Goal: Navigation & Orientation: Find specific page/section

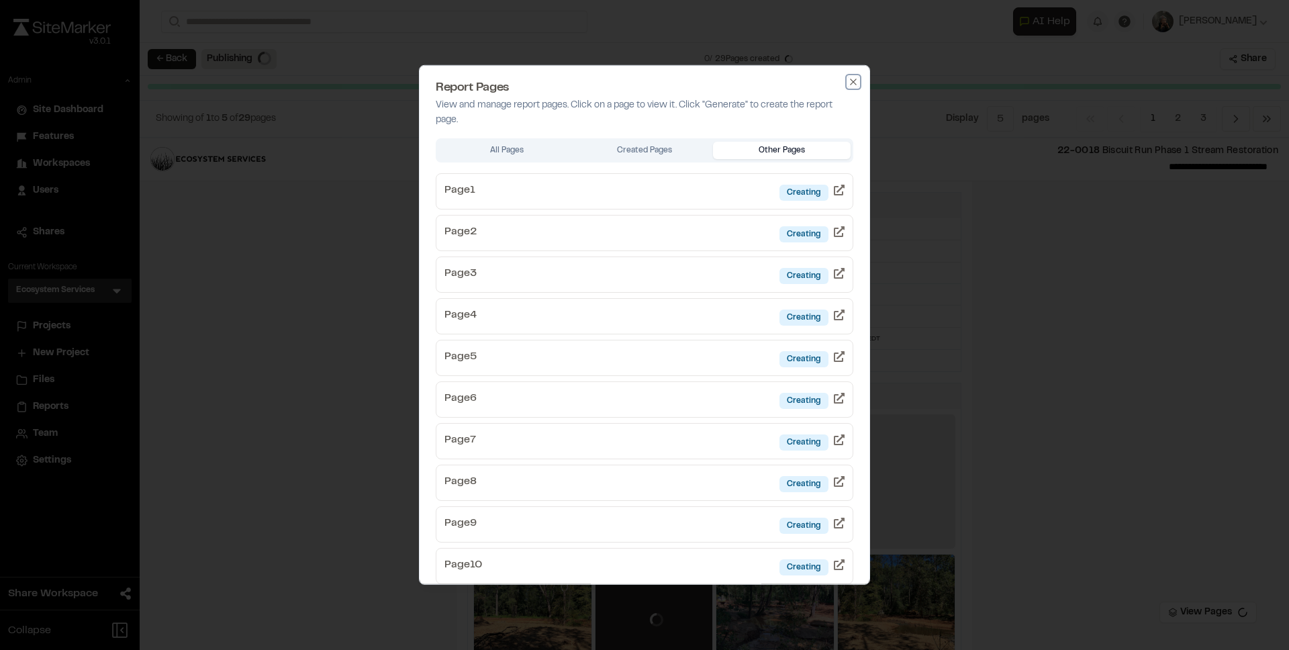
click at [848, 82] on icon "button" at bounding box center [853, 82] width 11 height 11
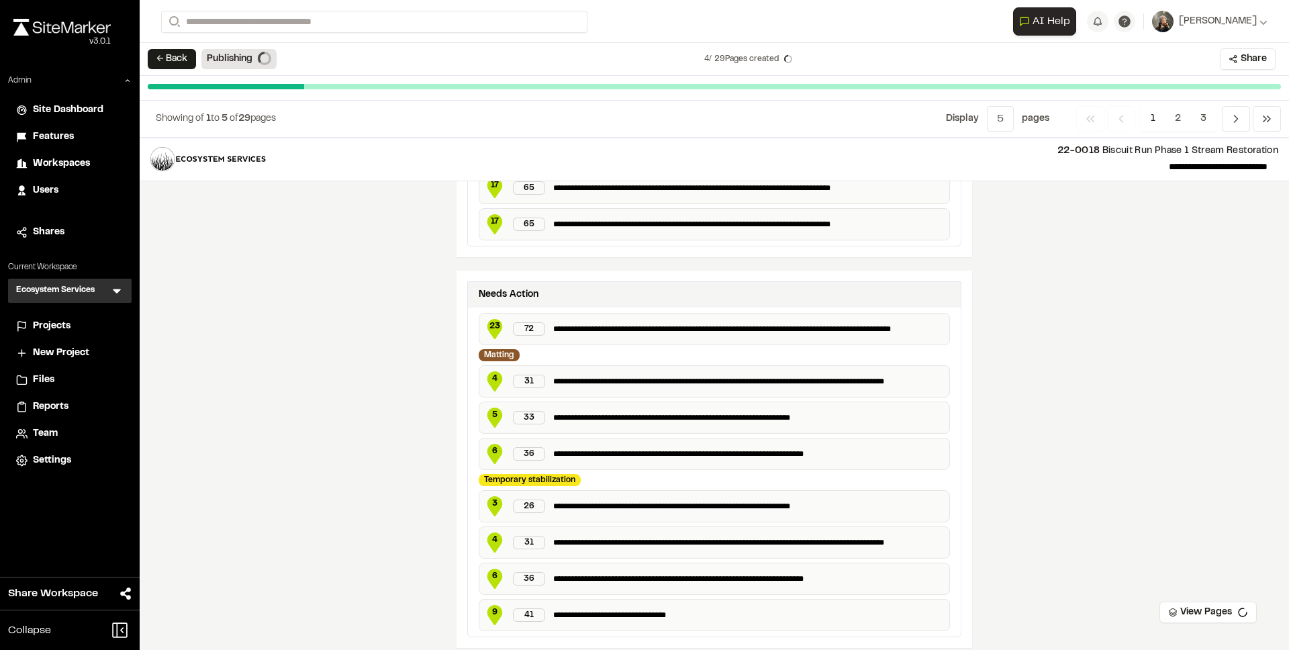
scroll to position [2619, 0]
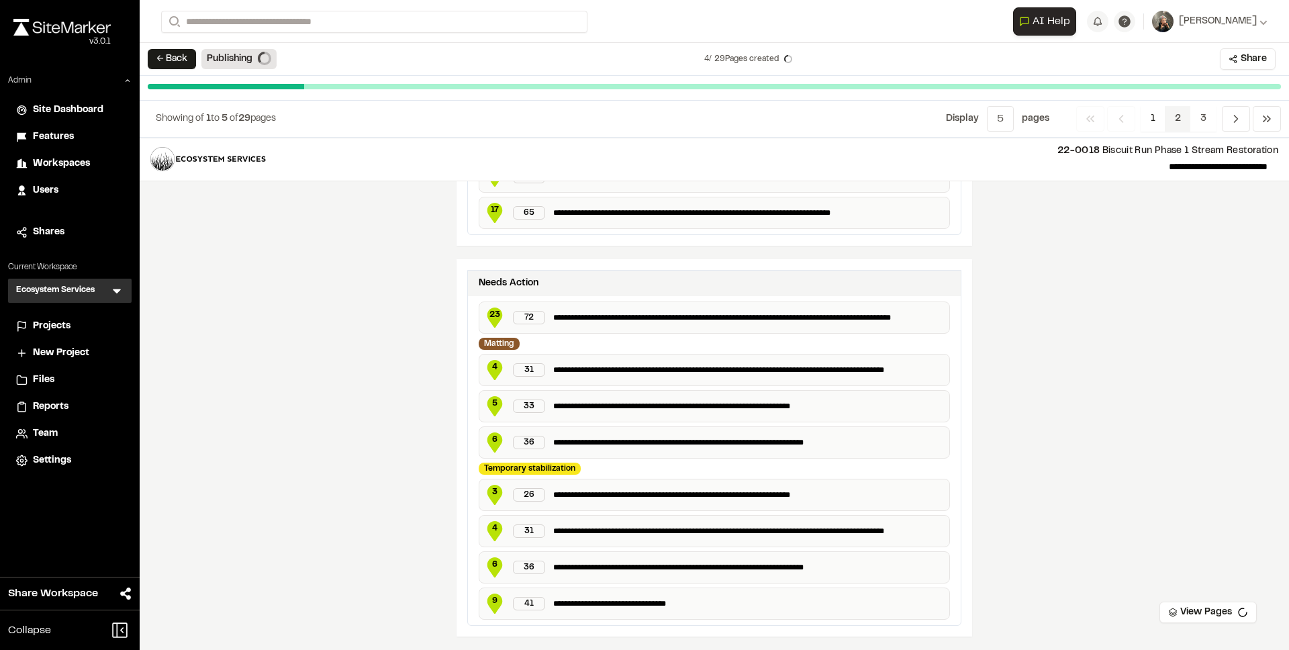
click at [1175, 107] on span "2" at bounding box center [1178, 119] width 26 height 26
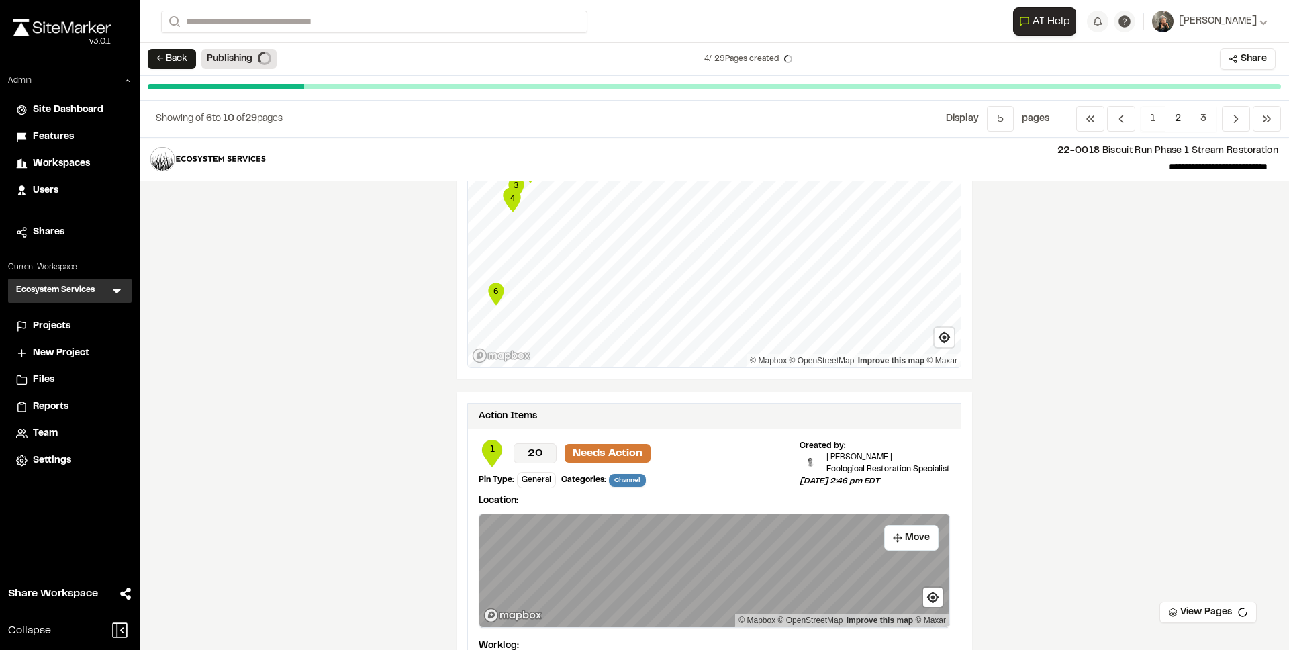
scroll to position [711, 0]
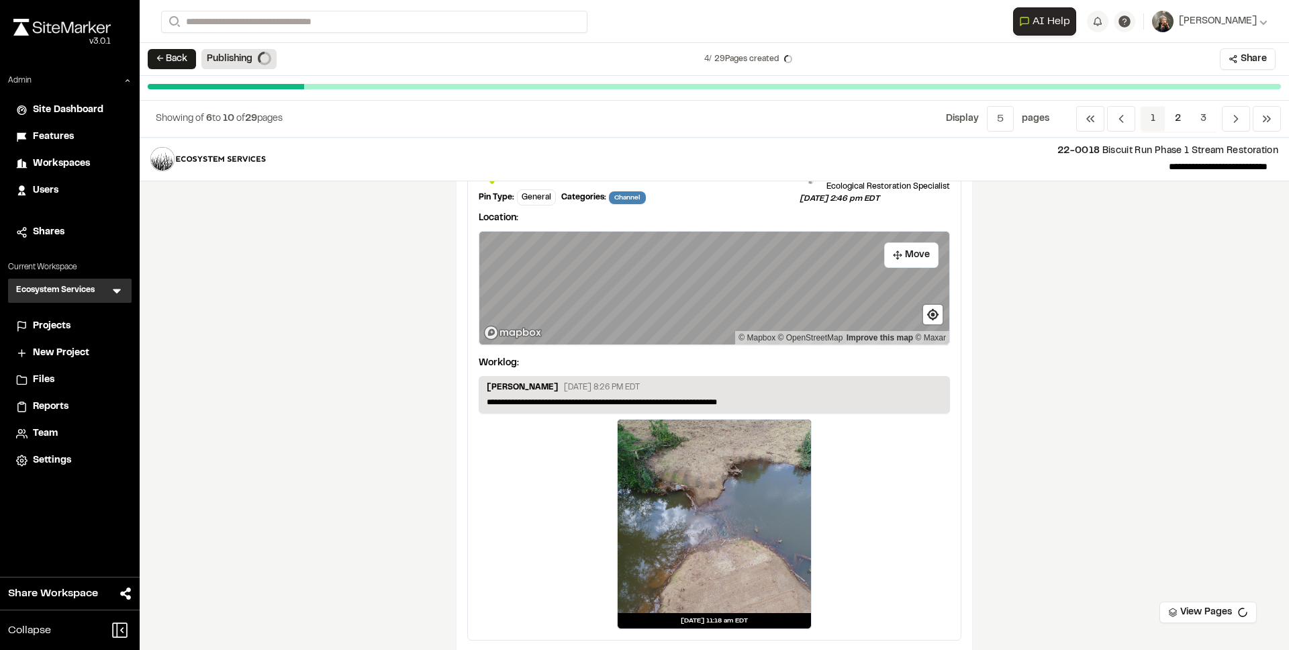
click at [1163, 122] on span "1" at bounding box center [1153, 119] width 25 height 26
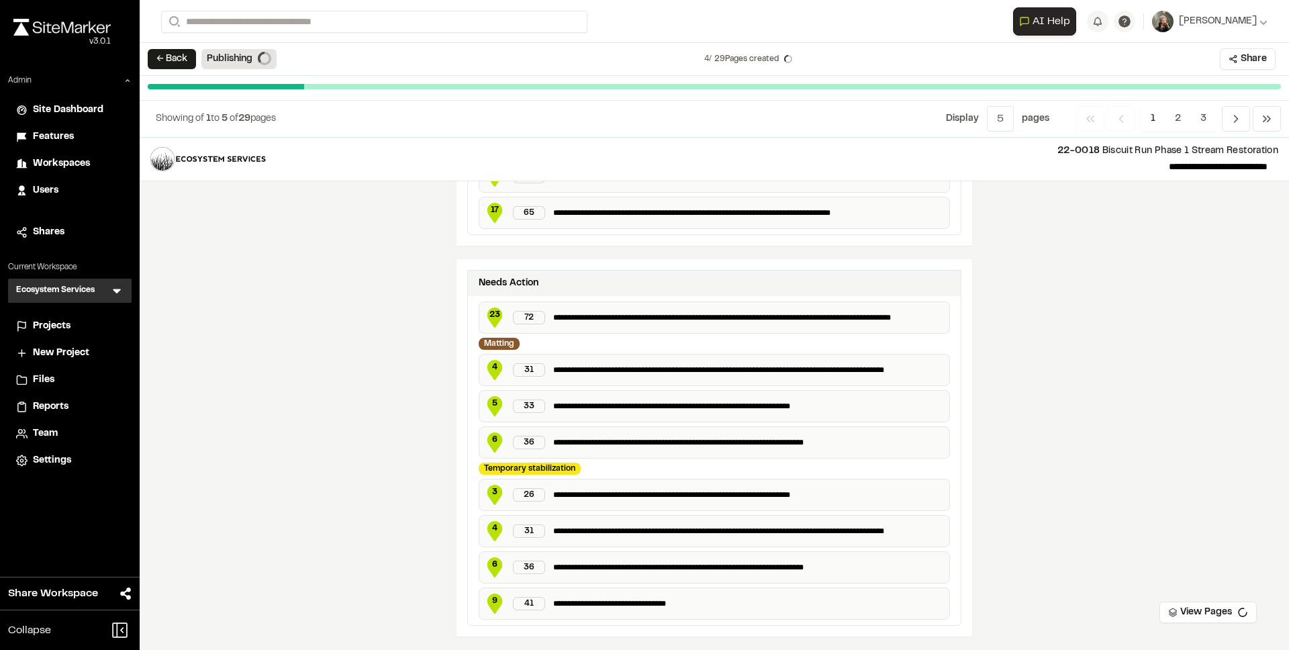
scroll to position [2616, 0]
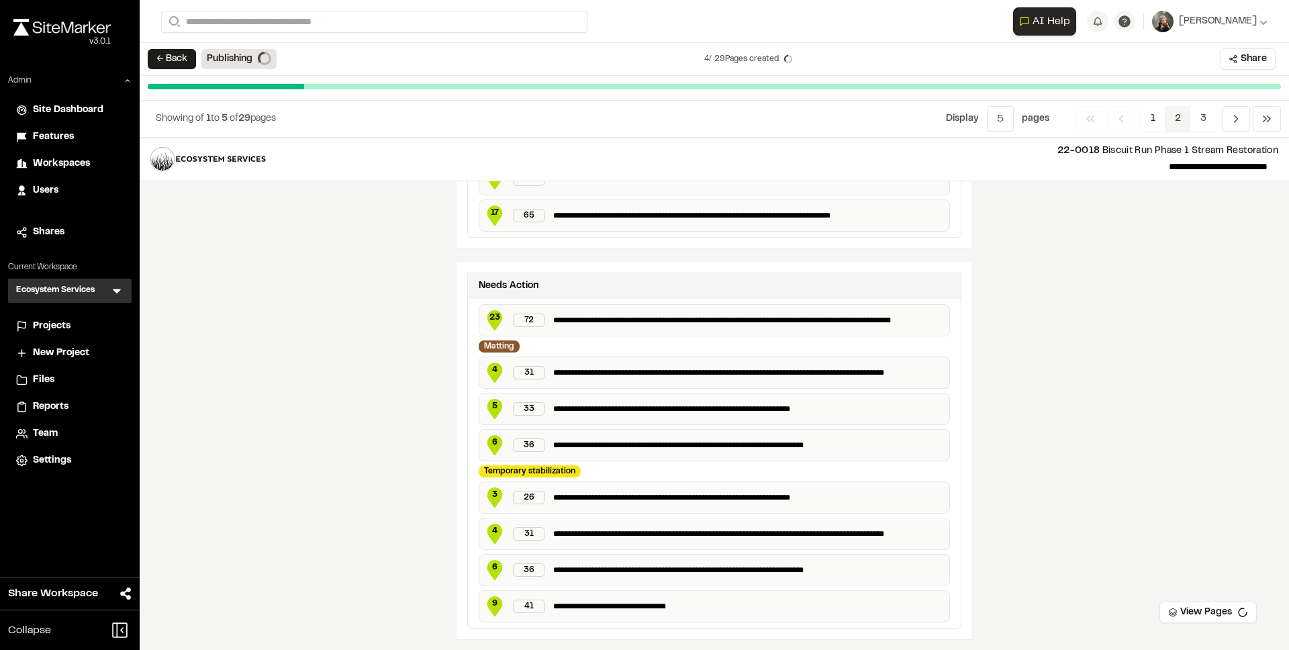
click at [1170, 117] on span "2" at bounding box center [1178, 119] width 26 height 26
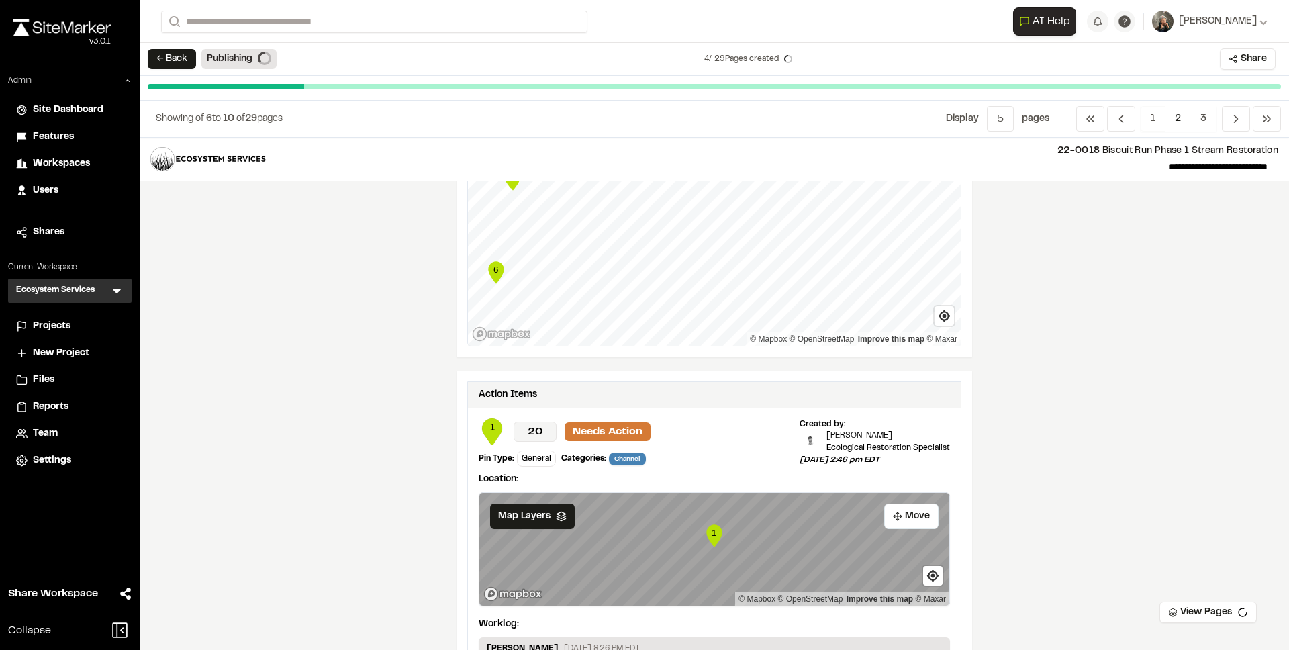
scroll to position [739, 0]
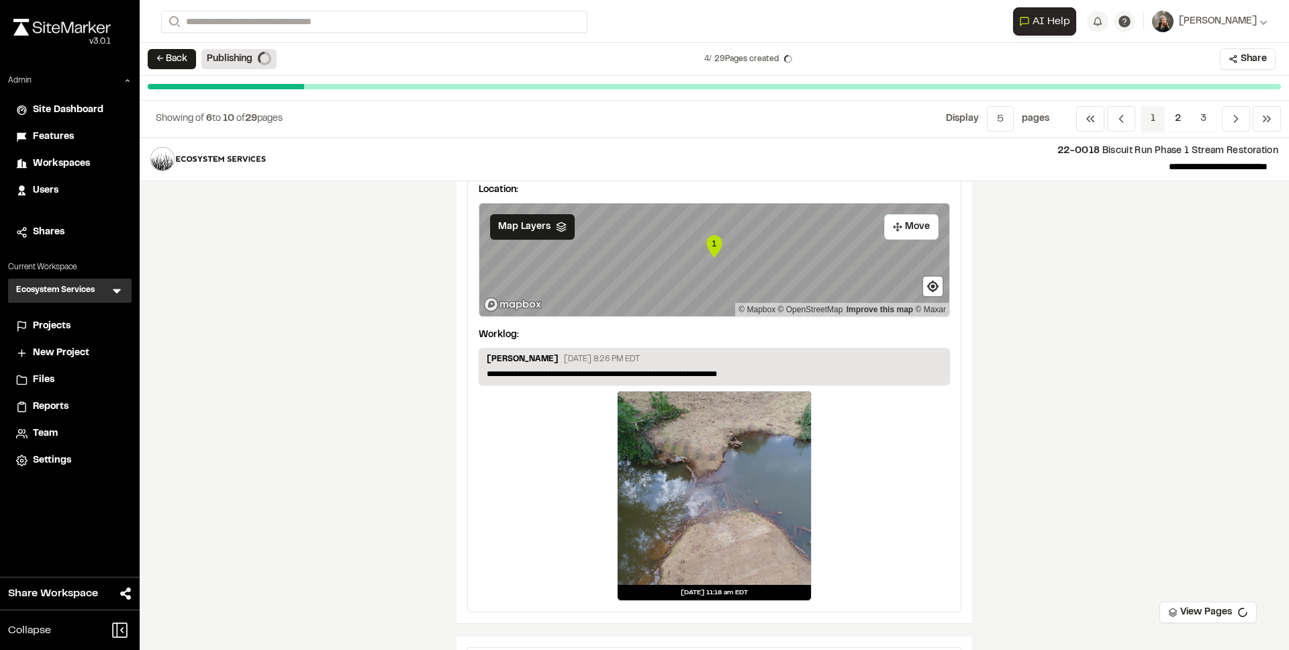
click at [1146, 118] on span "1" at bounding box center [1153, 119] width 25 height 26
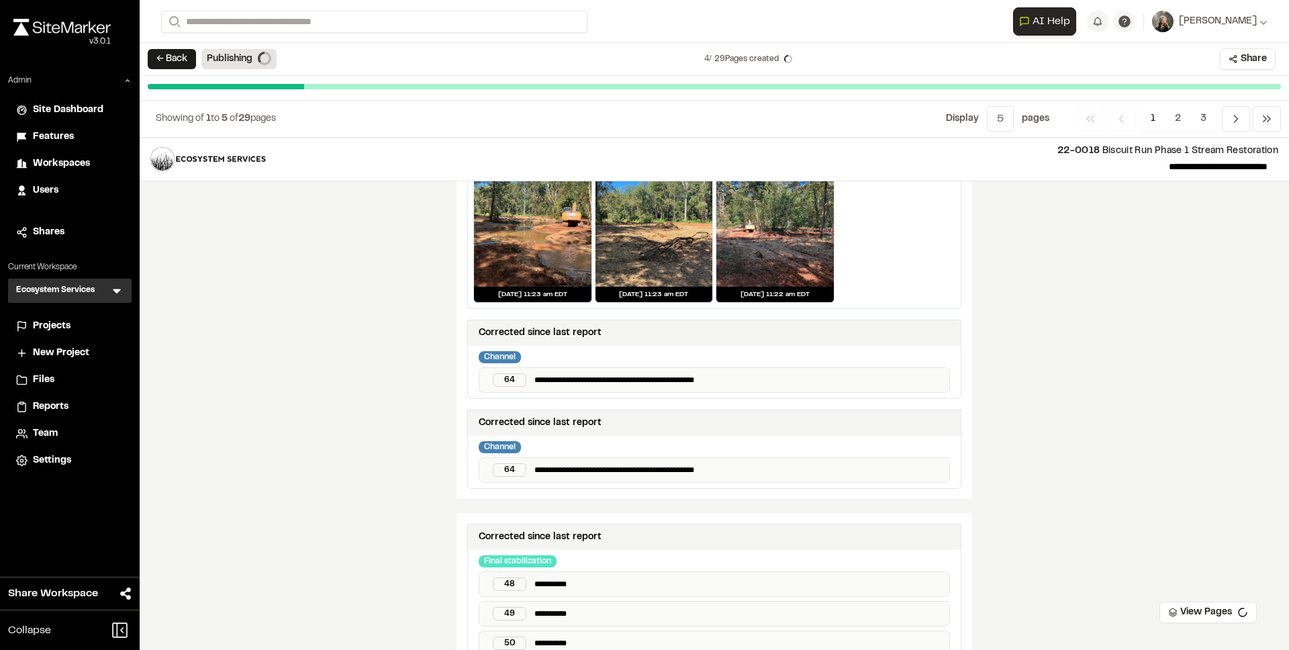
scroll to position [517, 0]
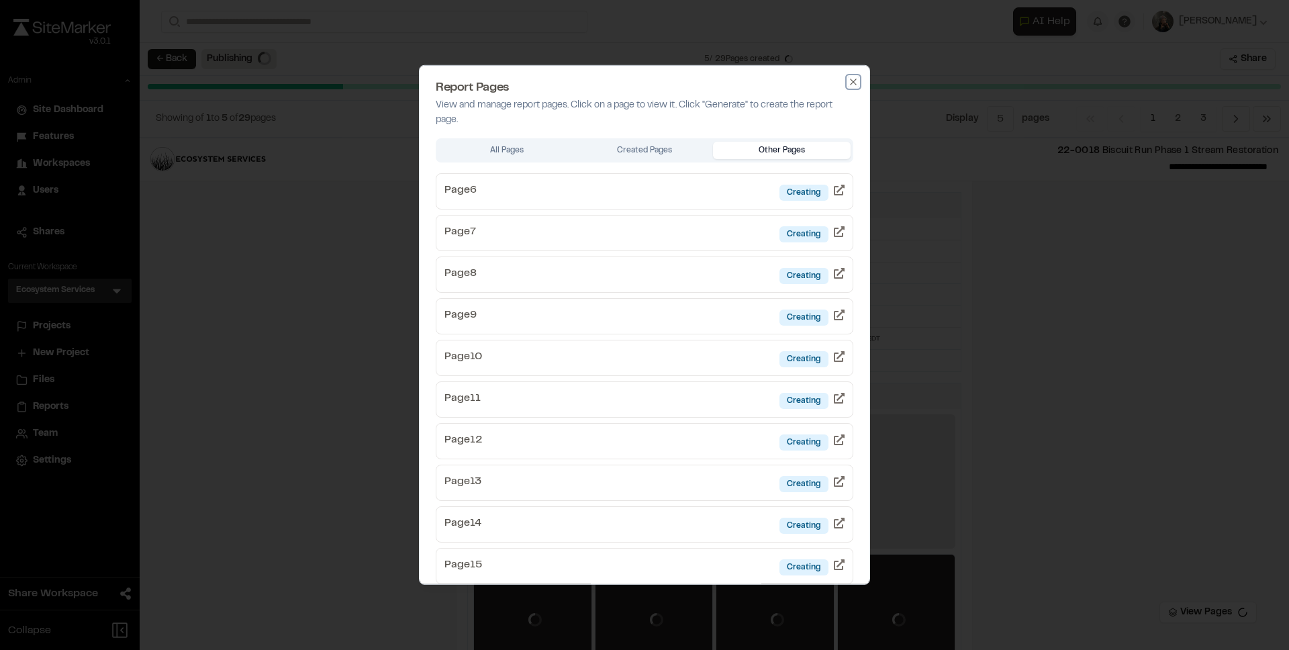
click at [848, 78] on icon "button" at bounding box center [853, 82] width 11 height 11
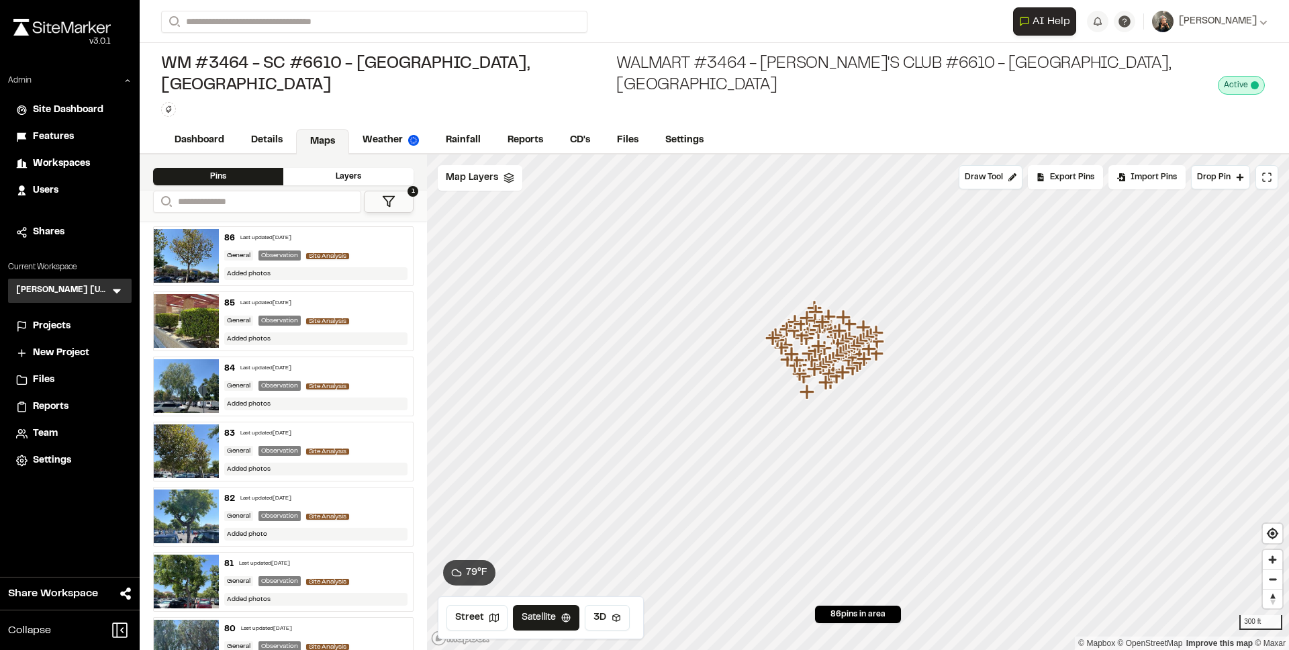
click at [38, 322] on span "Projects" at bounding box center [52, 326] width 38 height 15
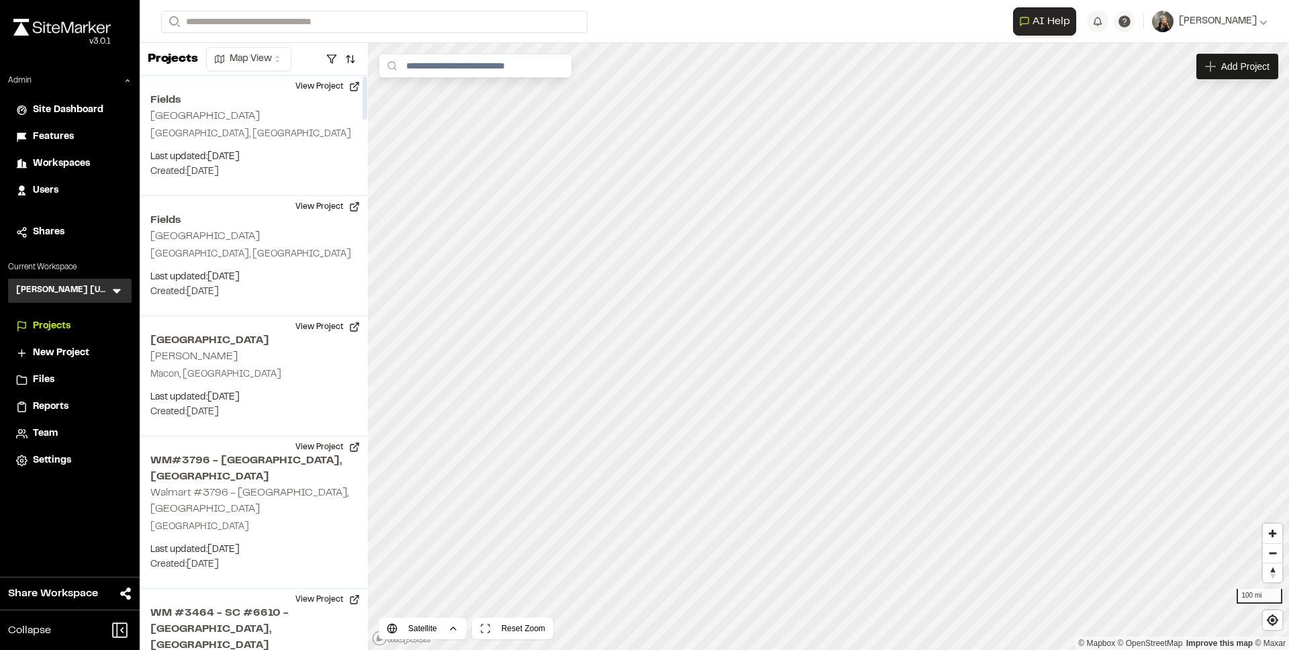
click at [120, 292] on icon at bounding box center [116, 290] width 13 height 13
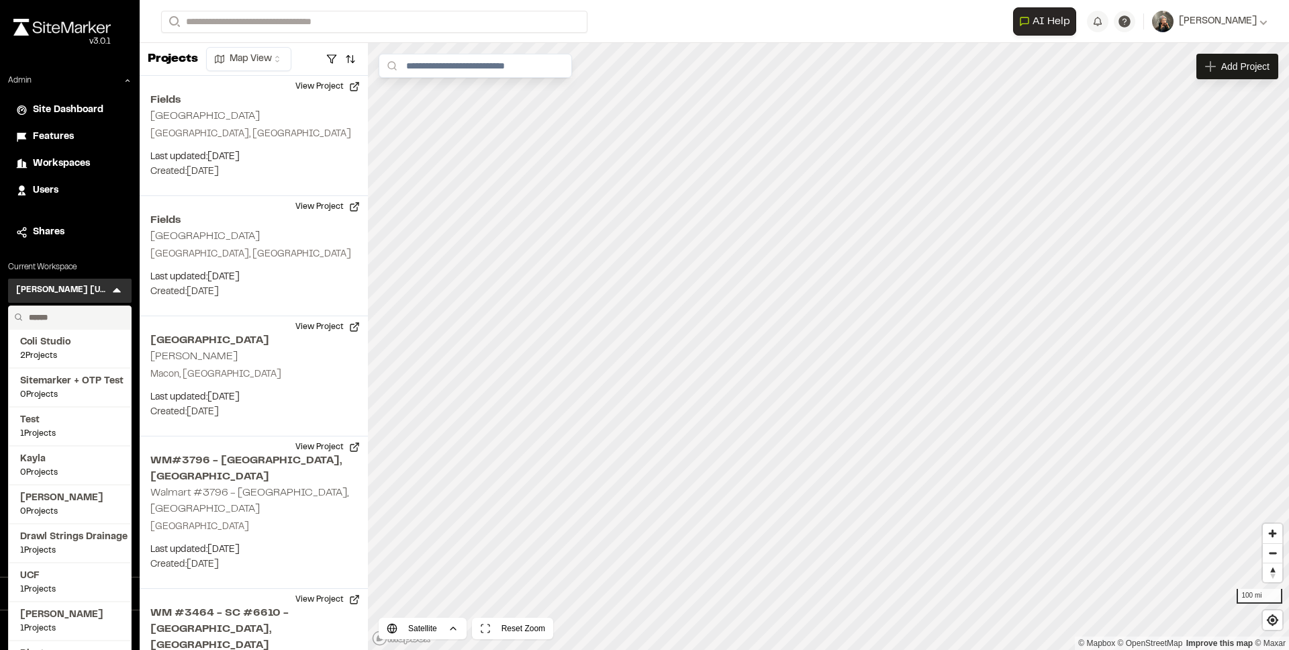
click at [83, 317] on input "text" at bounding box center [74, 317] width 102 height 23
type input "*"
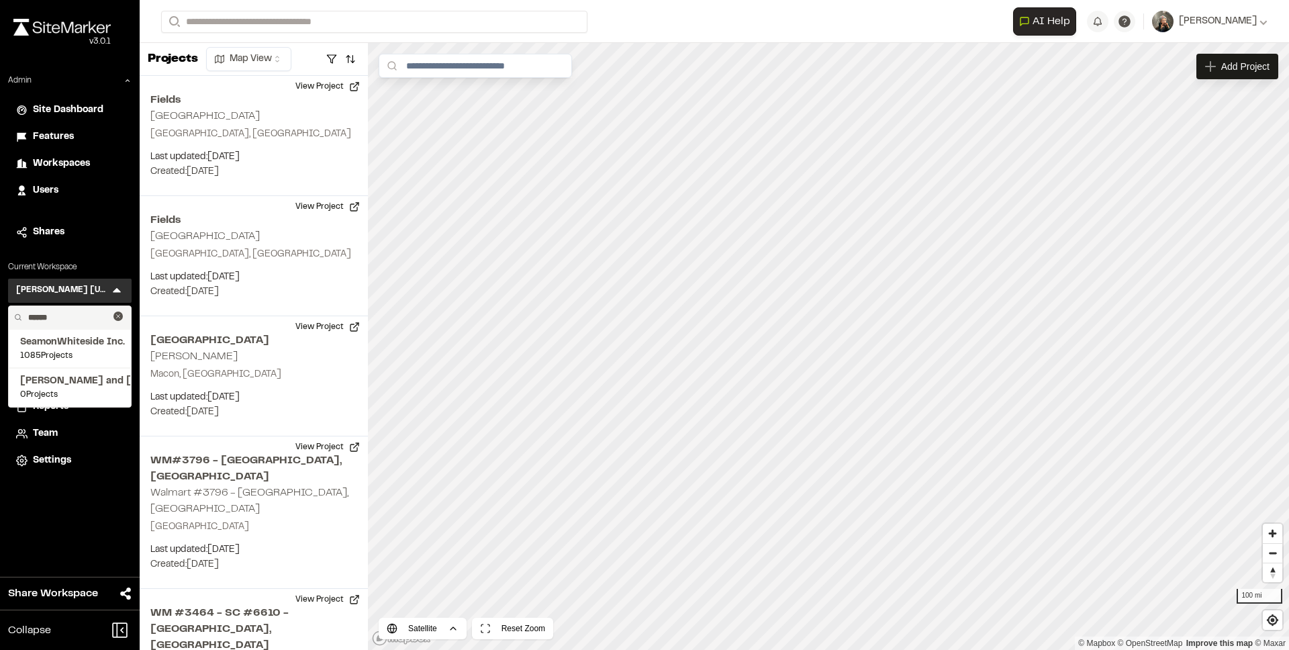
type input "******"
click at [81, 348] on span "SeamonWhiteside Inc." at bounding box center [69, 342] width 99 height 15
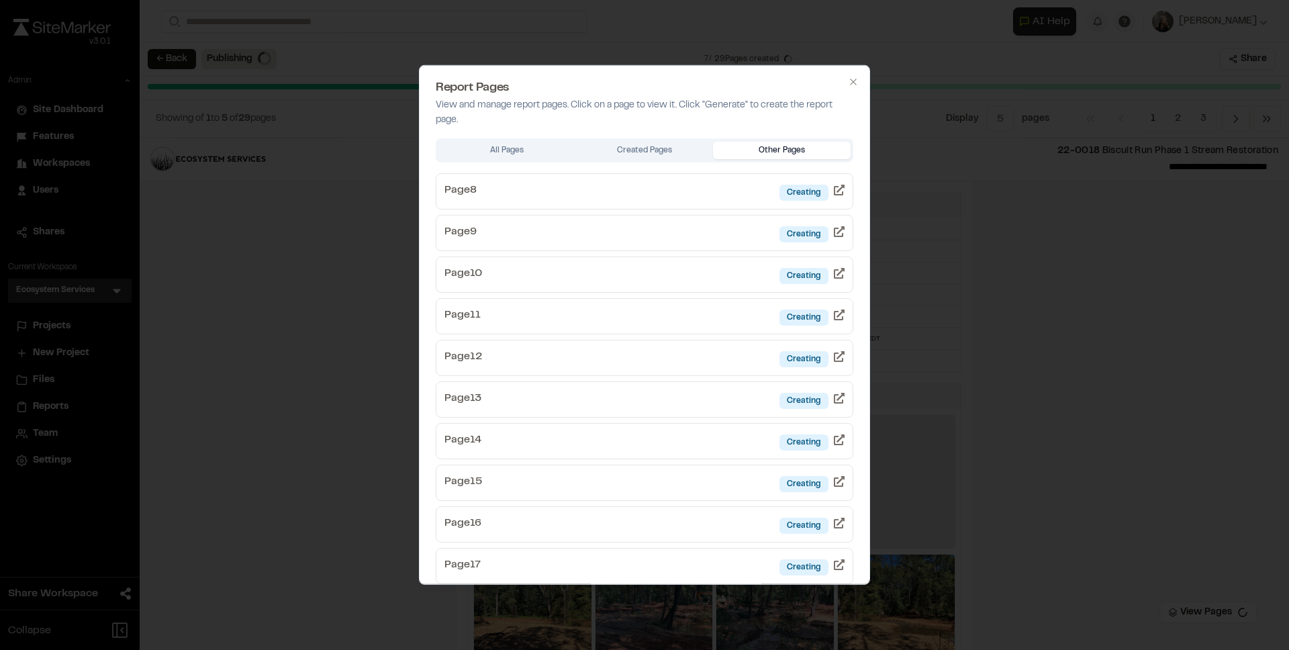
click at [552, 20] on div at bounding box center [644, 325] width 1289 height 650
click at [848, 83] on icon "button" at bounding box center [853, 82] width 11 height 11
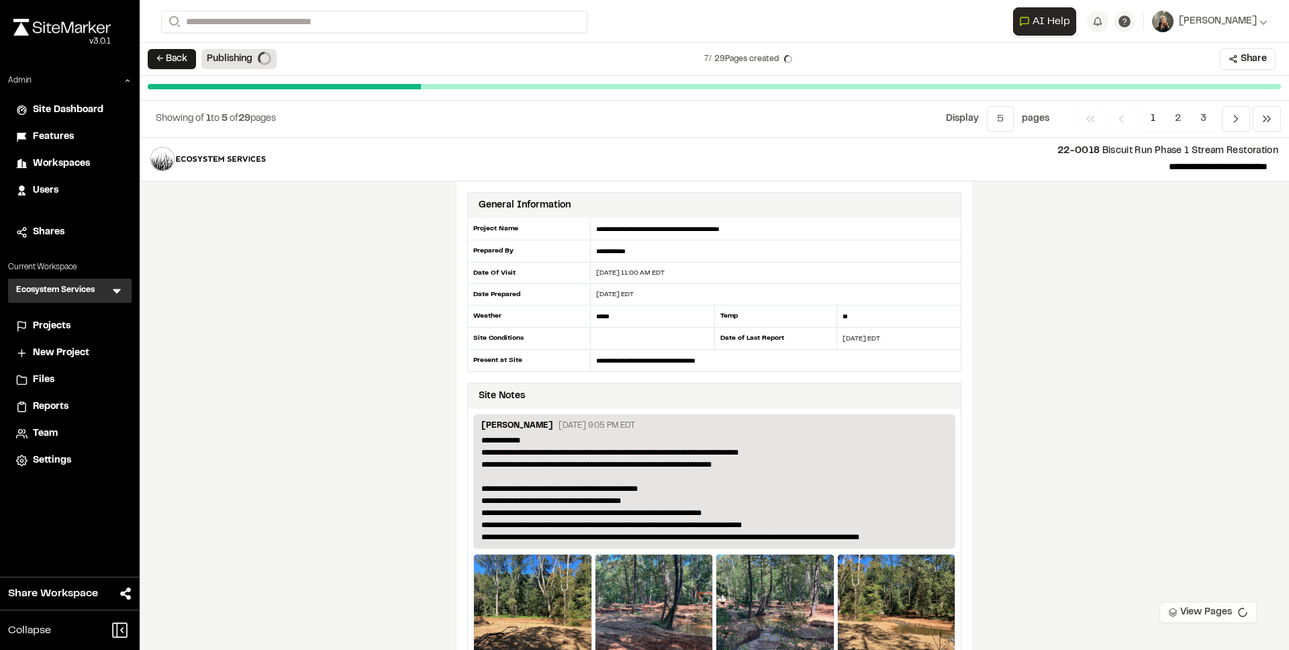
click at [1200, 611] on button "View Pages" at bounding box center [1207, 612] width 97 height 21
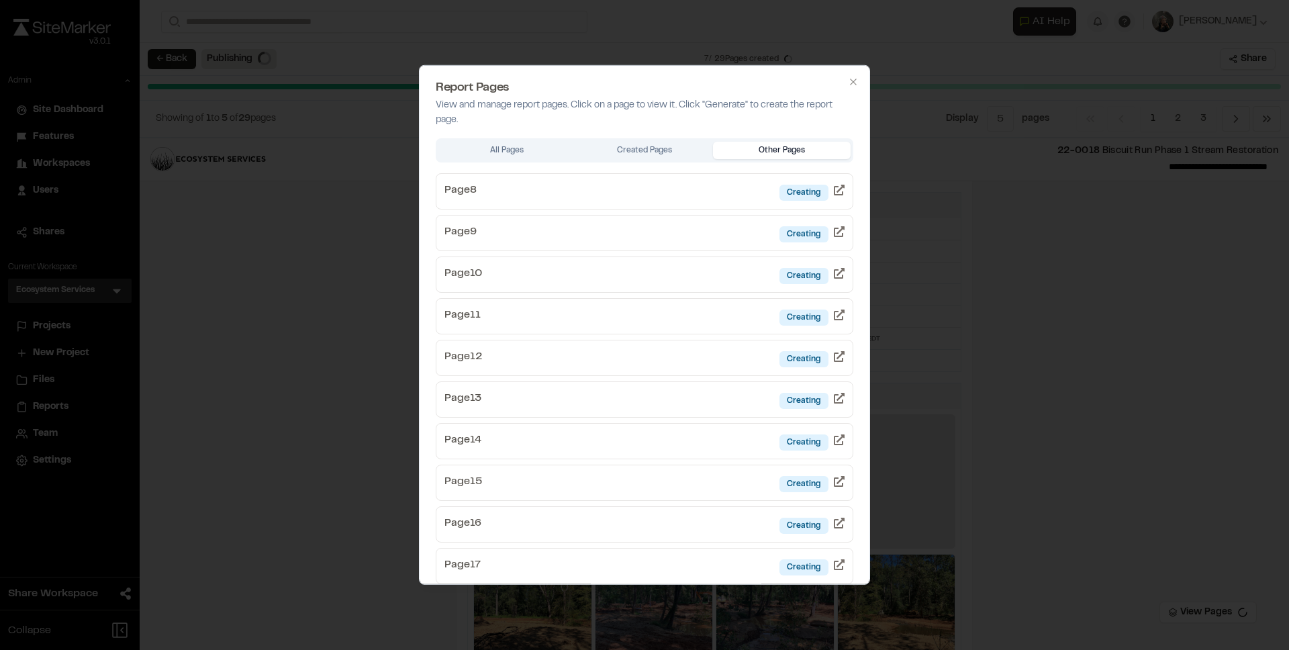
click at [1061, 332] on div at bounding box center [644, 325] width 1289 height 650
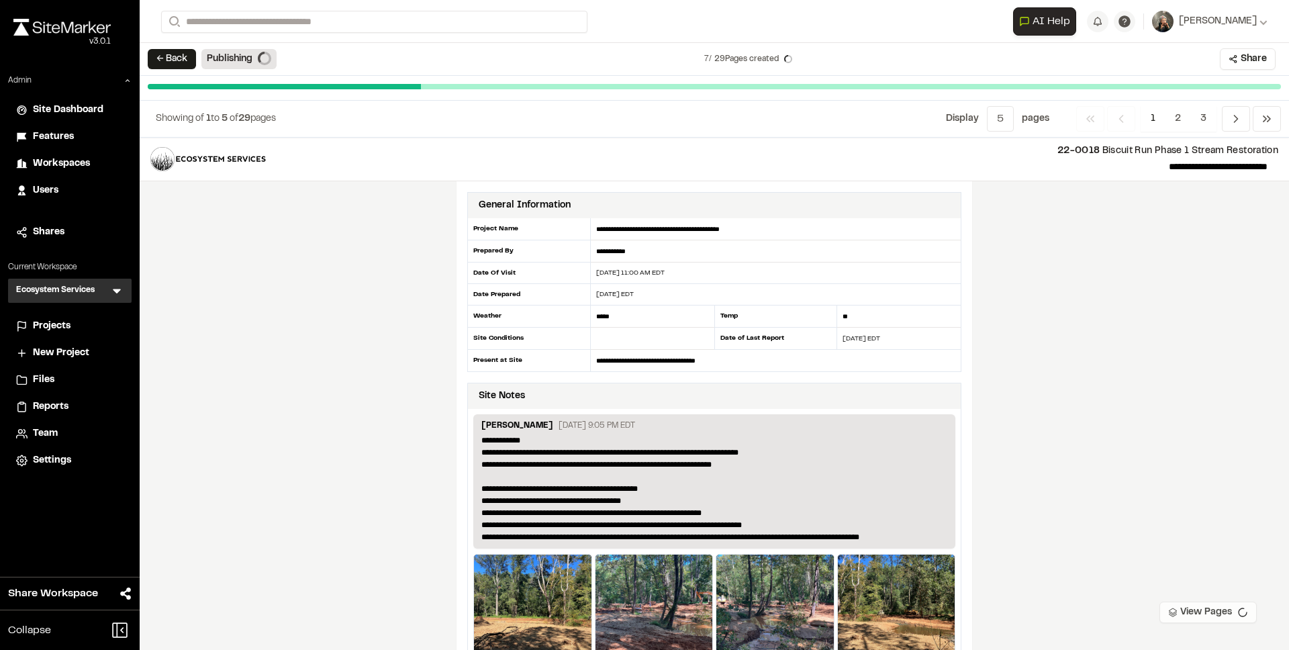
click at [1188, 609] on button "View Pages" at bounding box center [1207, 612] width 97 height 21
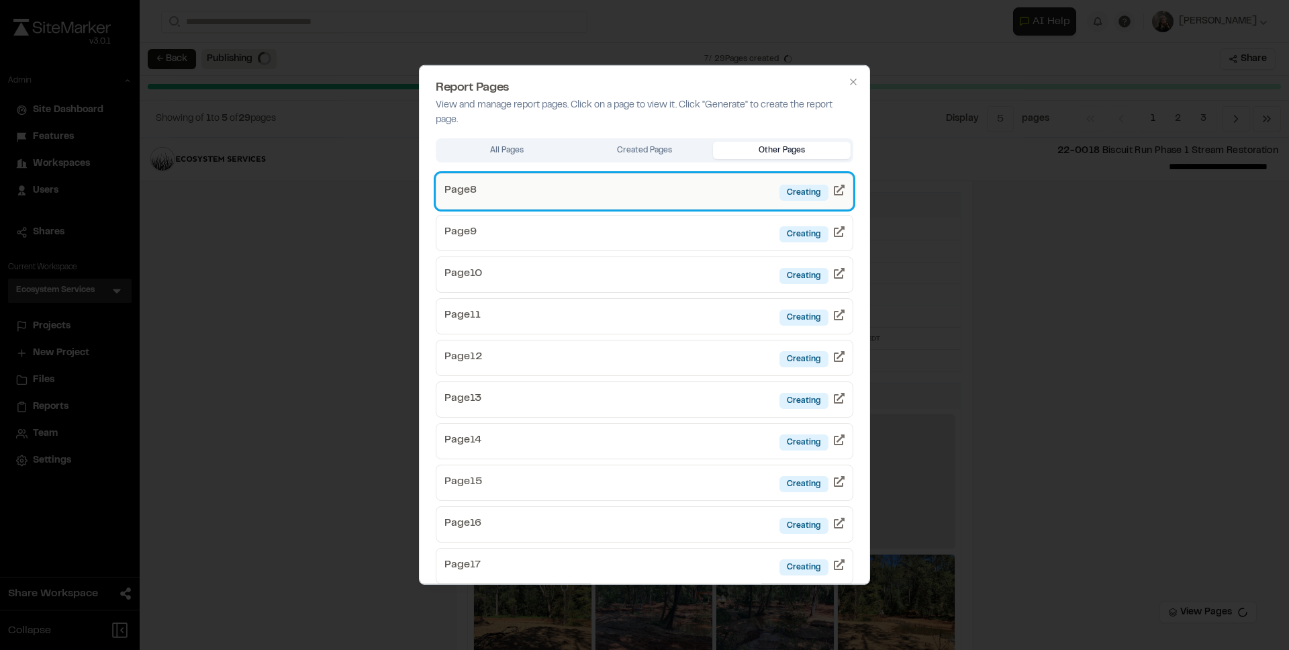
click at [628, 203] on link "Page 8 Creating" at bounding box center [645, 191] width 418 height 36
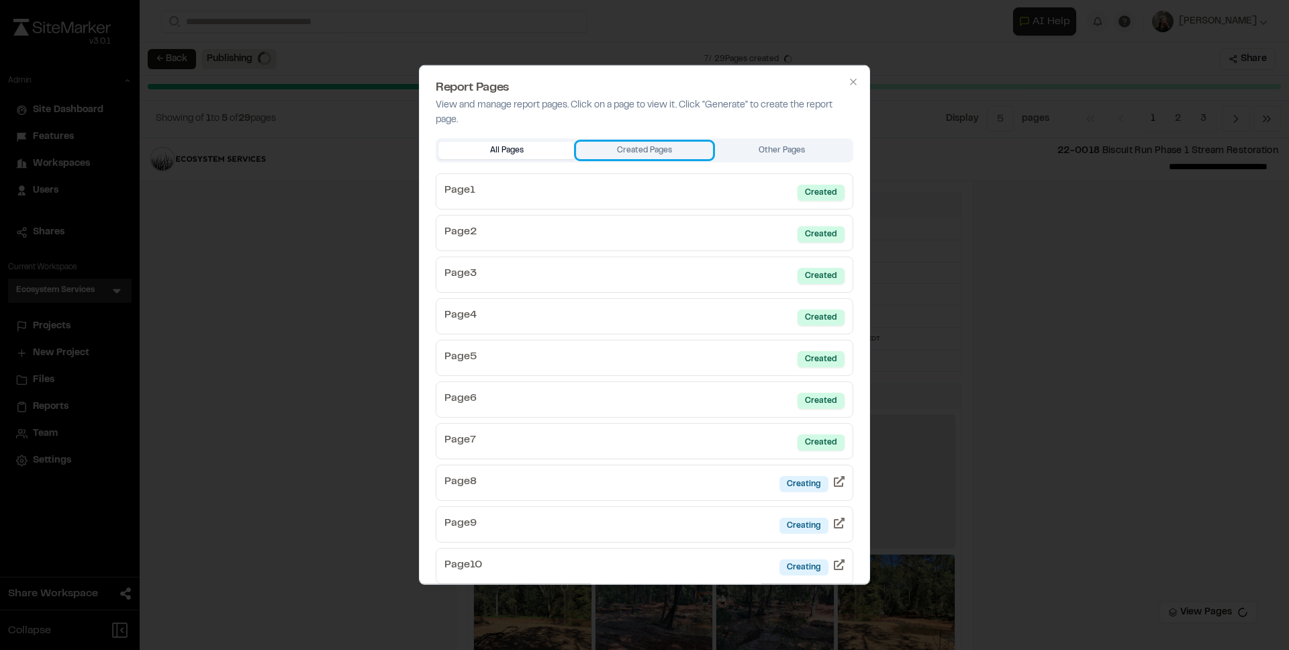
click at [640, 146] on div "Report Pages View and manage report pages. Click on a page to view it. Click "G…" at bounding box center [644, 325] width 451 height 520
click at [848, 86] on icon "button" at bounding box center [853, 82] width 11 height 11
click at [293, 236] on div at bounding box center [644, 325] width 1289 height 650
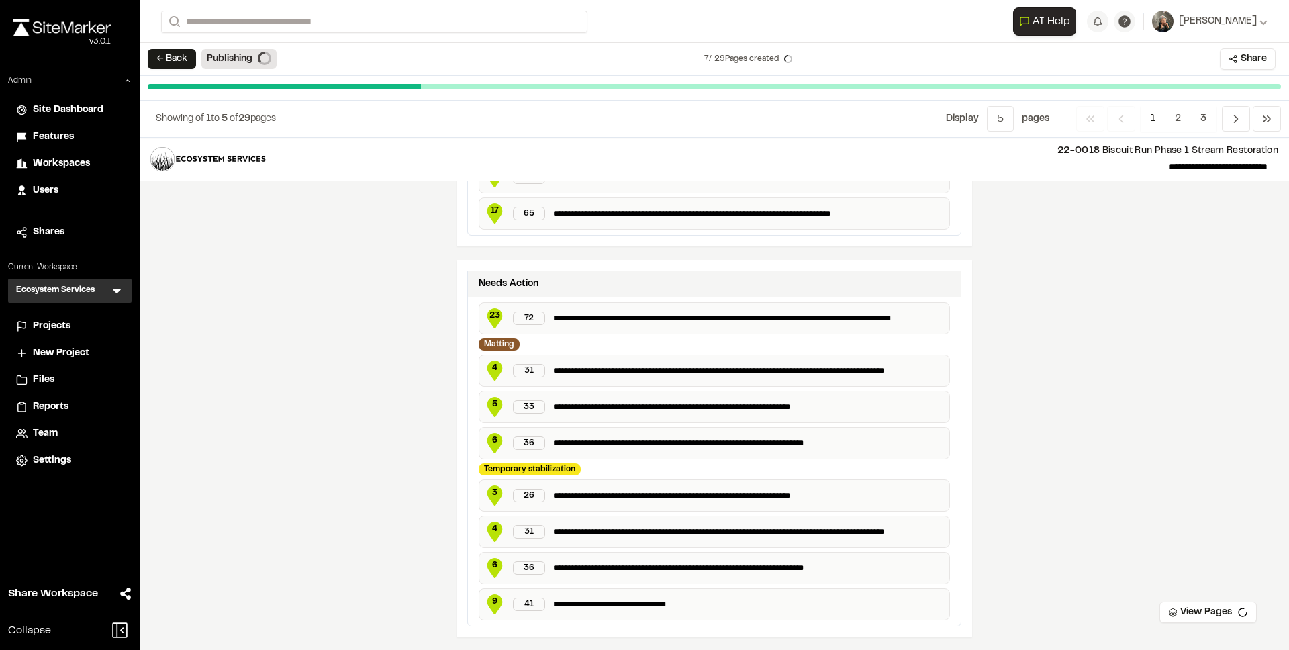
scroll to position [2619, 0]
click at [1183, 119] on span "2" at bounding box center [1178, 119] width 26 height 26
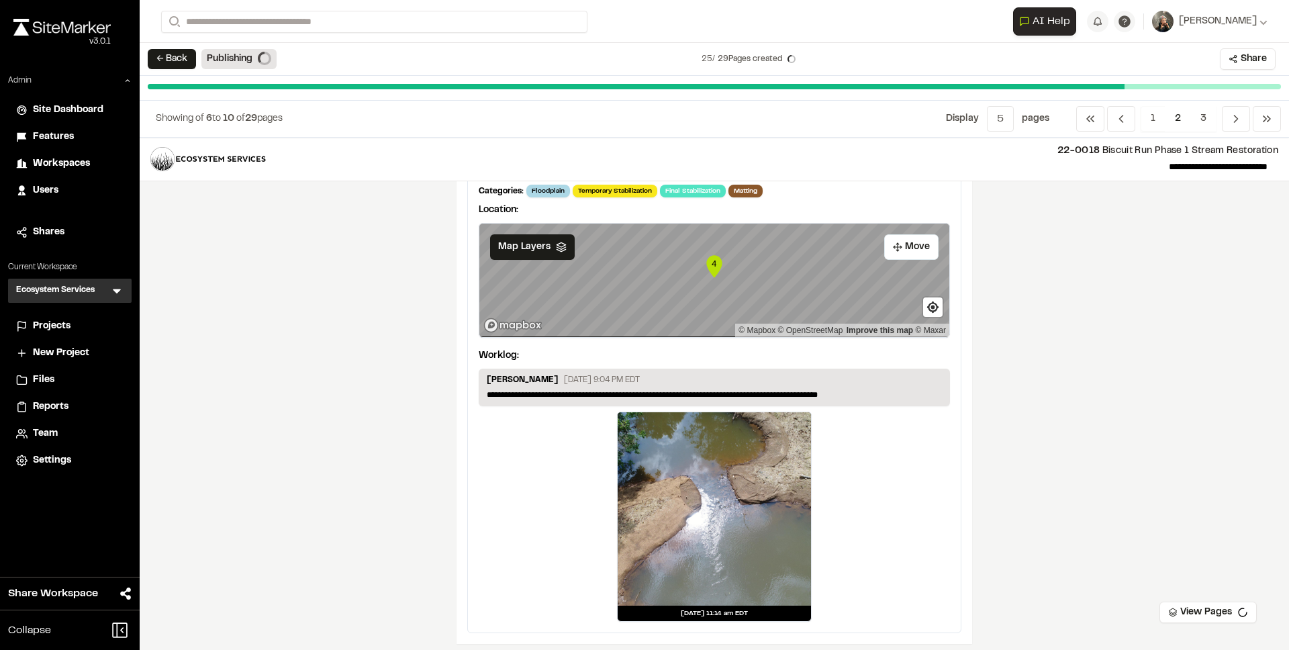
scroll to position [2353, 0]
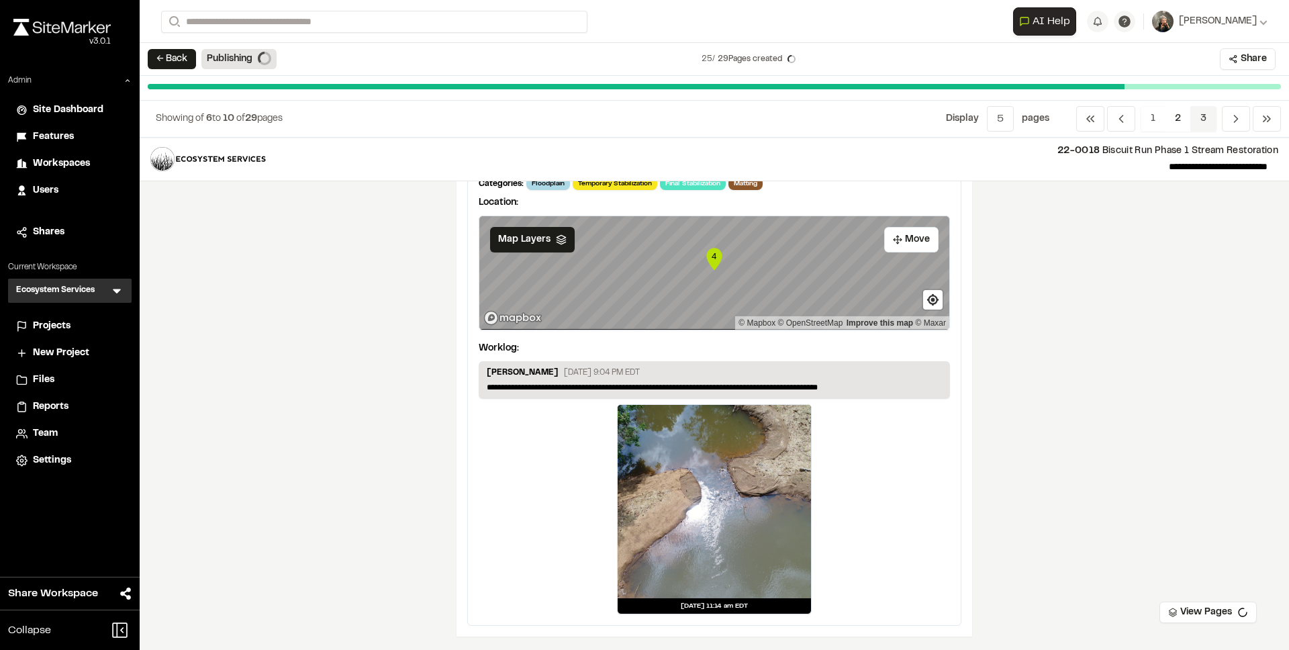
click at [1202, 119] on span "3" at bounding box center [1203, 119] width 26 height 26
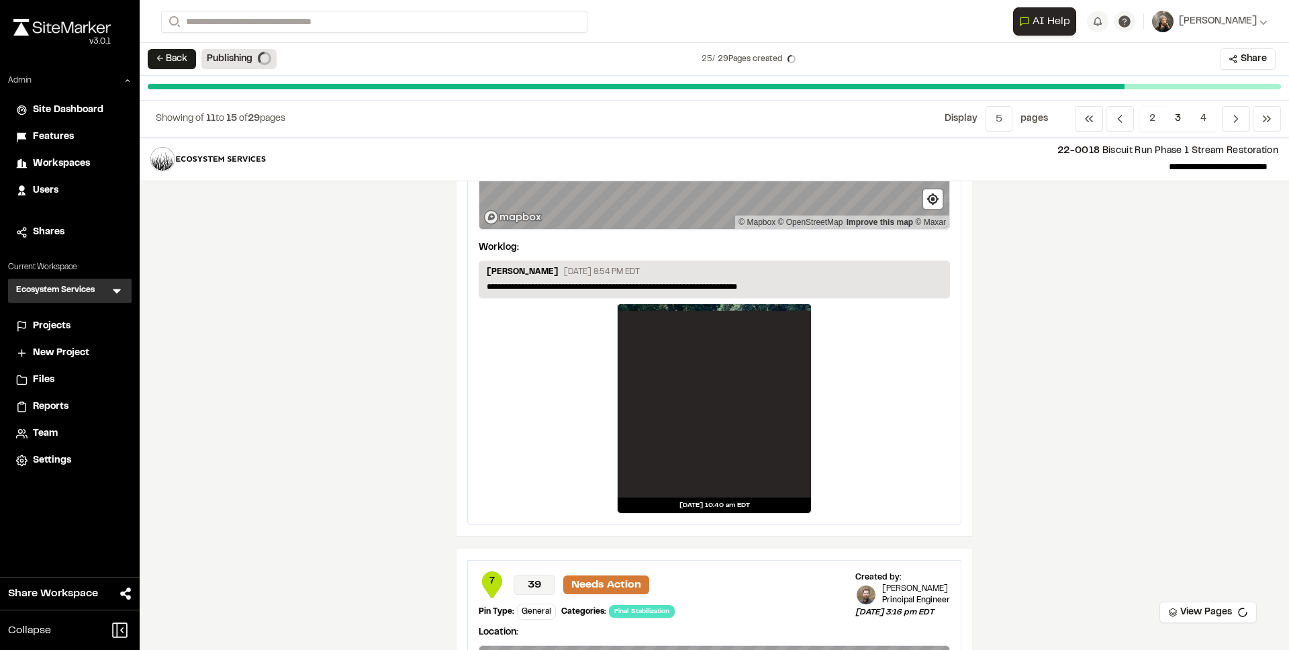
scroll to position [746, 0]
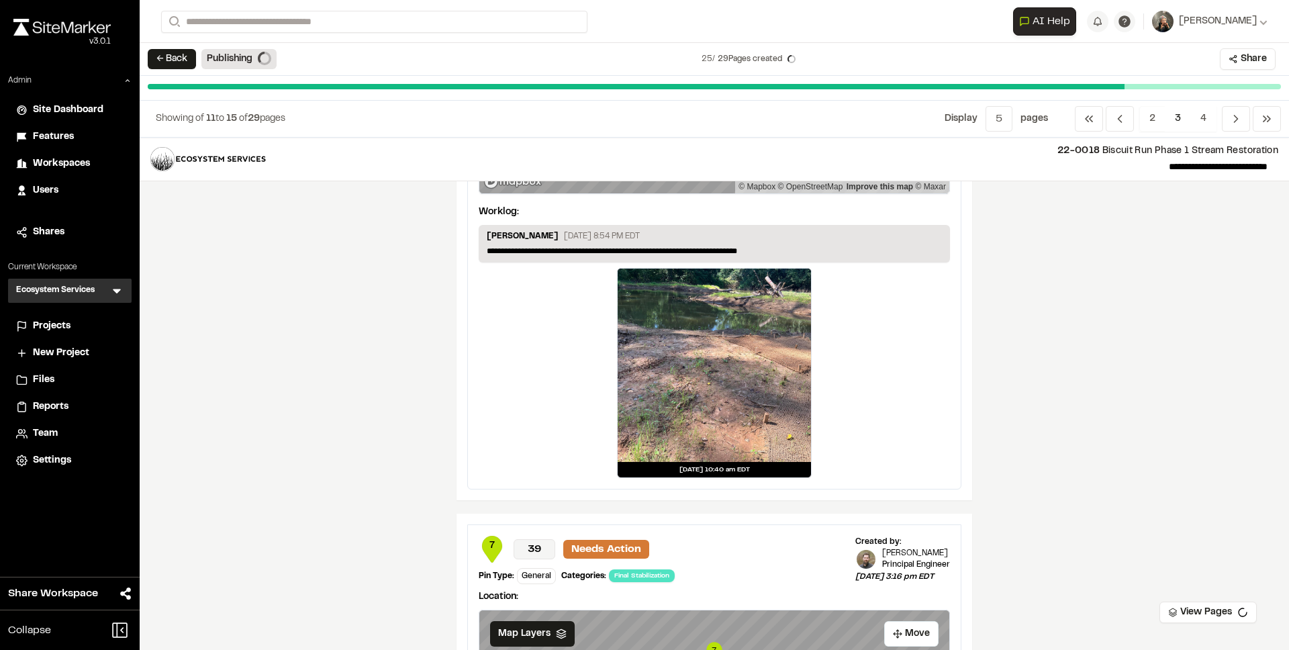
click at [677, 354] on div at bounding box center [714, 365] width 193 height 193
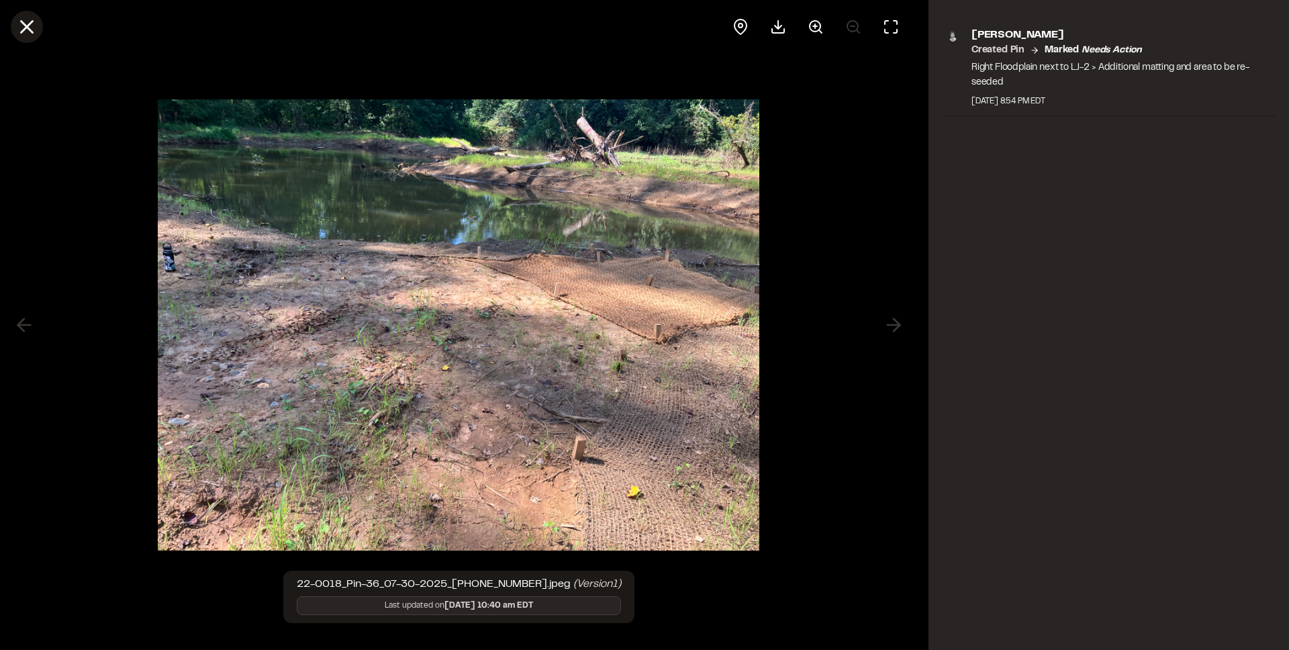
click at [28, 30] on icon at bounding box center [26, 26] width 23 height 23
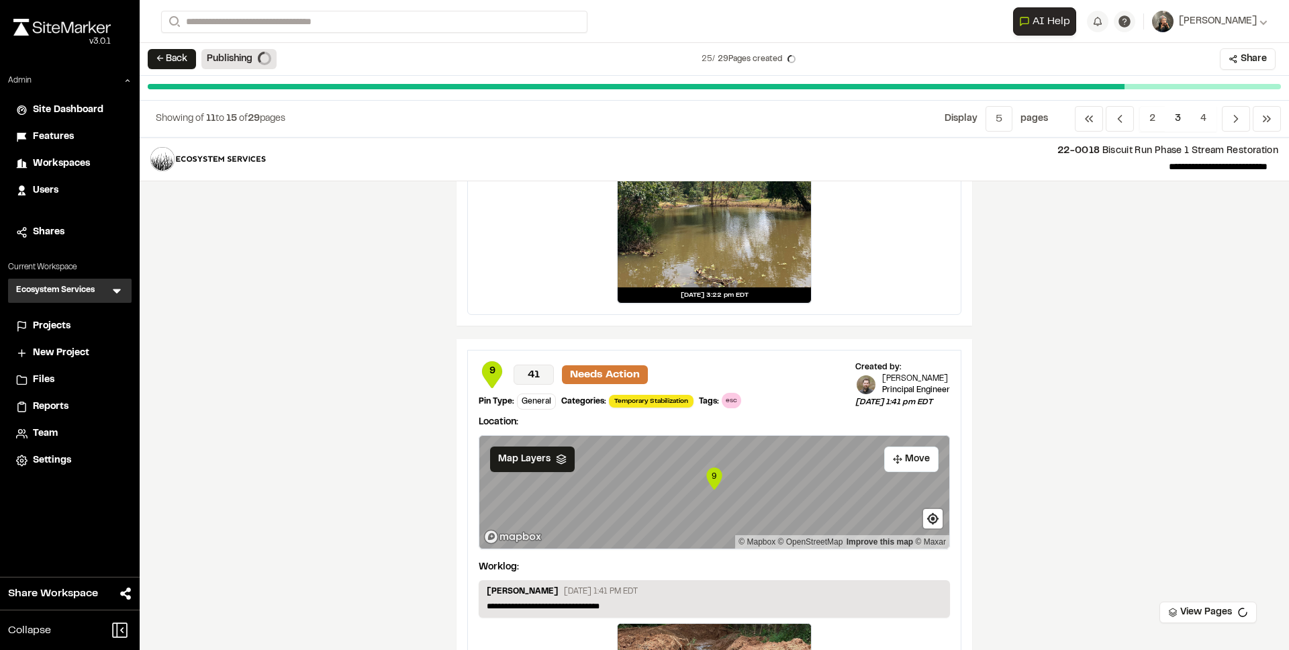
scroll to position [2199, 0]
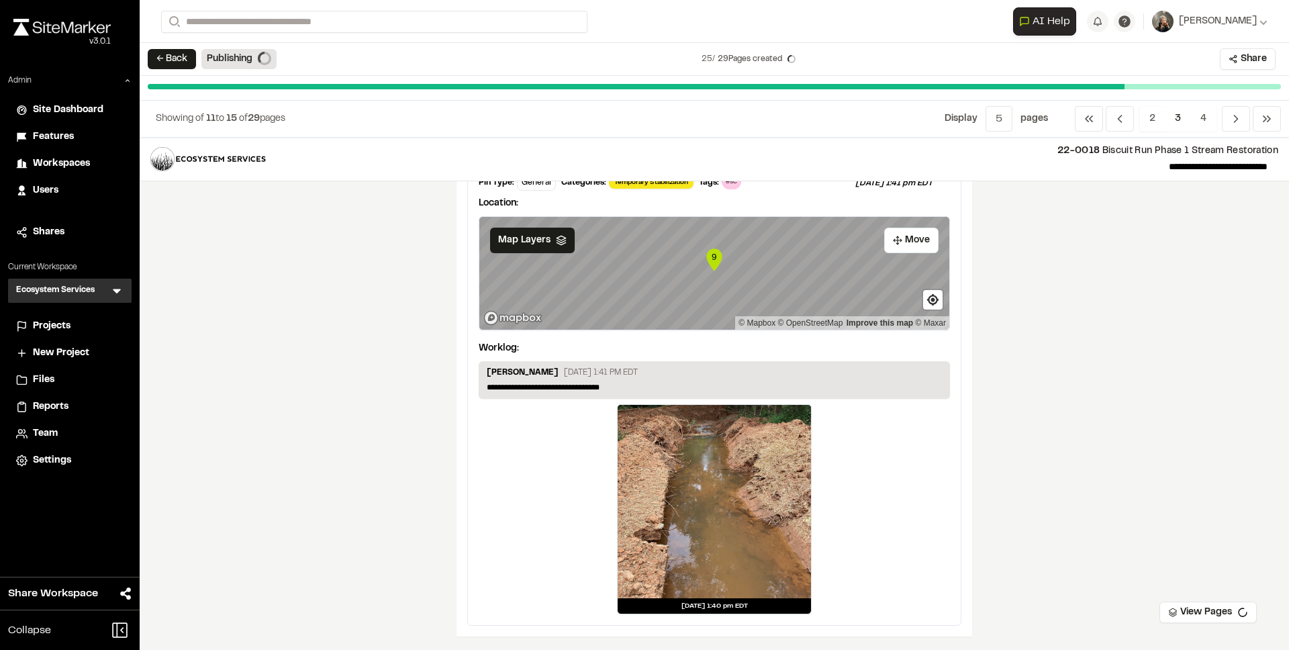
click at [719, 518] on div at bounding box center [714, 501] width 193 height 193
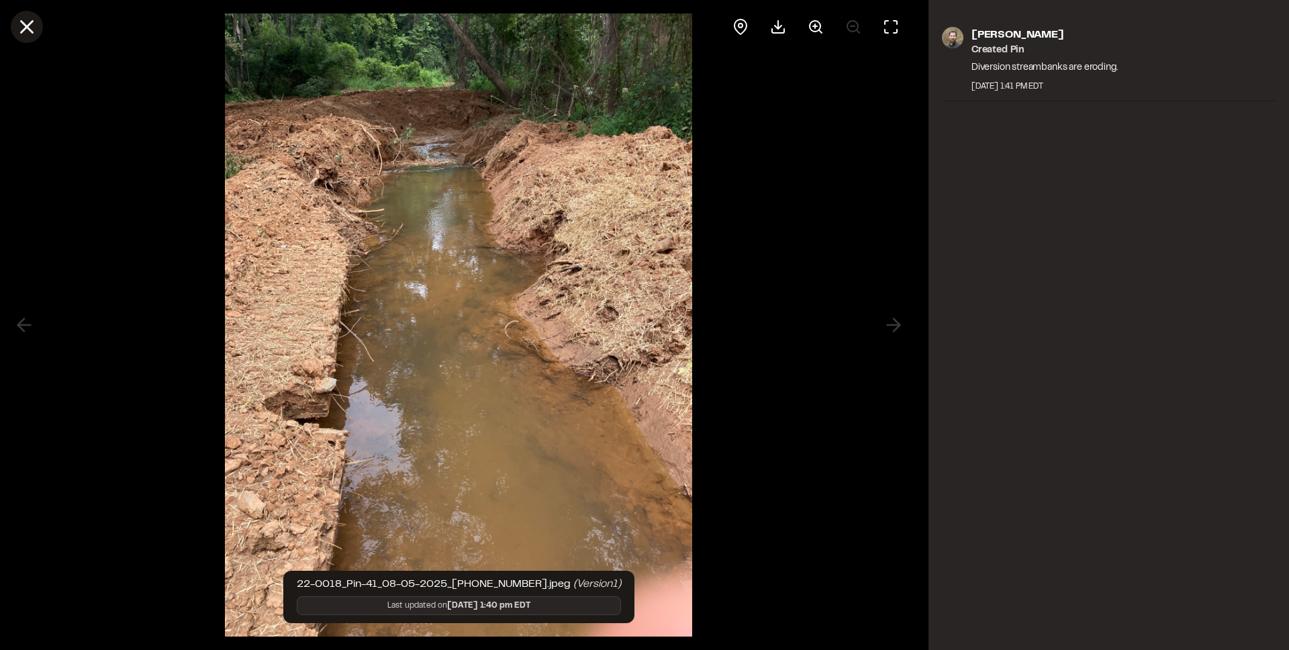
click at [35, 27] on icon at bounding box center [26, 26] width 23 height 23
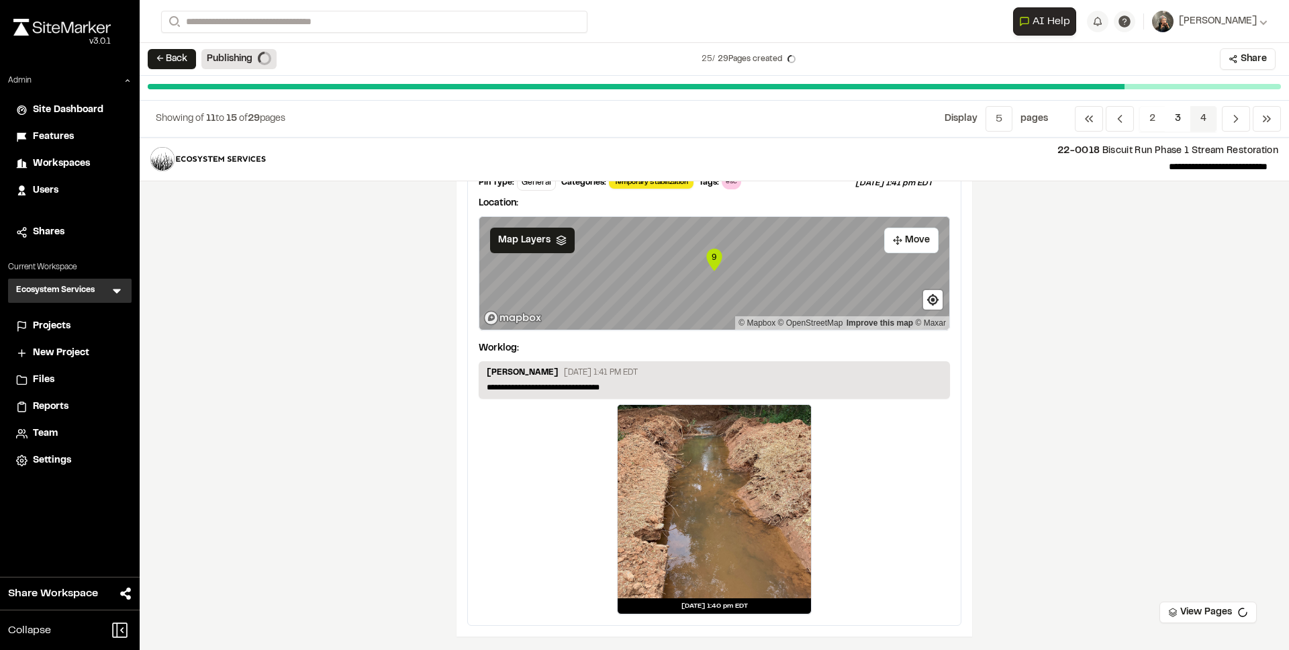
click at [1196, 121] on span "4" at bounding box center [1203, 119] width 26 height 26
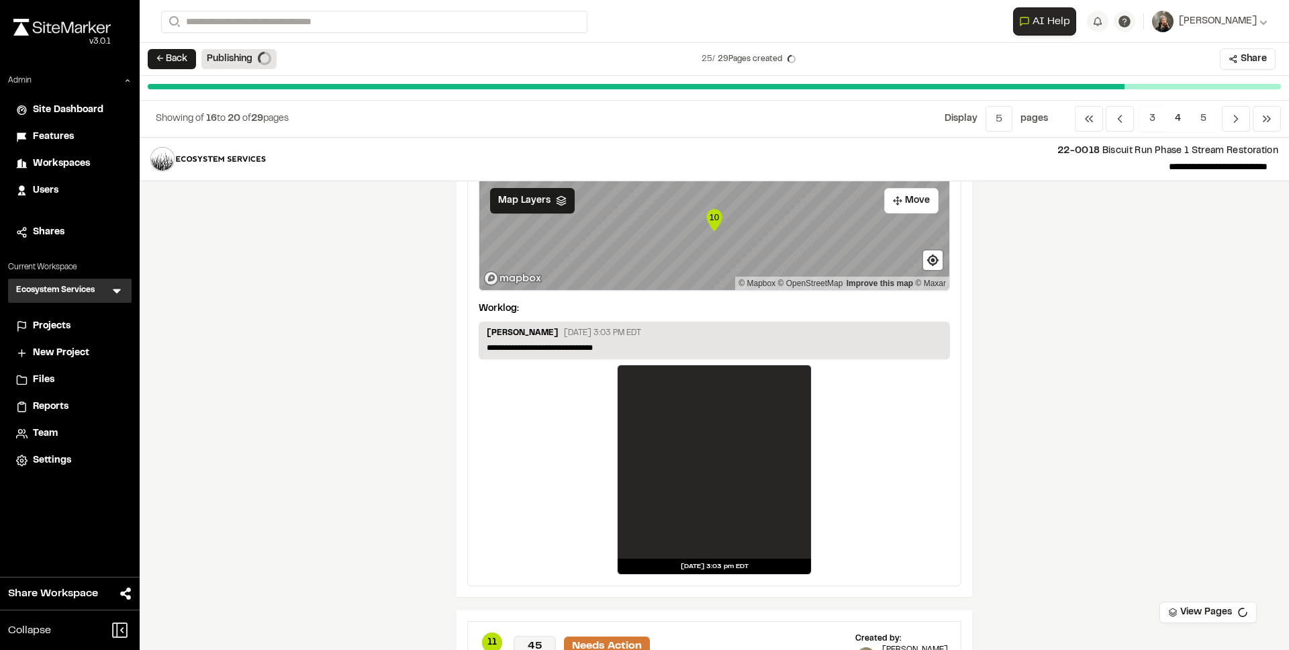
scroll to position [114, 0]
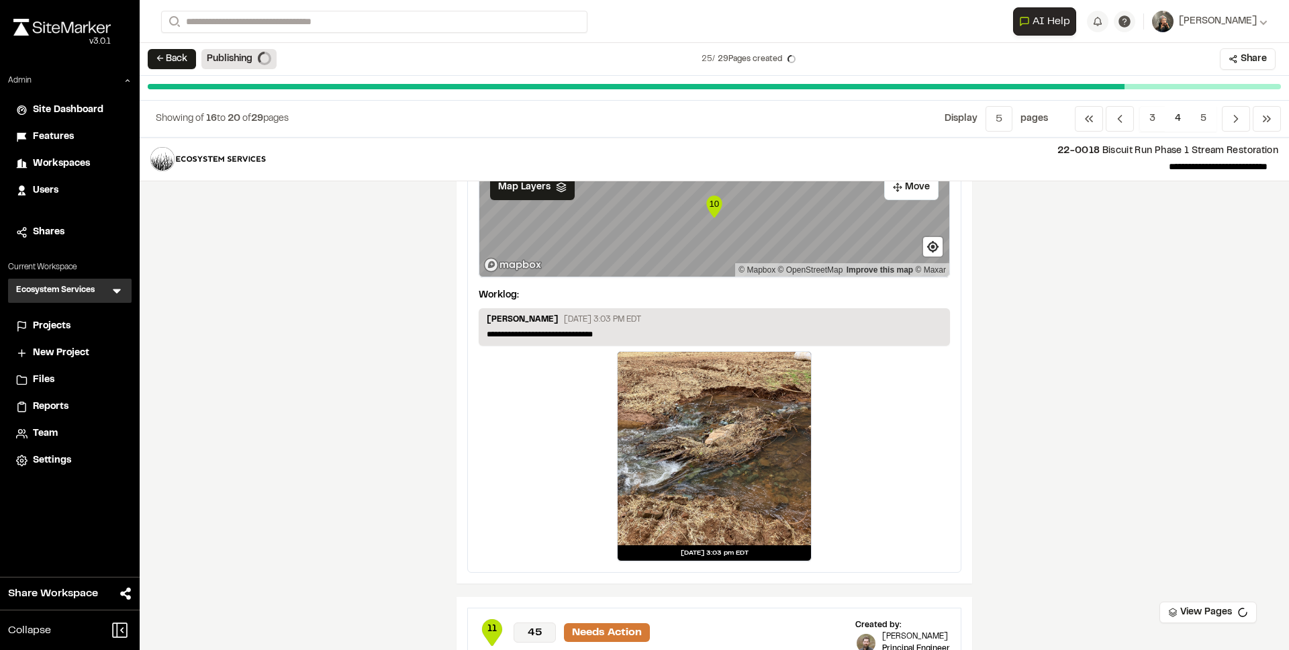
click at [727, 419] on div at bounding box center [714, 448] width 193 height 193
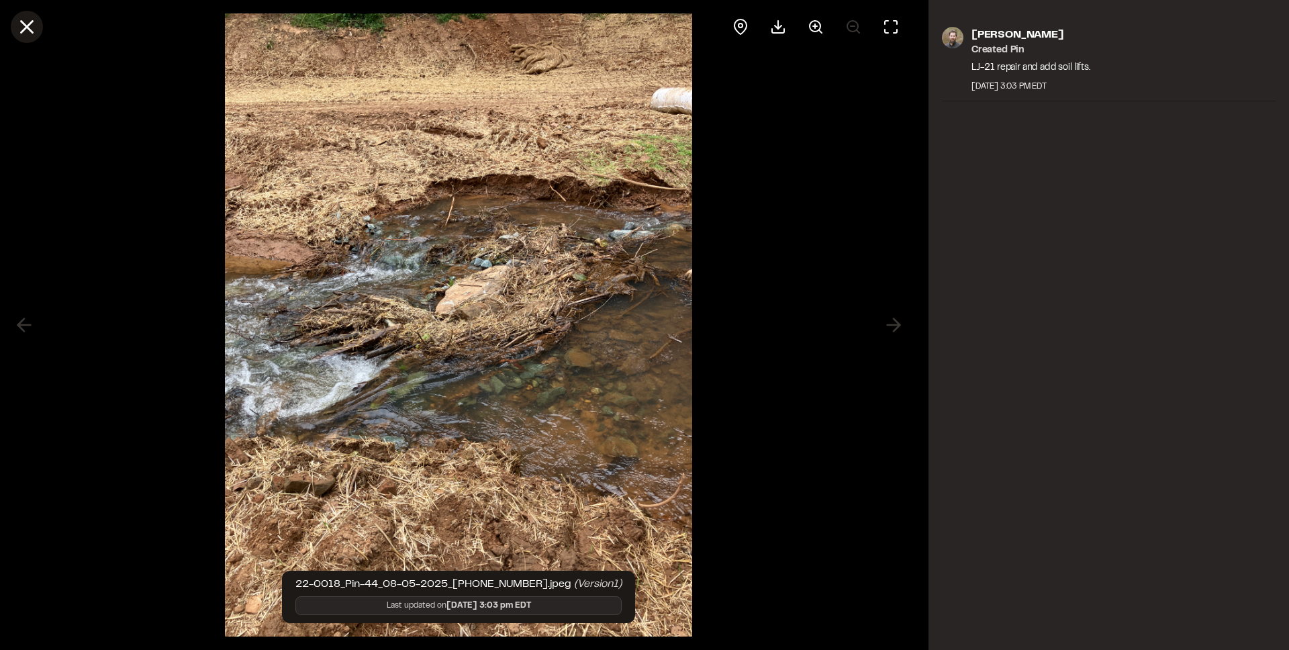
click at [23, 25] on line at bounding box center [26, 26] width 11 height 11
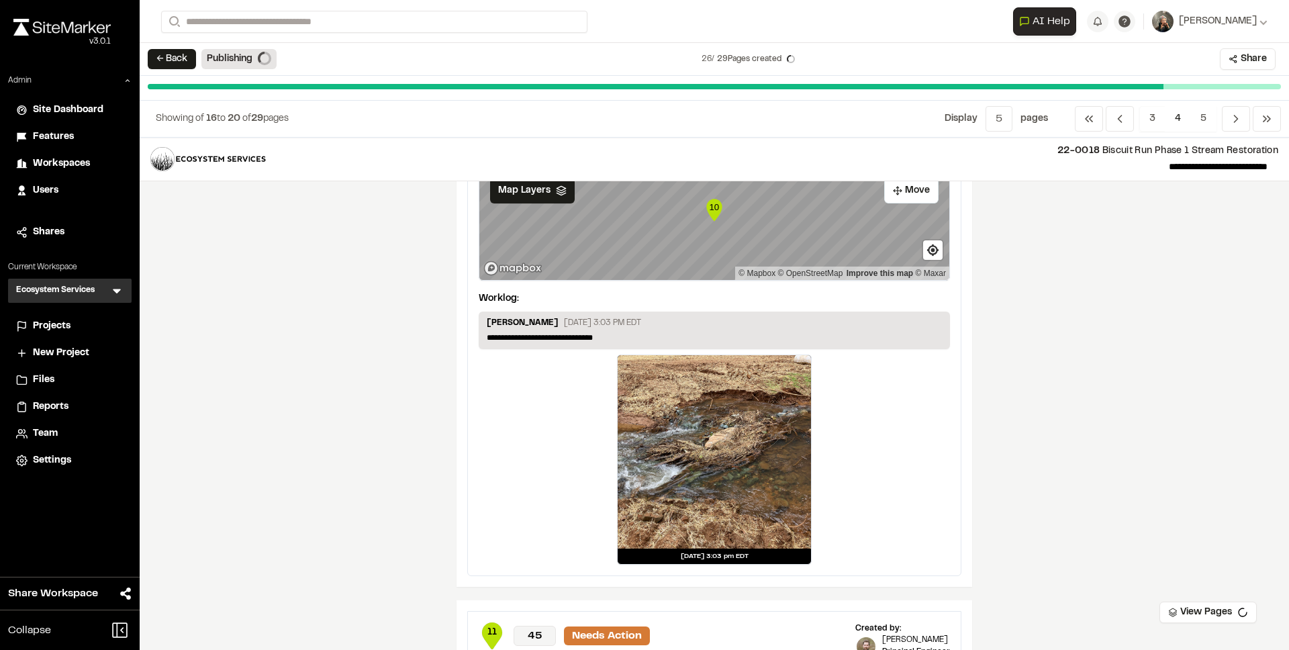
scroll to position [0, 0]
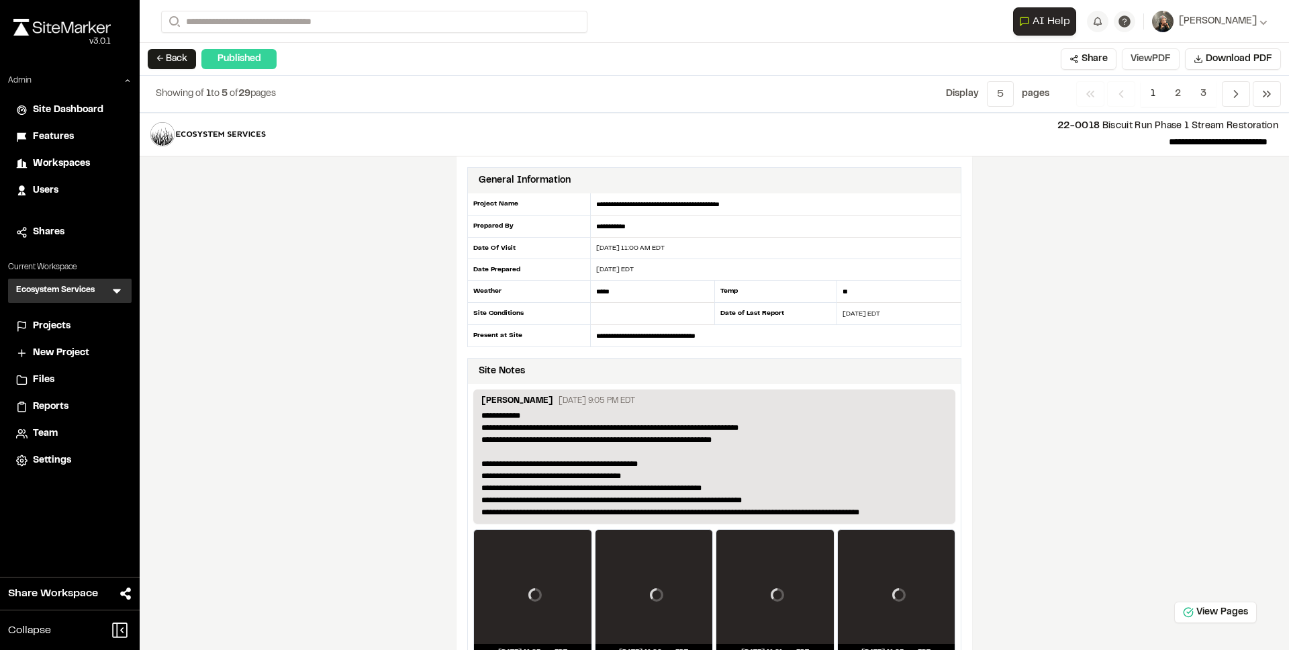
click at [1161, 56] on button "View PDF" at bounding box center [1151, 58] width 58 height 21
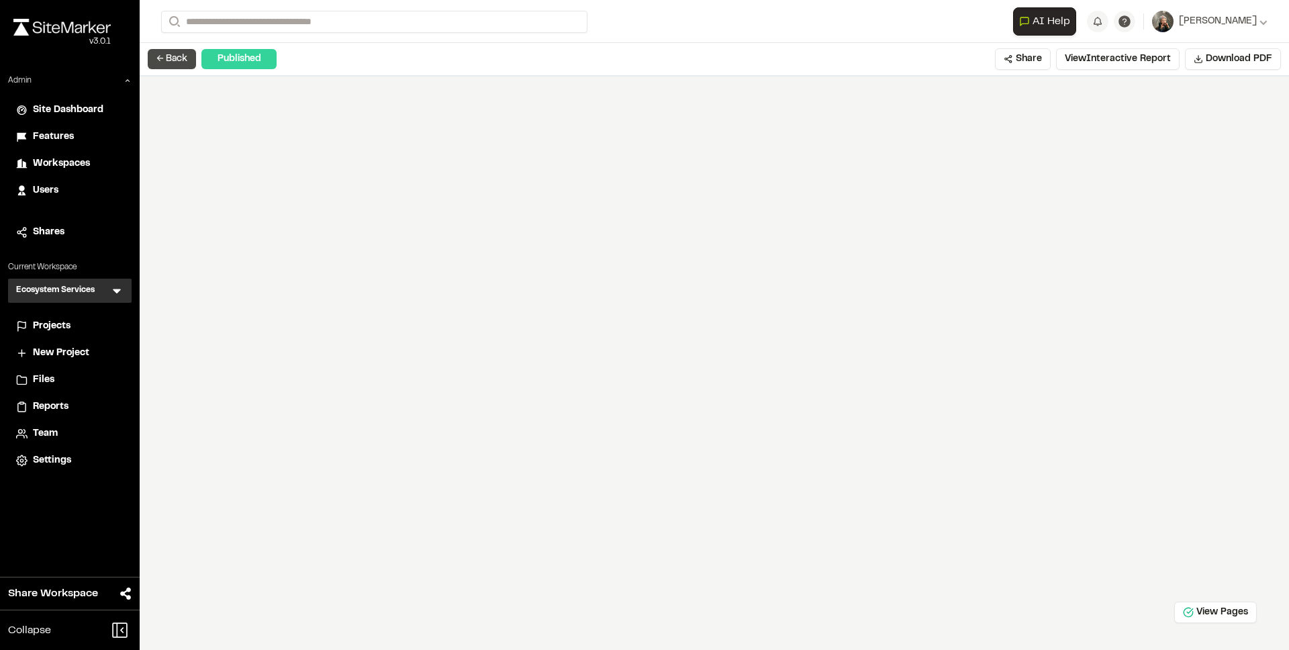
click at [175, 57] on button "← Back" at bounding box center [172, 59] width 48 height 20
click at [56, 328] on span "Projects" at bounding box center [52, 326] width 38 height 15
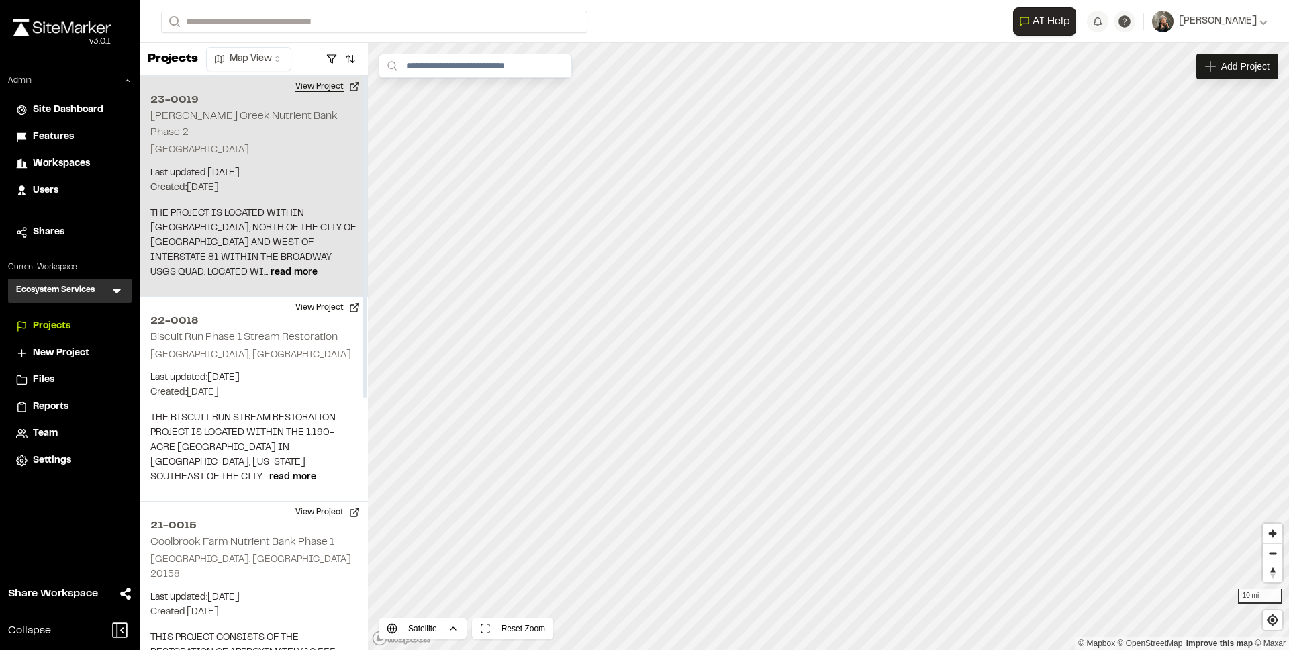
click at [311, 90] on button "View Project" at bounding box center [327, 86] width 81 height 21
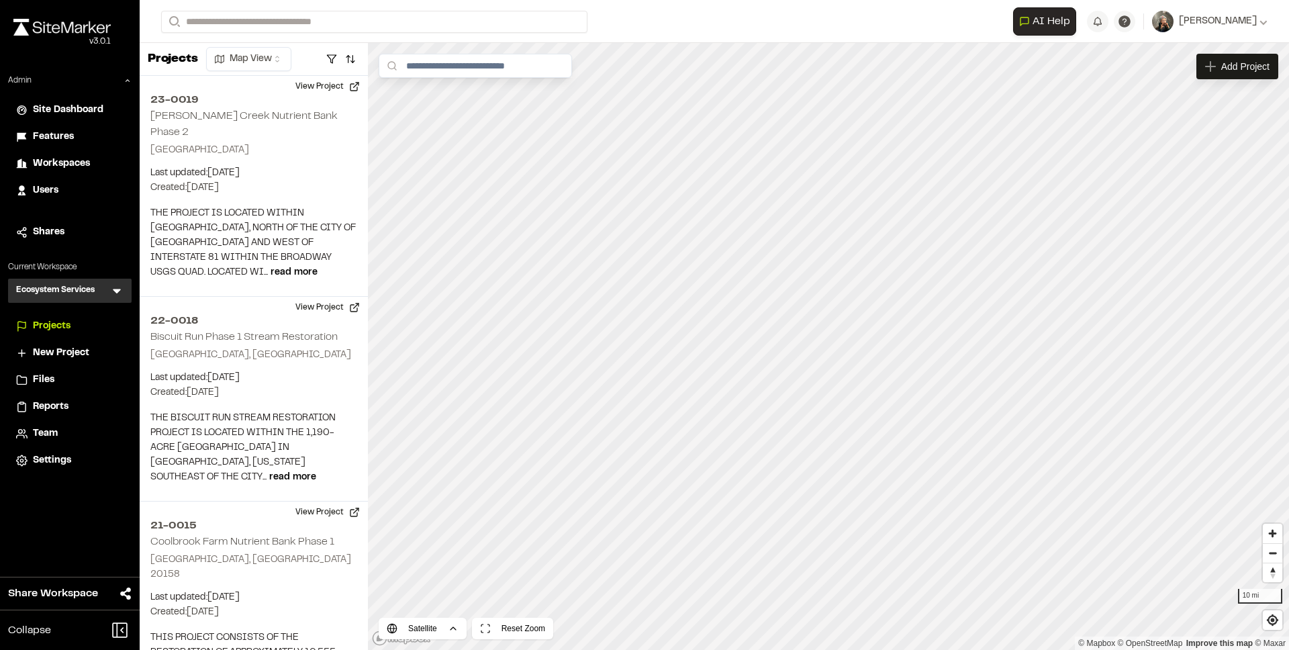
click at [128, 293] on div "Ecosystem Services ES Menu" at bounding box center [70, 291] width 124 height 24
click at [120, 293] on icon at bounding box center [116, 290] width 13 height 13
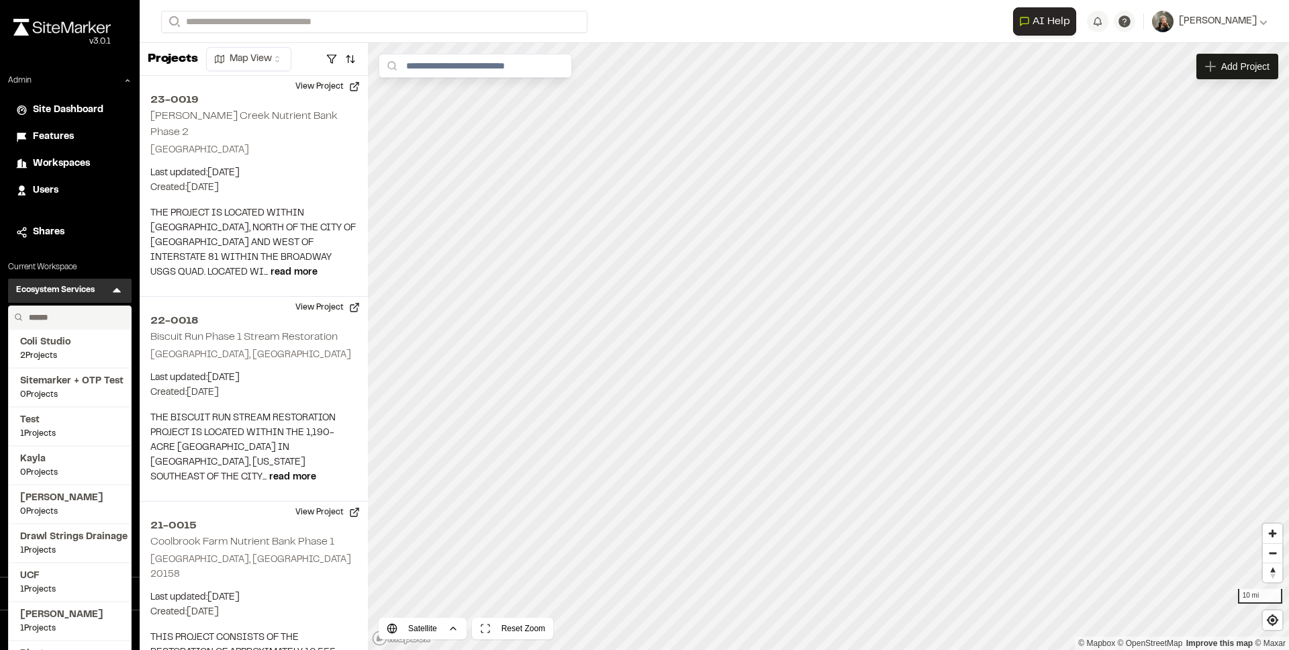
click at [88, 320] on input "text" at bounding box center [74, 317] width 102 height 23
type input "**********"
click at [74, 355] on span "3 Projects" at bounding box center [69, 356] width 99 height 12
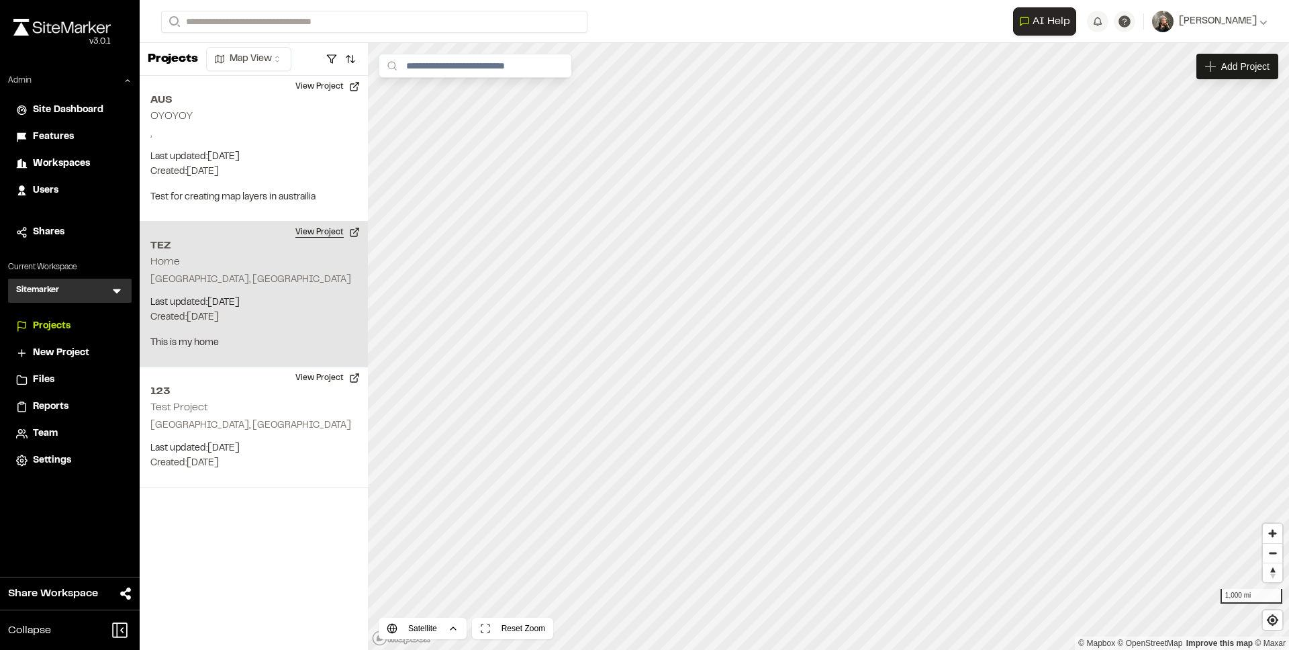
click at [324, 236] on button "View Project" at bounding box center [327, 232] width 81 height 21
click at [327, 227] on button "View Project" at bounding box center [327, 232] width 81 height 21
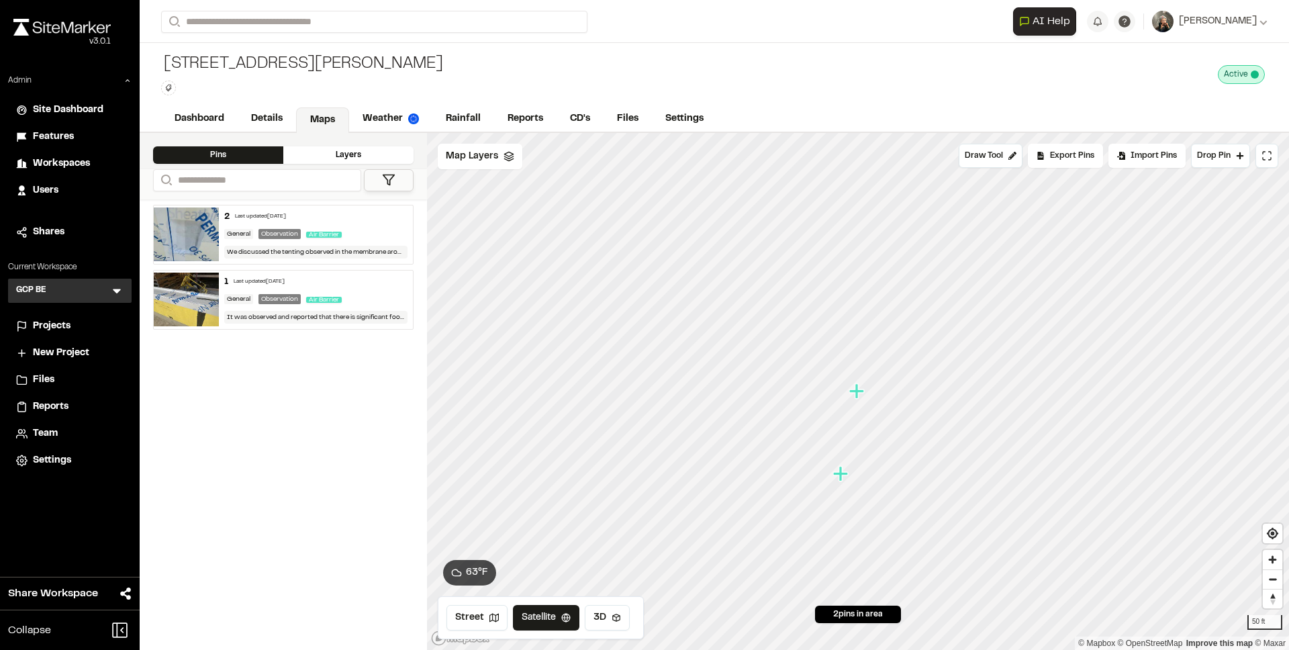
click at [204, 226] on img at bounding box center [186, 234] width 65 height 54
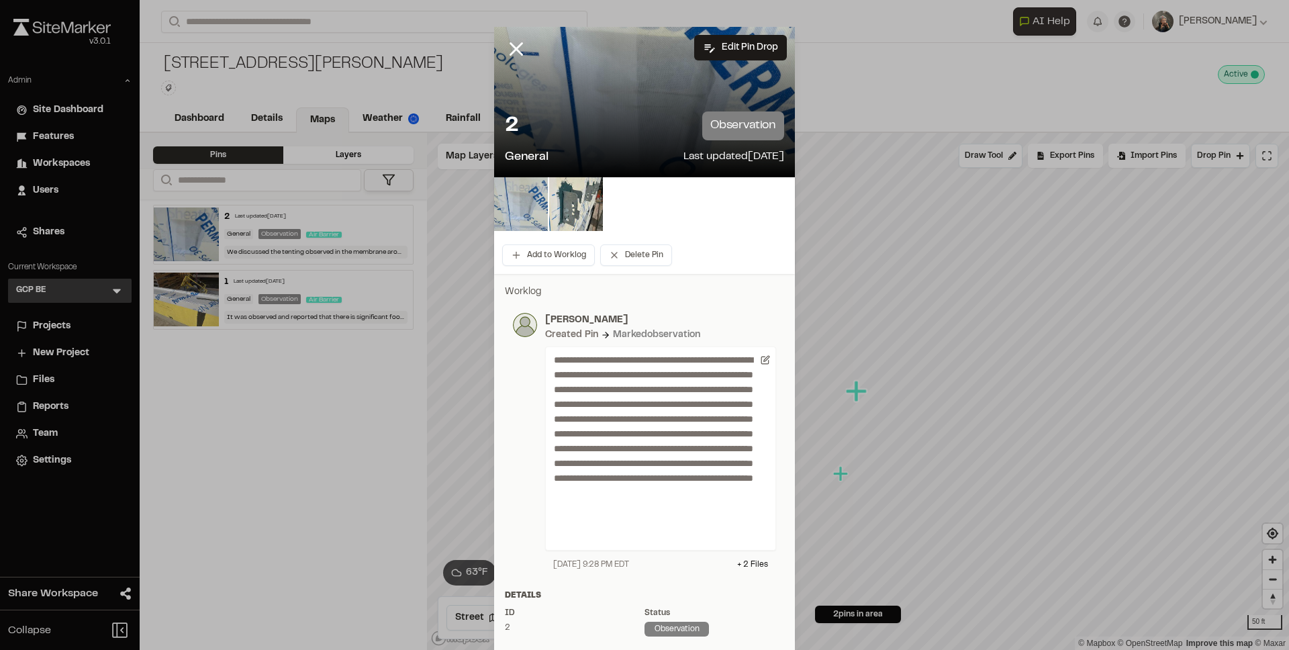
click at [530, 205] on img at bounding box center [521, 204] width 54 height 54
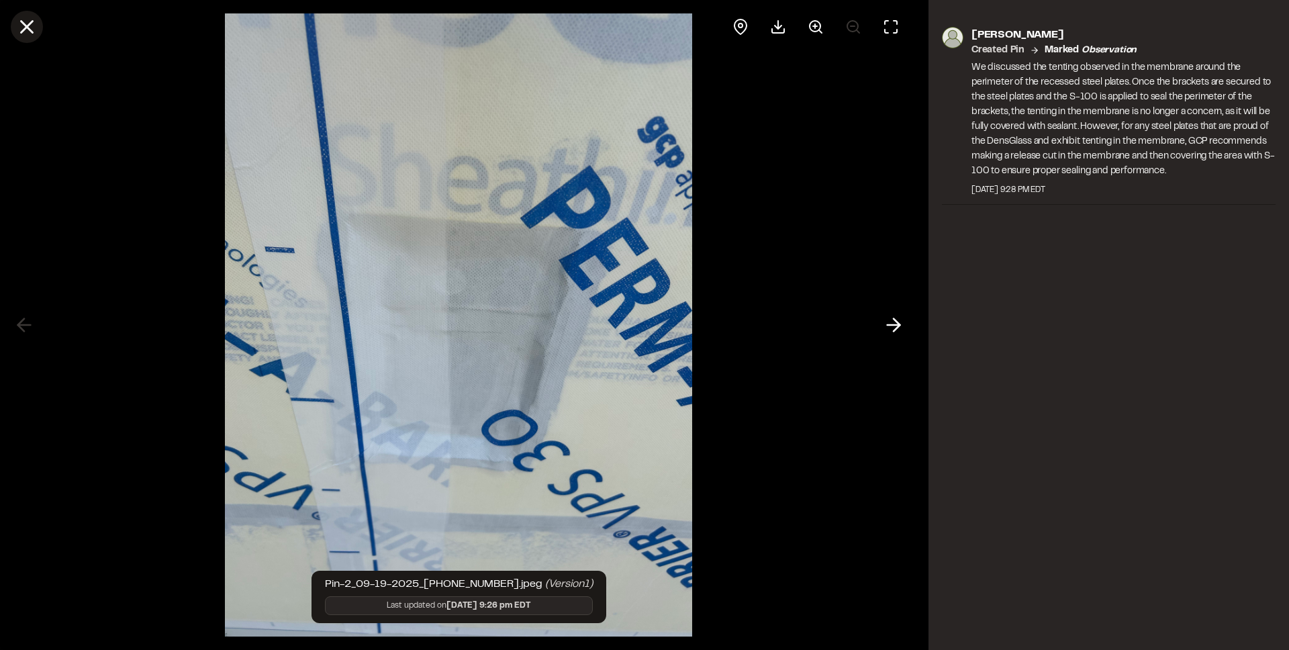
click at [32, 28] on icon at bounding box center [26, 26] width 23 height 23
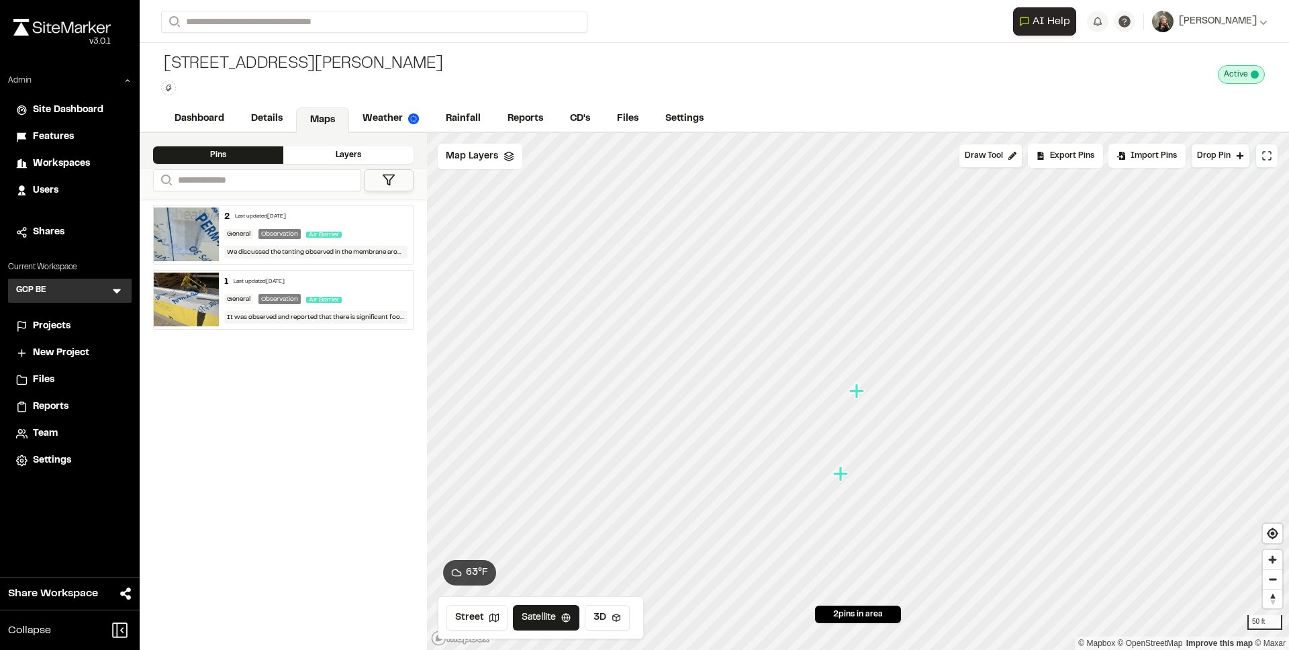
click at [359, 288] on div "1 Last updated [DATE]" at bounding box center [316, 282] width 184 height 12
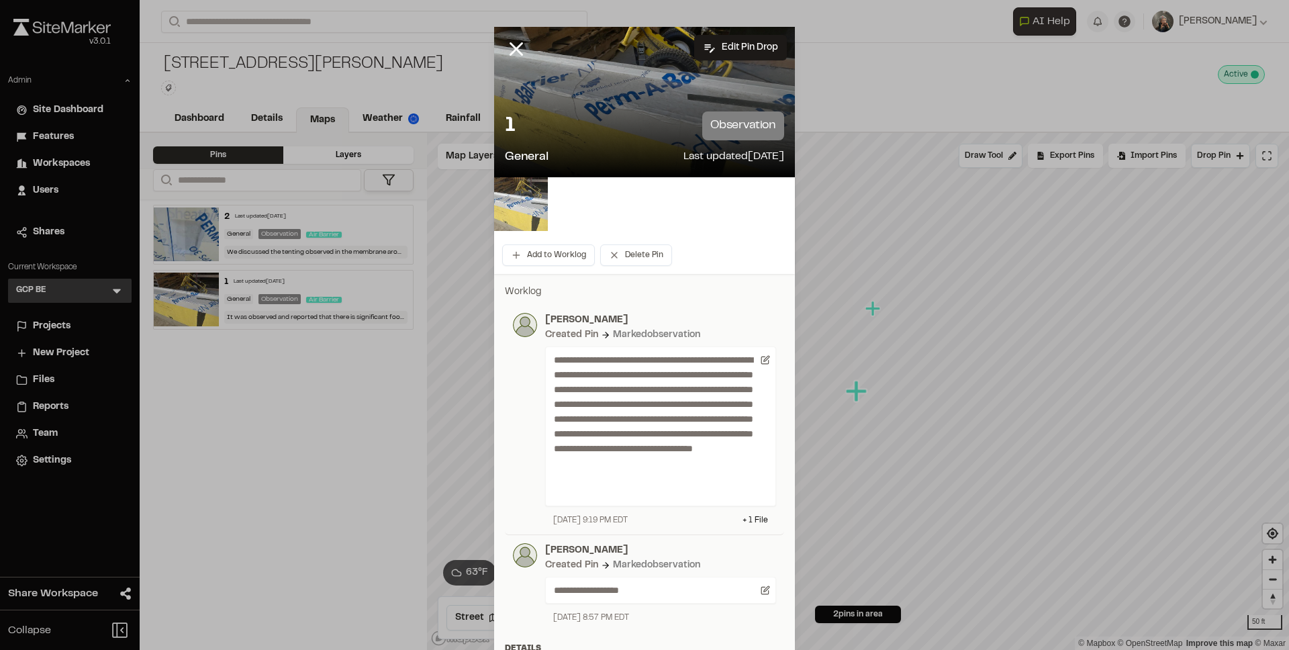
click at [524, 203] on img at bounding box center [521, 204] width 54 height 54
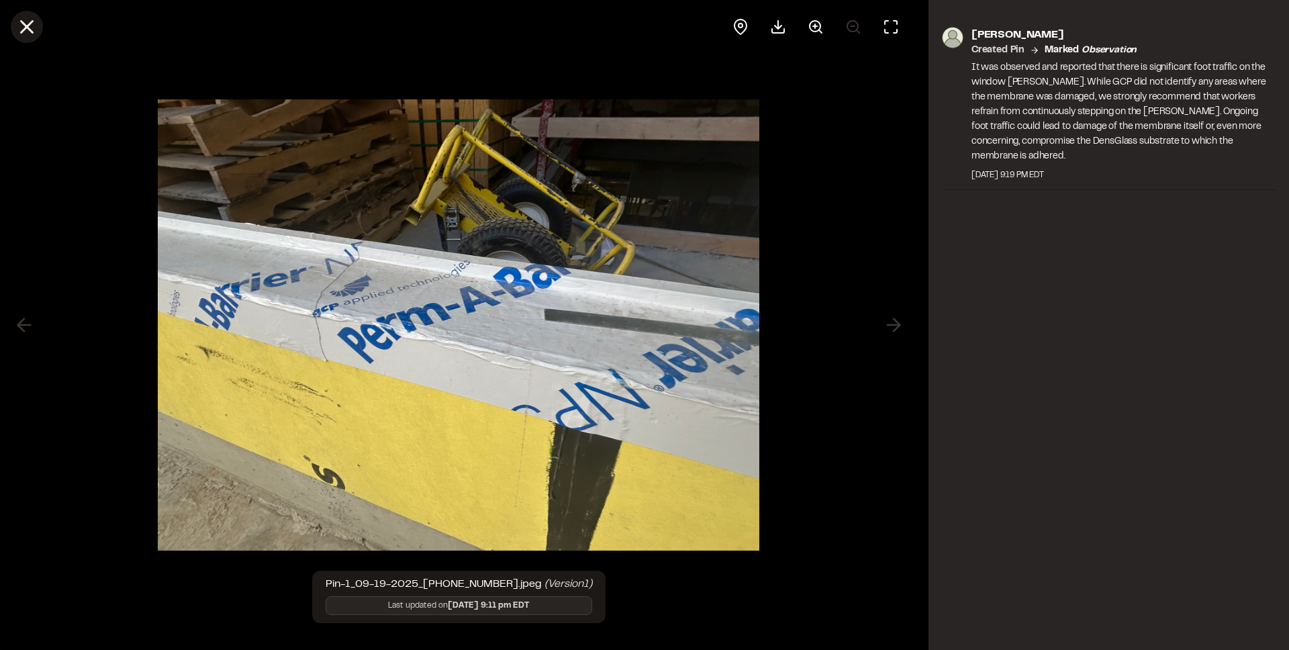
click at [32, 30] on icon at bounding box center [26, 26] width 23 height 23
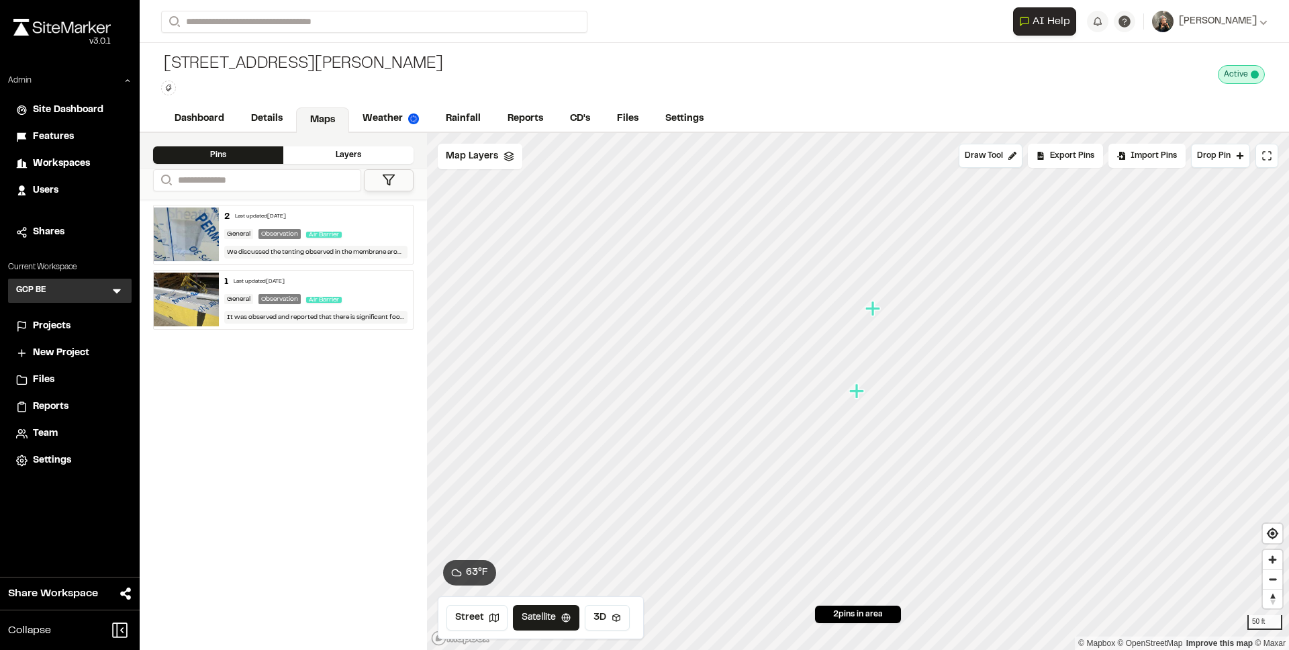
click at [207, 240] on img at bounding box center [186, 234] width 65 height 54
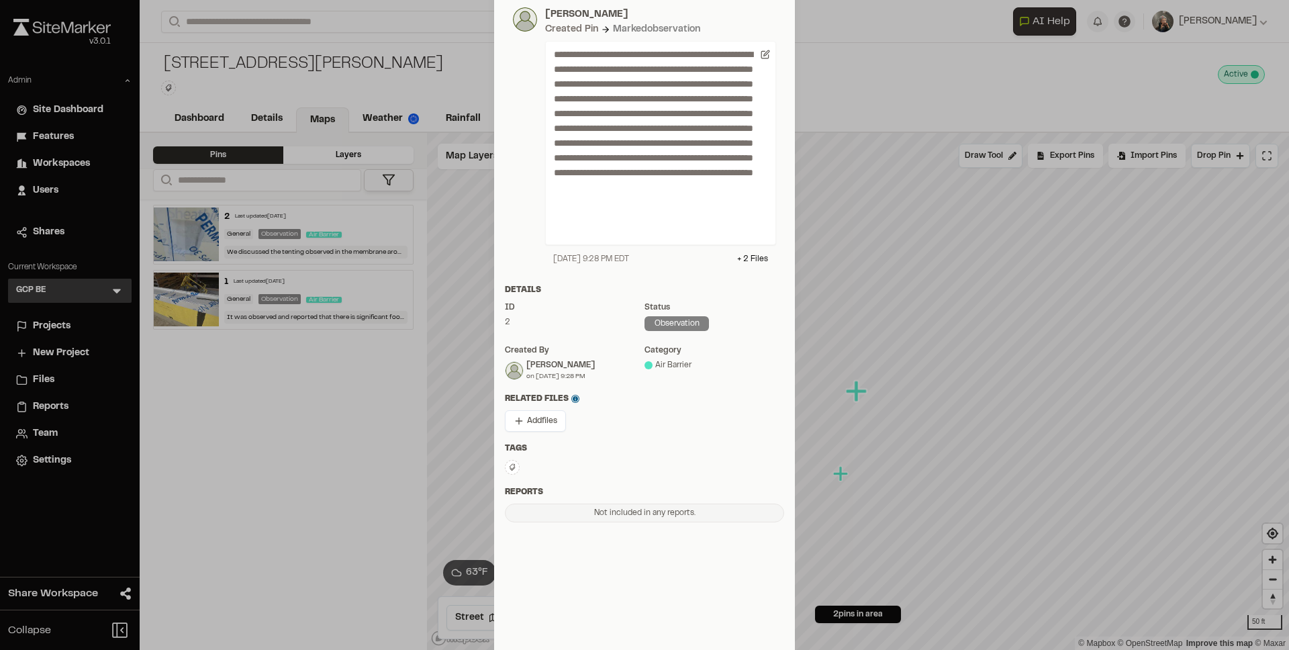
scroll to position [46, 0]
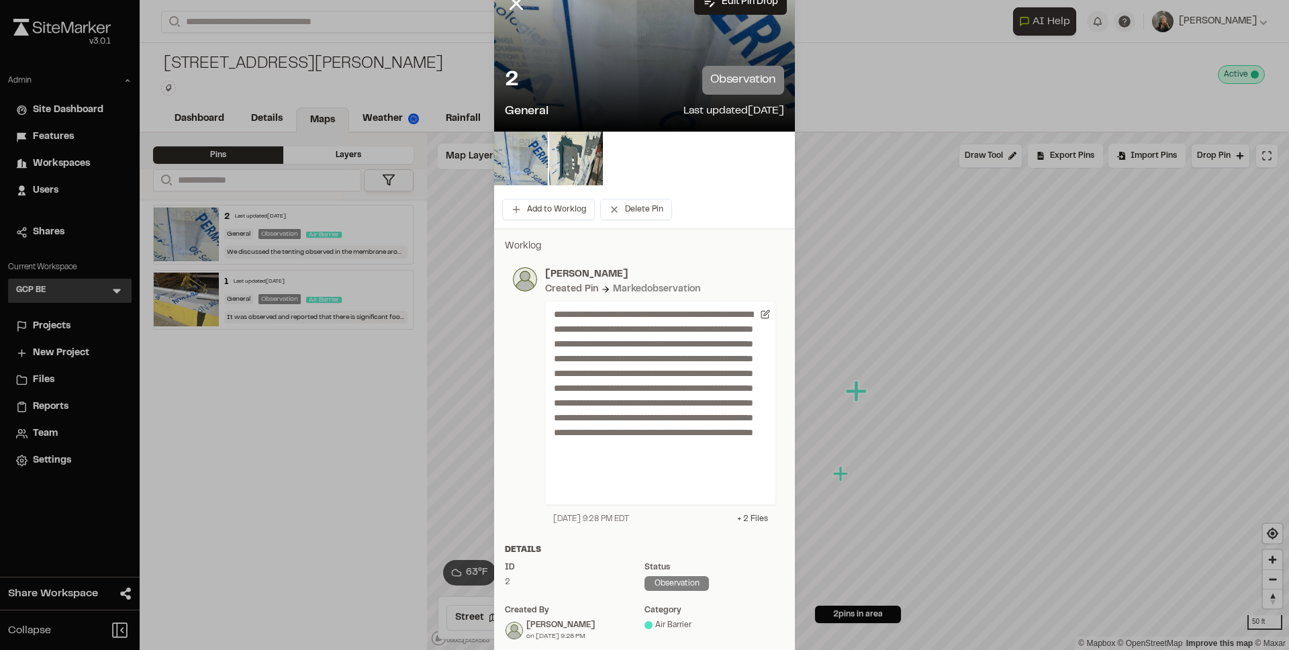
click at [751, 517] on div "+ 2 File s" at bounding box center [752, 519] width 31 height 12
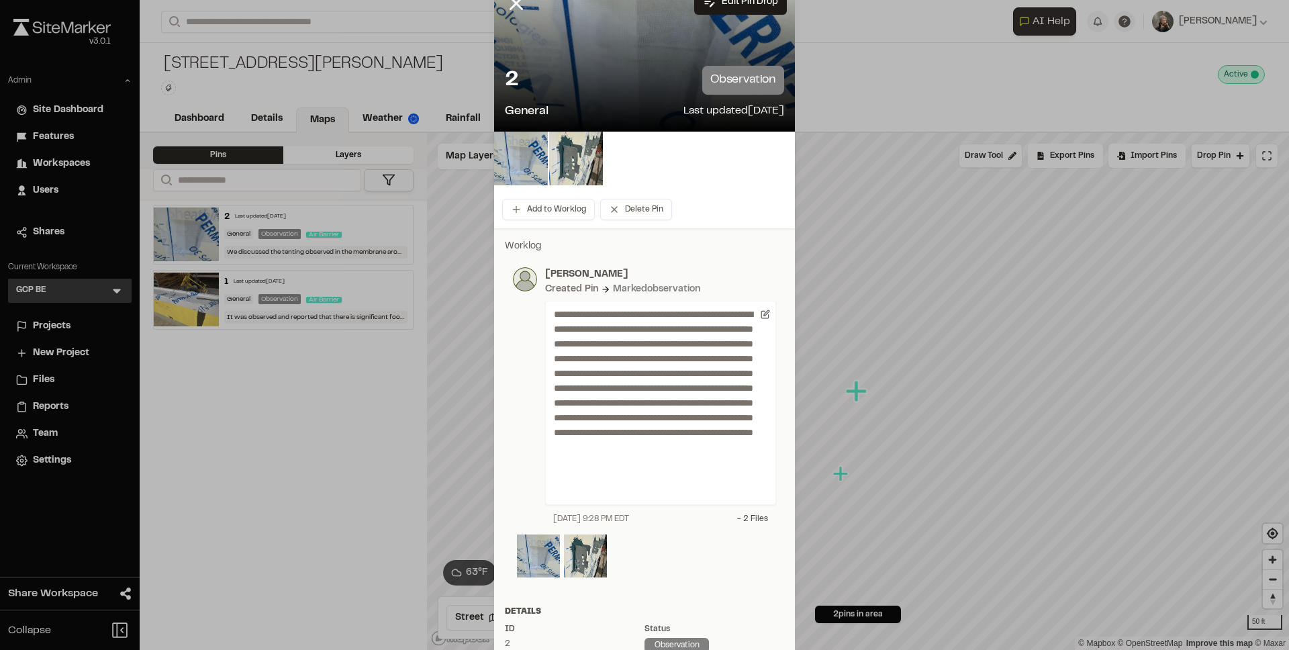
click at [745, 518] on div "- 2 File s" at bounding box center [752, 519] width 31 height 12
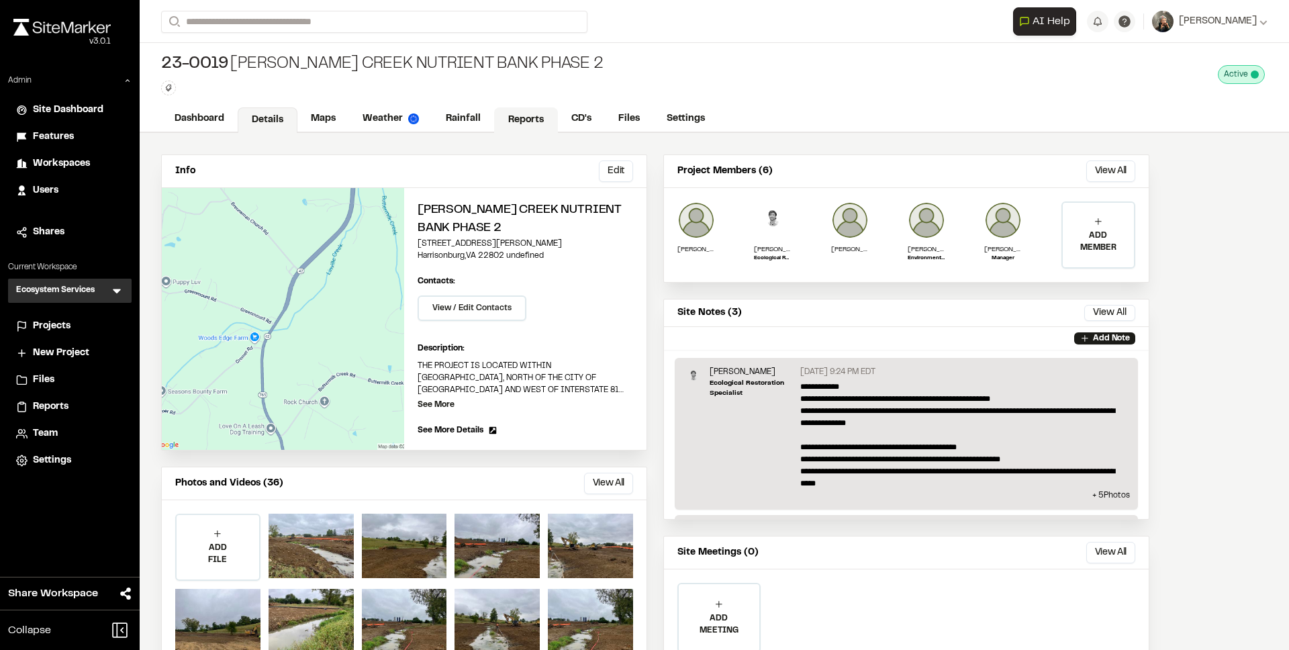
click at [531, 123] on link "Reports" at bounding box center [526, 120] width 64 height 26
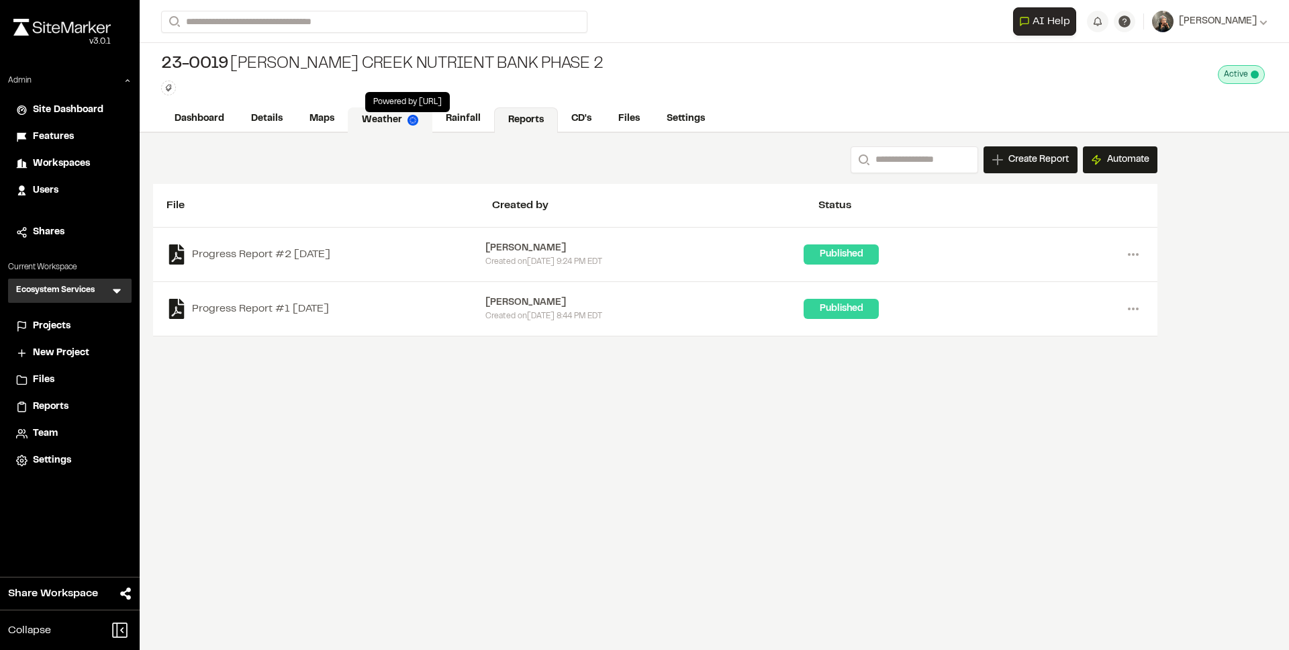
click at [414, 122] on img at bounding box center [413, 120] width 11 height 11
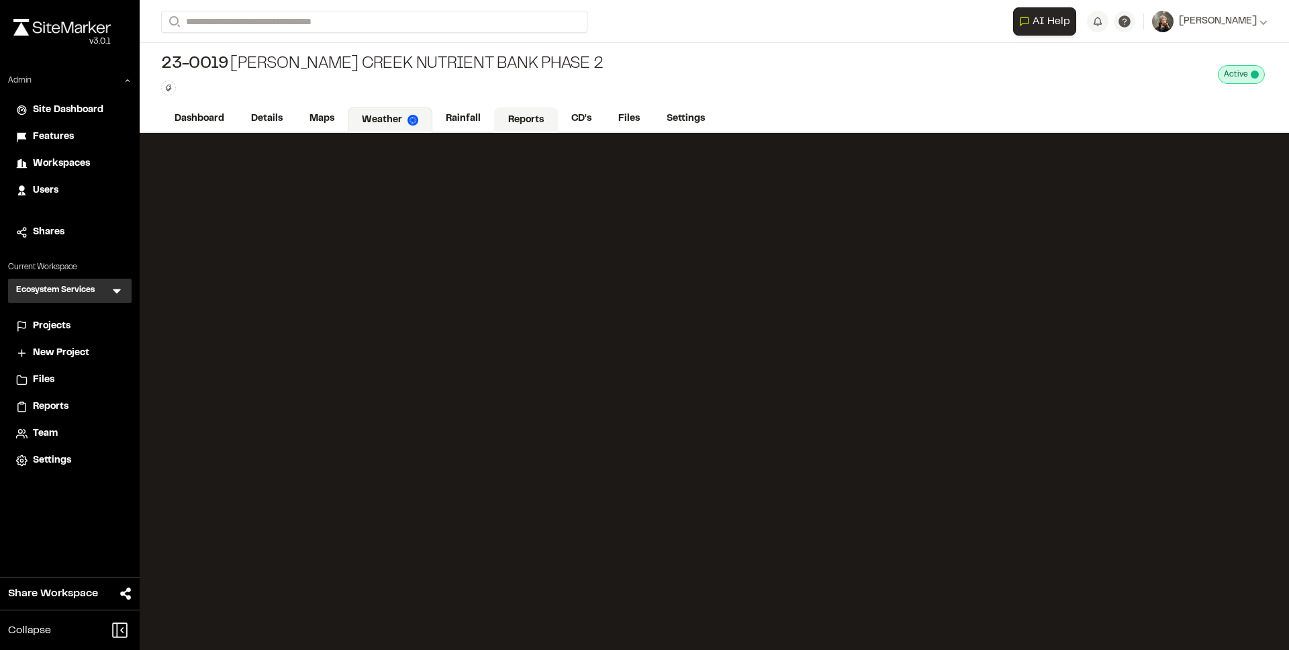
click at [528, 123] on link "Reports" at bounding box center [526, 120] width 64 height 26
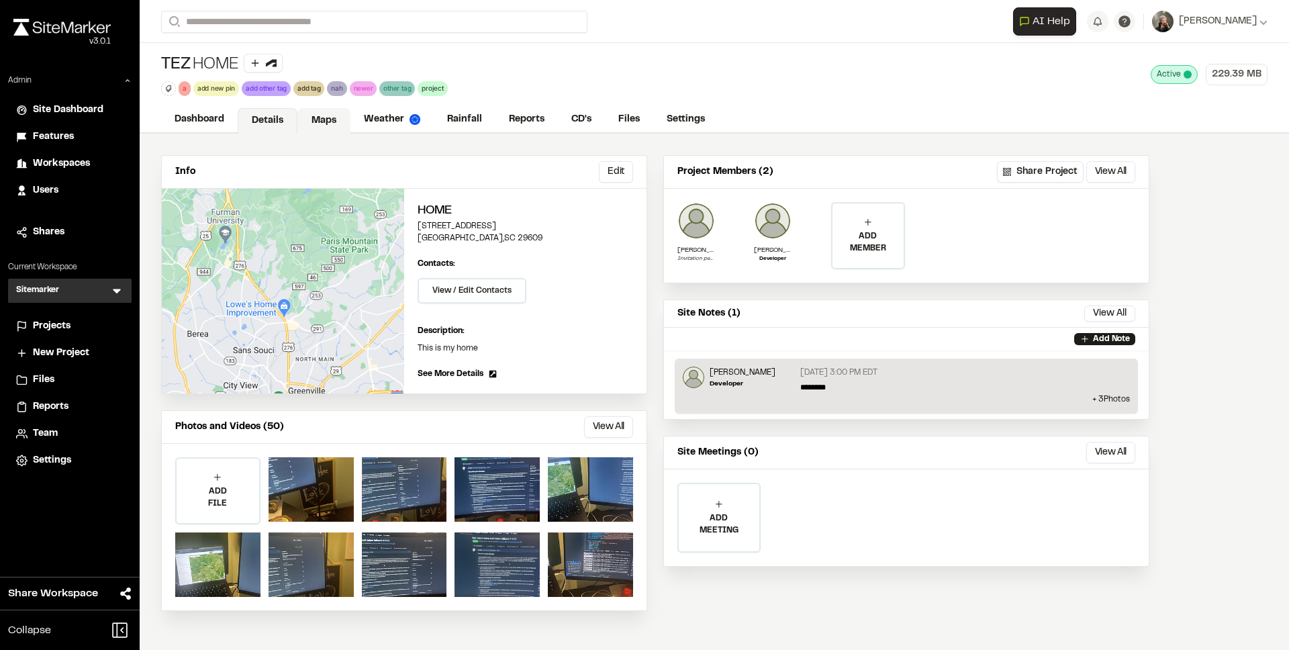
click at [331, 123] on link "Maps" at bounding box center [323, 121] width 53 height 26
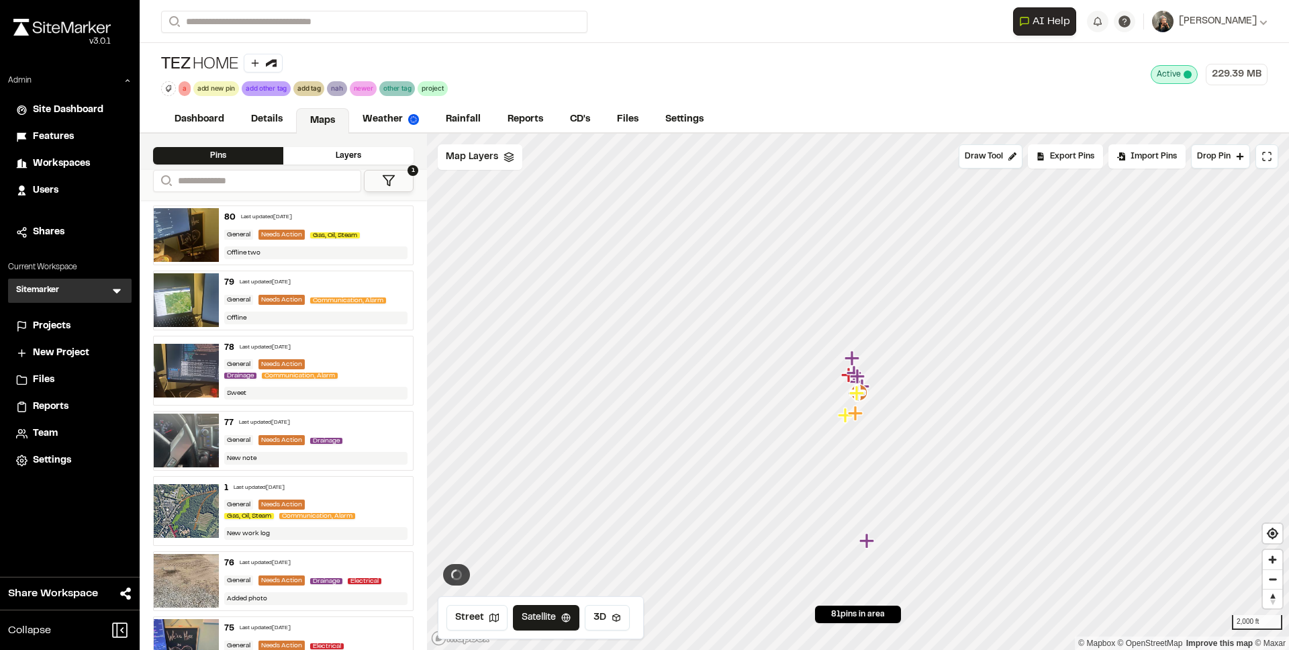
click at [248, 218] on div "Last updated [DATE]" at bounding box center [266, 217] width 51 height 8
click at [352, 277] on div "79 Last updated [DATE] General Needs Action Communication, Alarm Offline" at bounding box center [316, 300] width 195 height 58
click at [361, 254] on div "Offline two" at bounding box center [316, 252] width 184 height 13
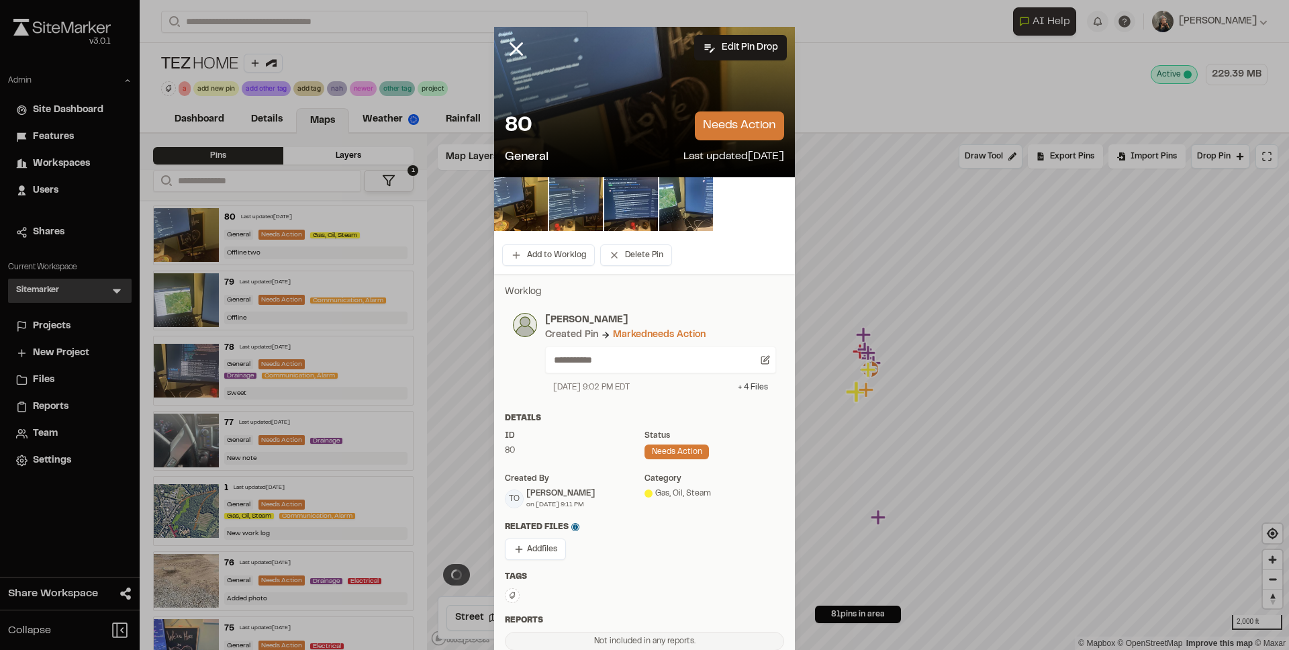
click at [752, 389] on div "+ 4 File s" at bounding box center [753, 387] width 30 height 12
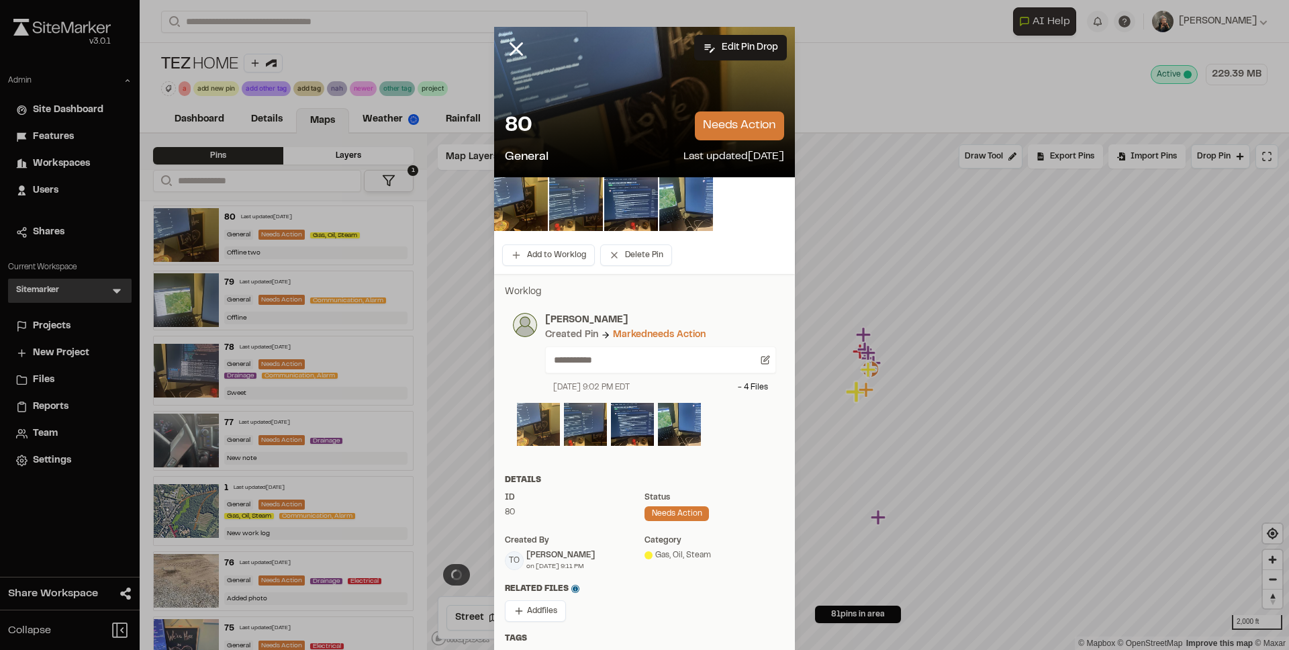
click at [530, 421] on img at bounding box center [538, 424] width 43 height 43
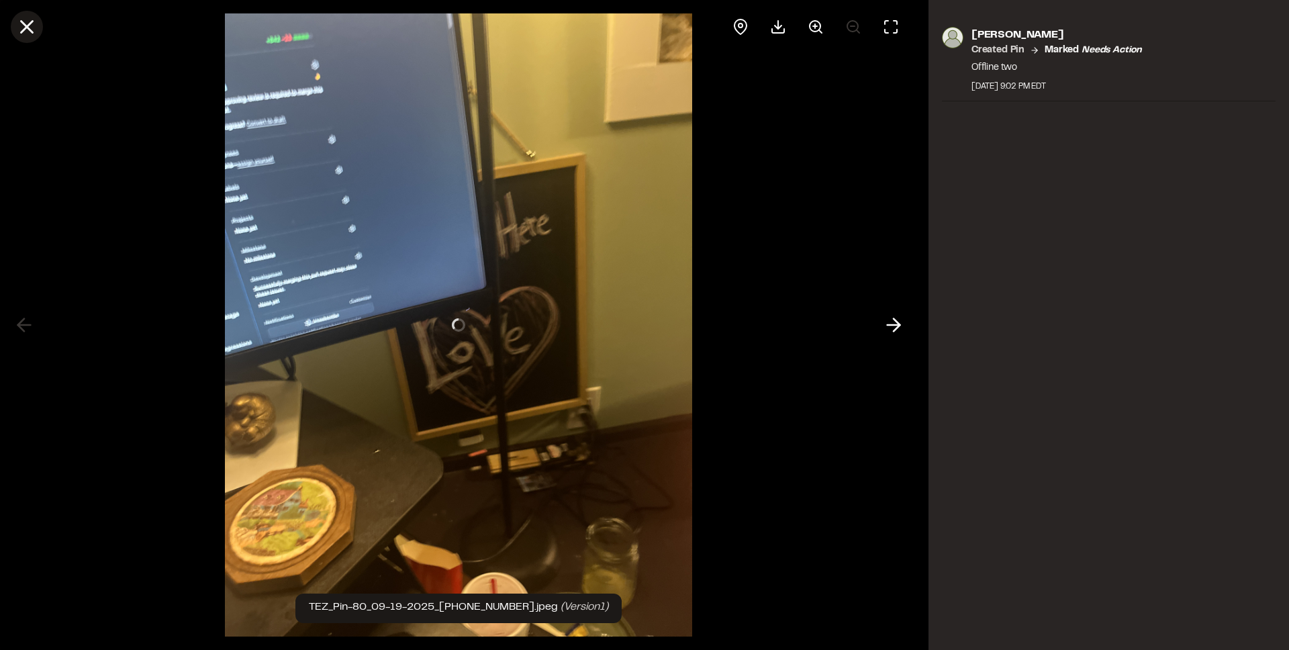
click at [36, 31] on icon at bounding box center [26, 26] width 23 height 23
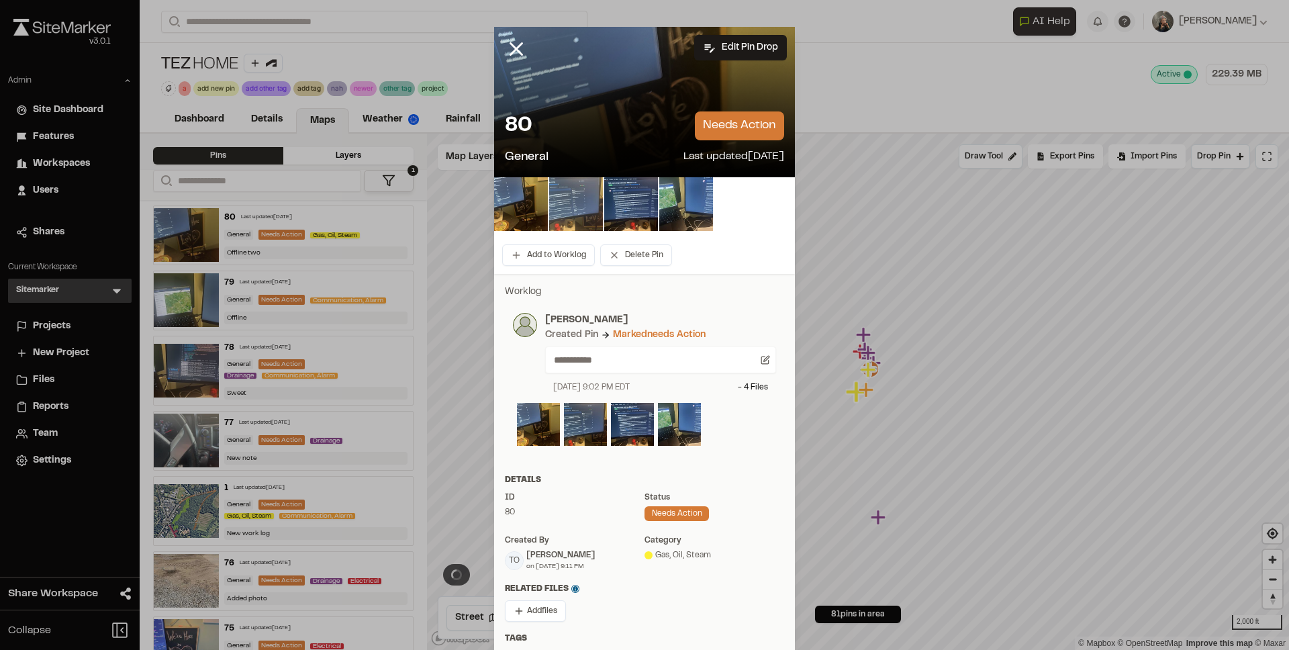
click at [583, 211] on img at bounding box center [576, 204] width 54 height 54
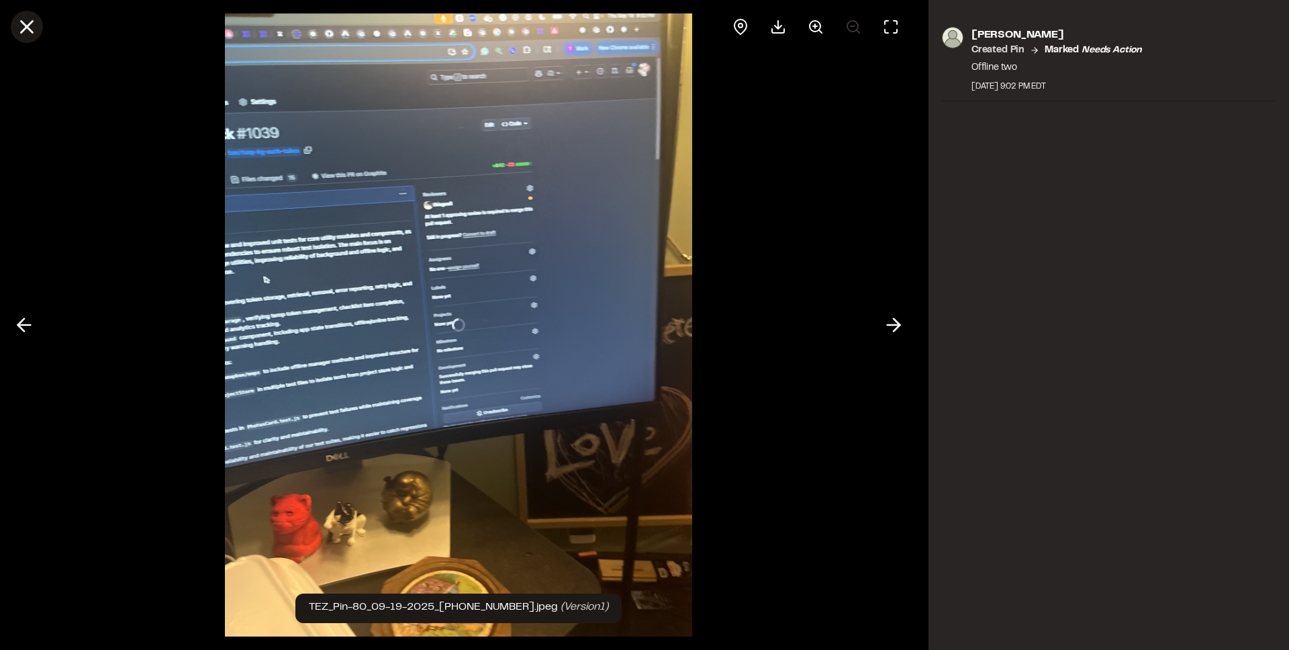
click at [28, 38] on button at bounding box center [27, 27] width 32 height 32
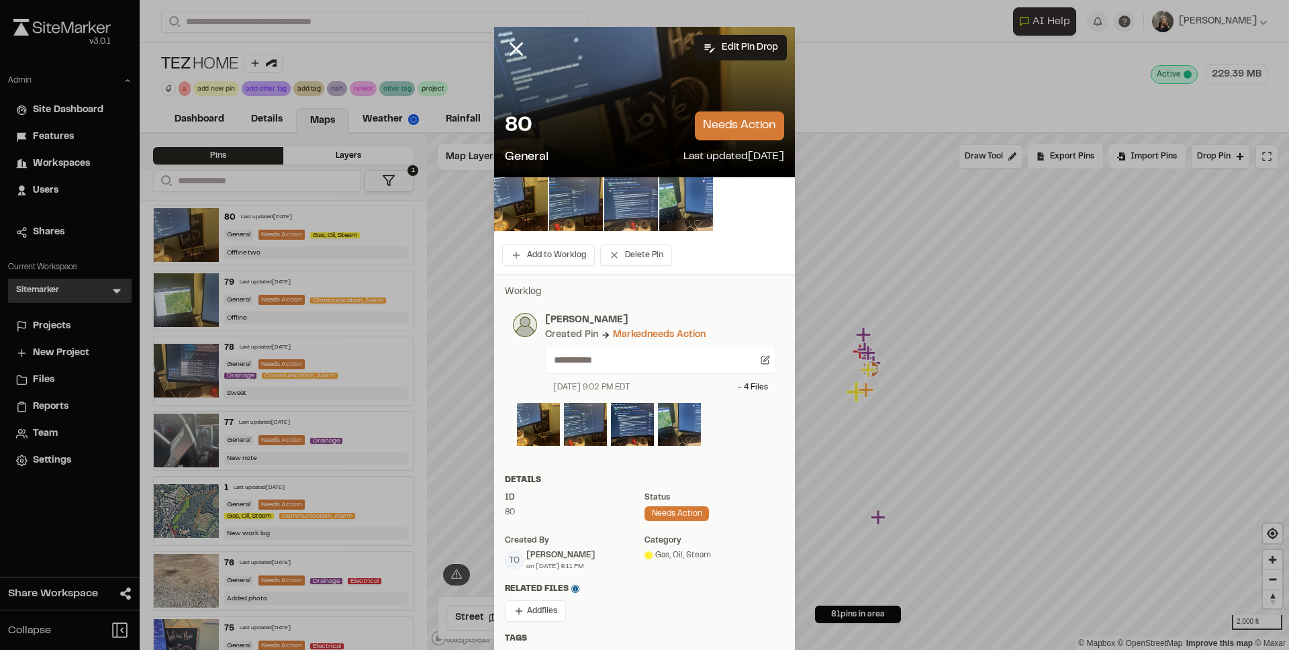
click at [650, 208] on img at bounding box center [631, 204] width 54 height 54
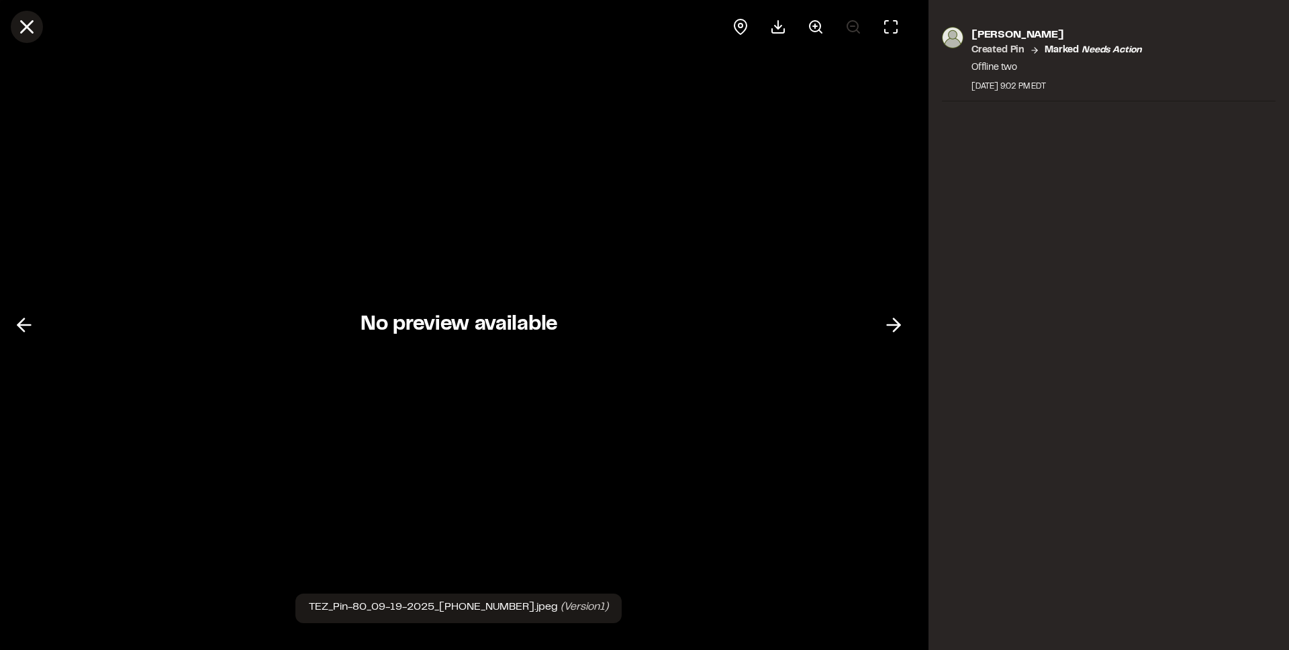
click at [24, 29] on line at bounding box center [26, 26] width 11 height 11
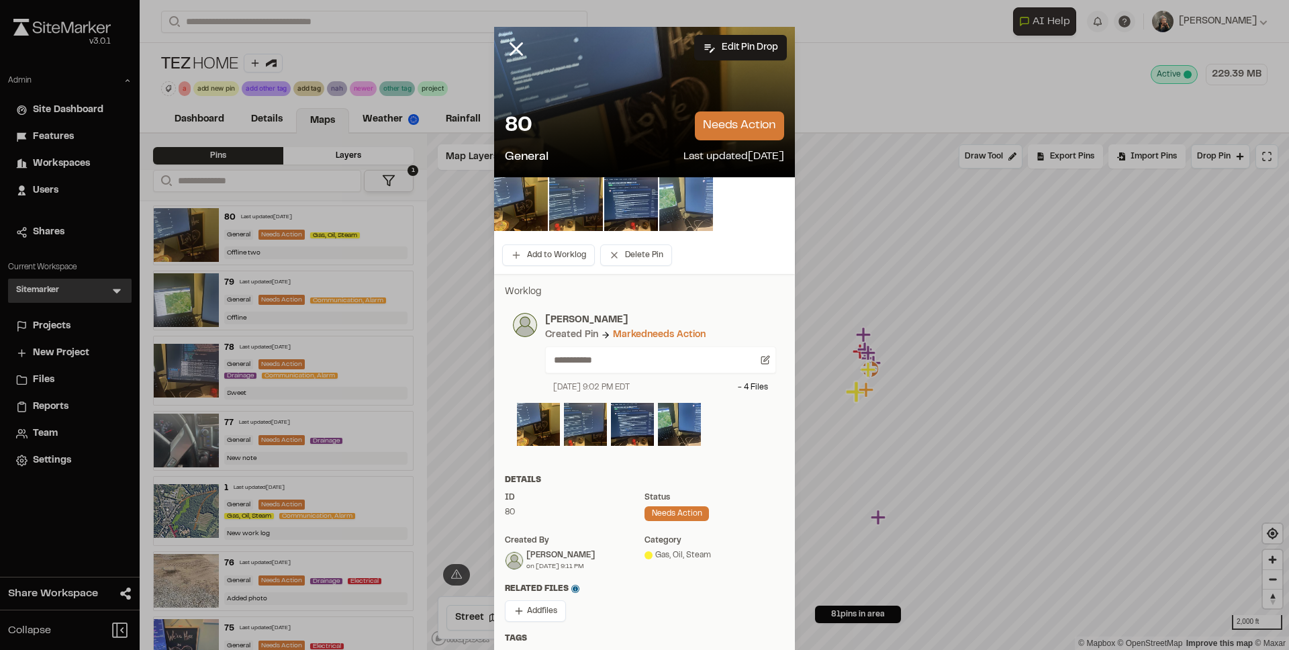
click at [677, 211] on img at bounding box center [686, 204] width 54 height 54
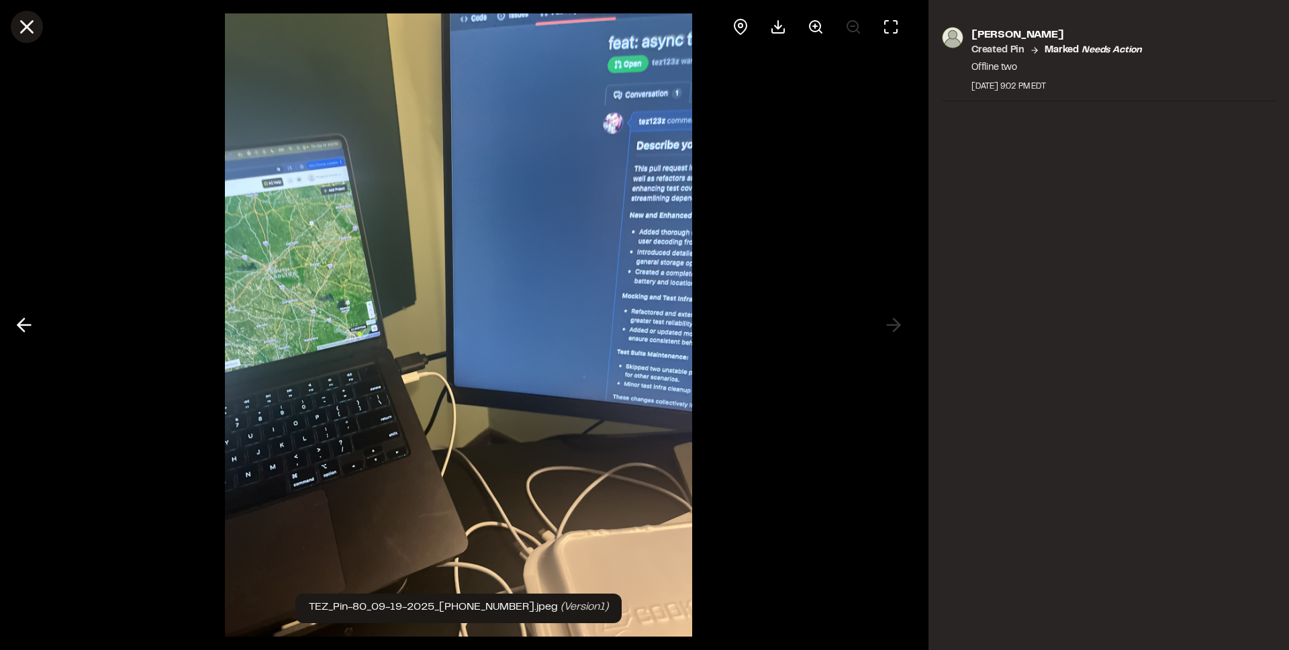
click at [15, 28] on icon at bounding box center [26, 26] width 23 height 23
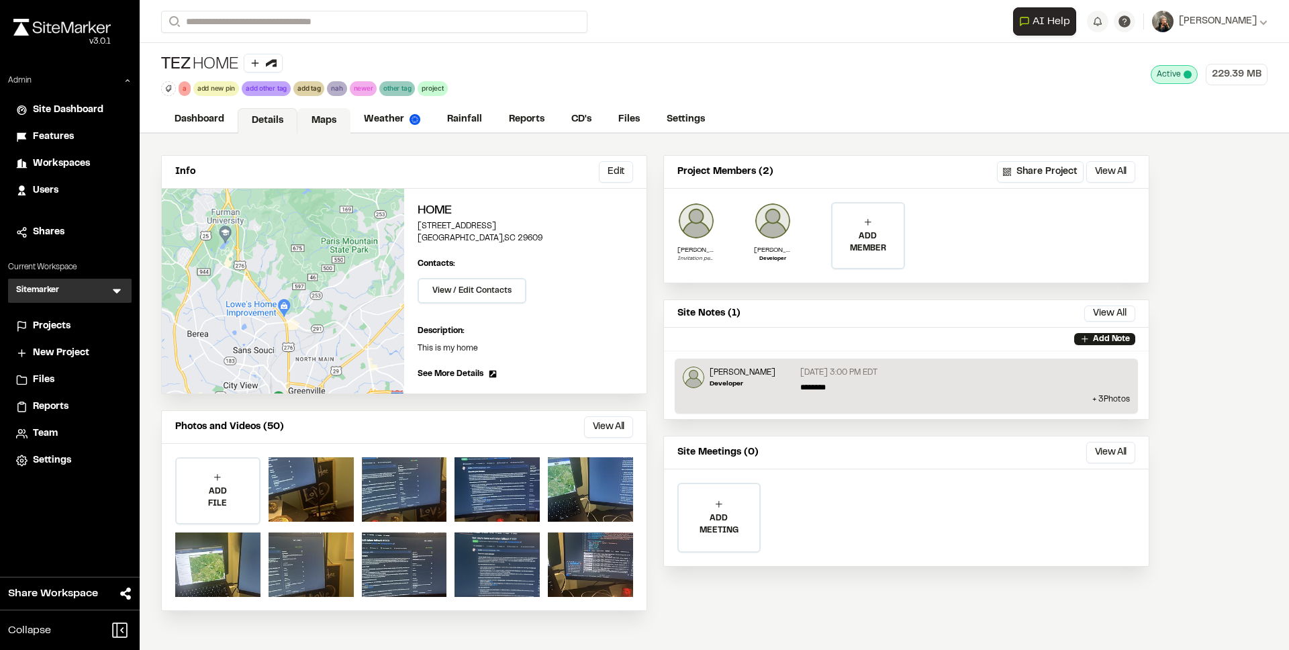
click at [324, 123] on link "Maps" at bounding box center [323, 121] width 53 height 26
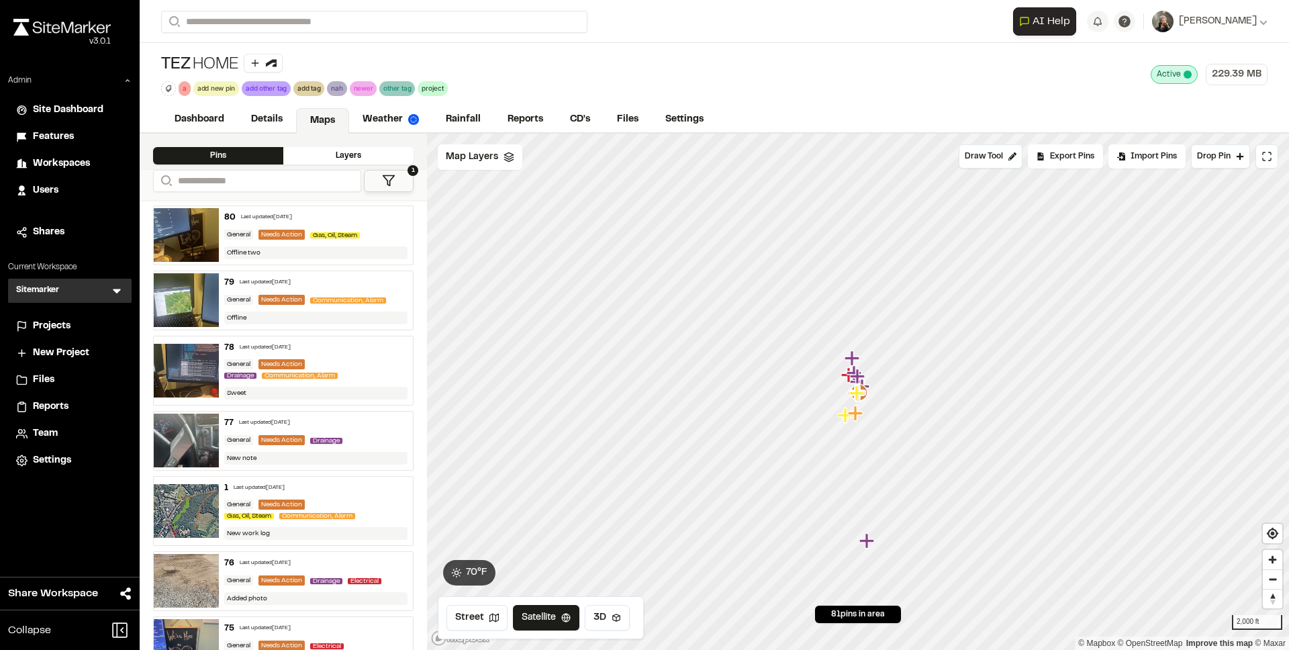
click at [200, 233] on img at bounding box center [186, 235] width 65 height 54
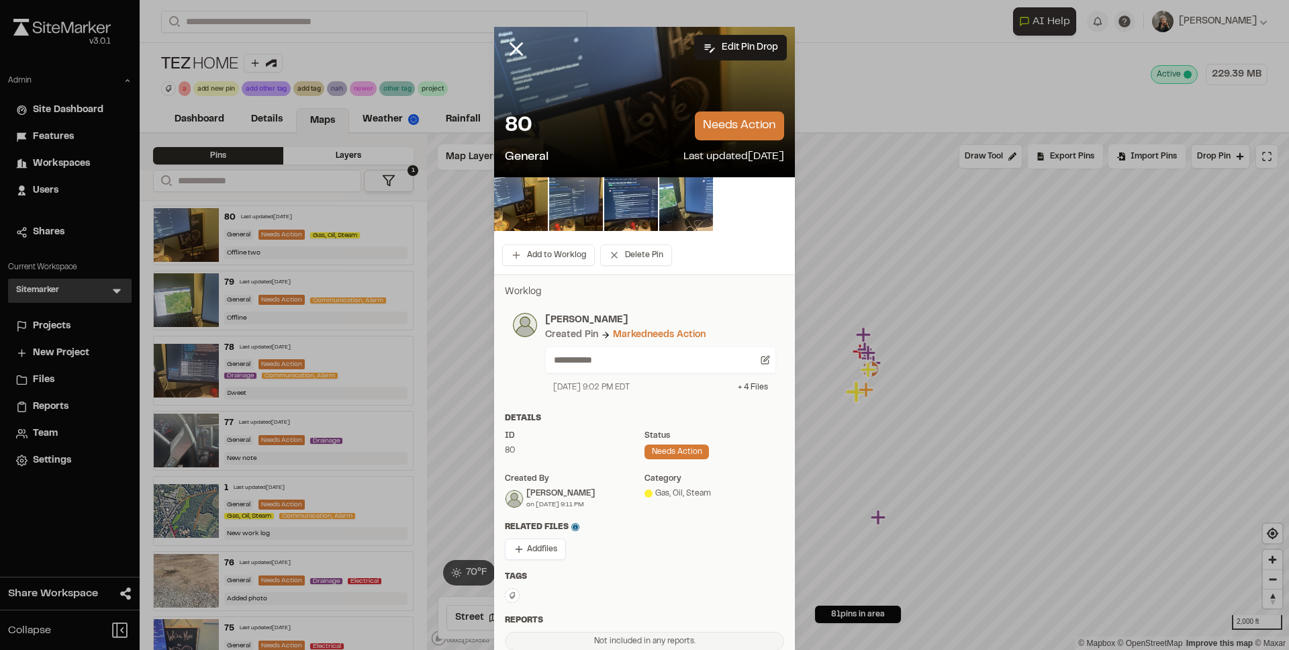
click at [746, 384] on div "+ 4 File s" at bounding box center [753, 387] width 30 height 12
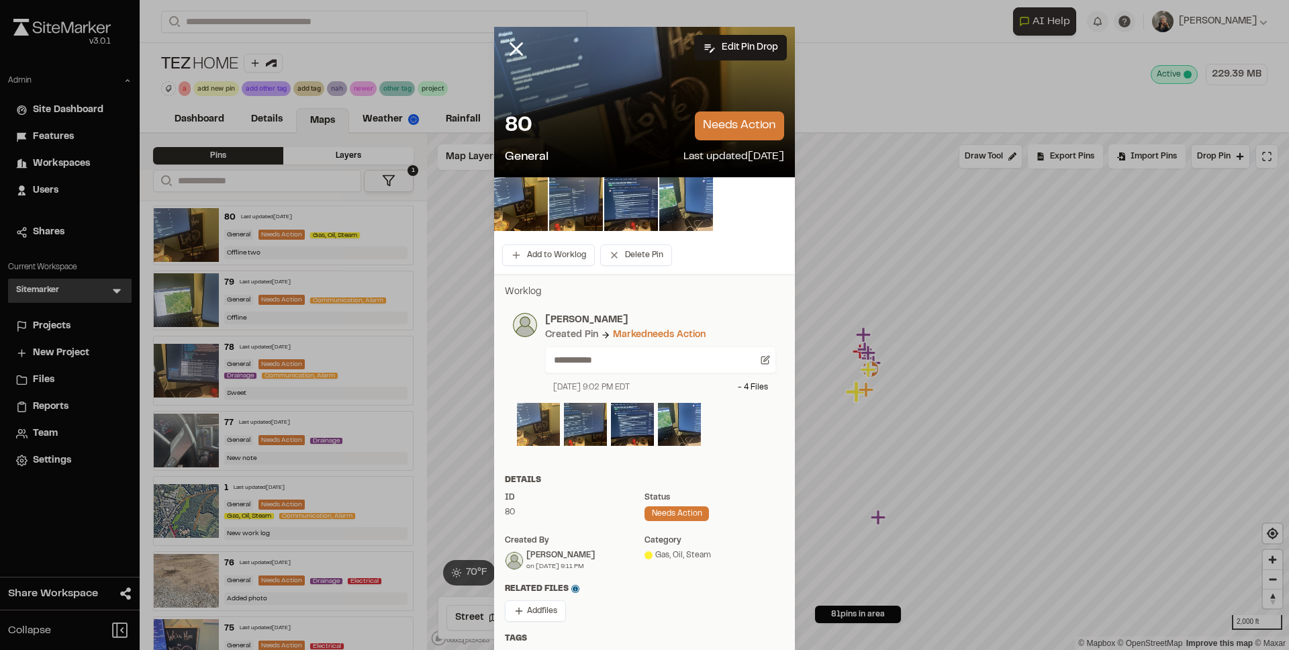
click at [538, 419] on img at bounding box center [538, 424] width 43 height 43
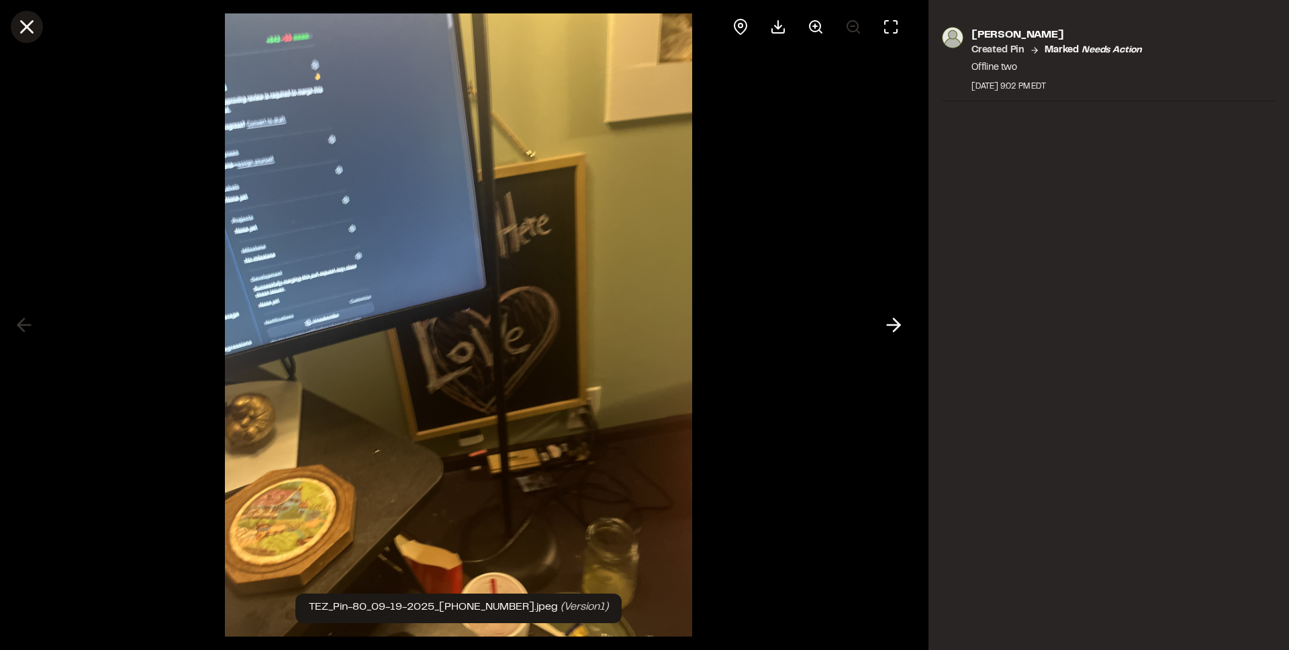
click at [24, 17] on icon at bounding box center [26, 26] width 23 height 23
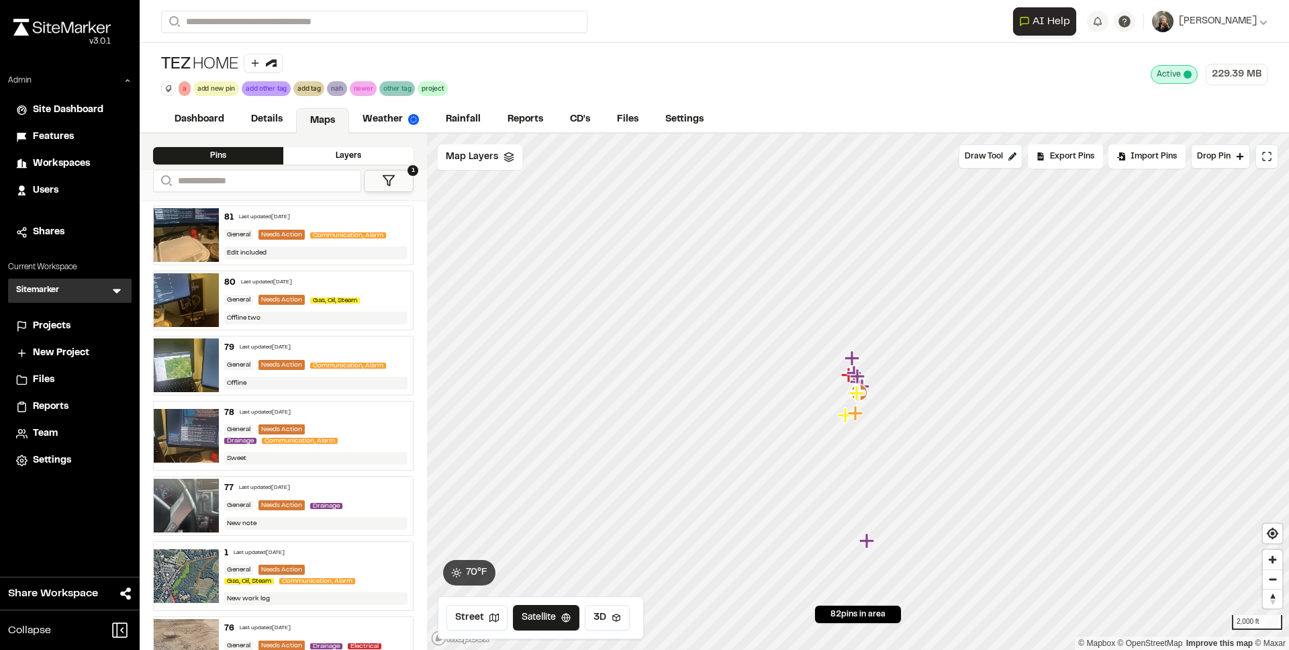
click at [247, 222] on div "Last updated [DATE]" at bounding box center [264, 217] width 51 height 8
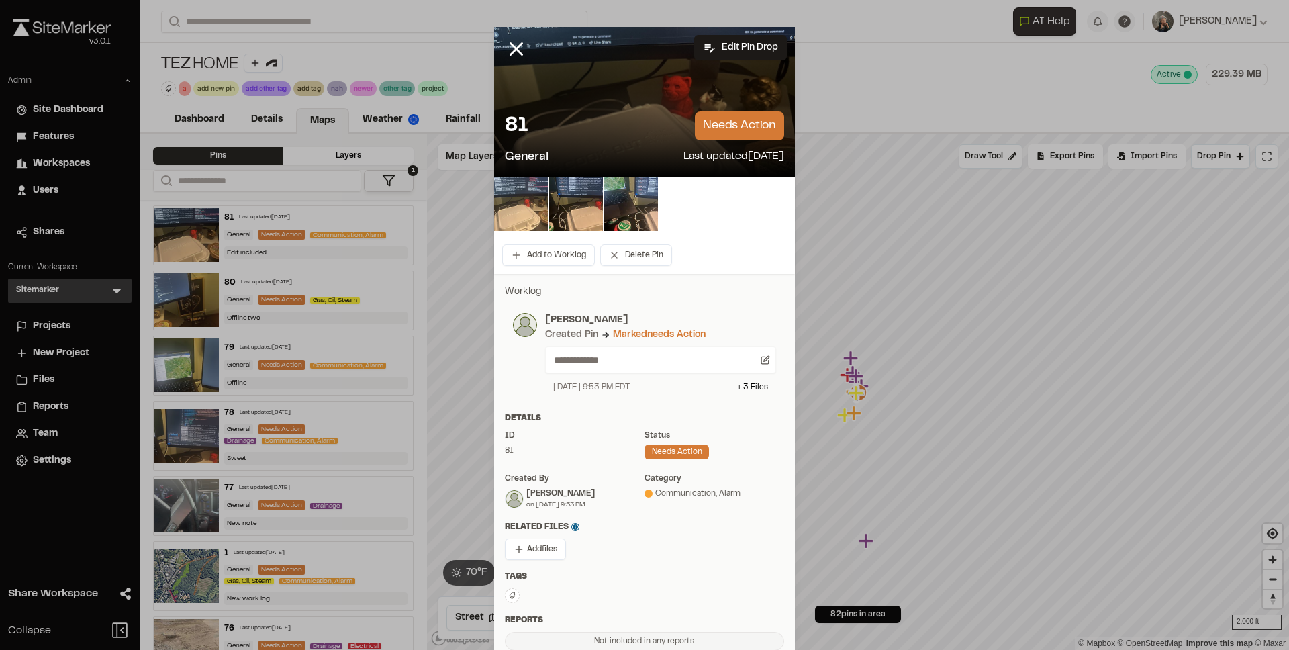
click at [501, 195] on img at bounding box center [521, 204] width 54 height 54
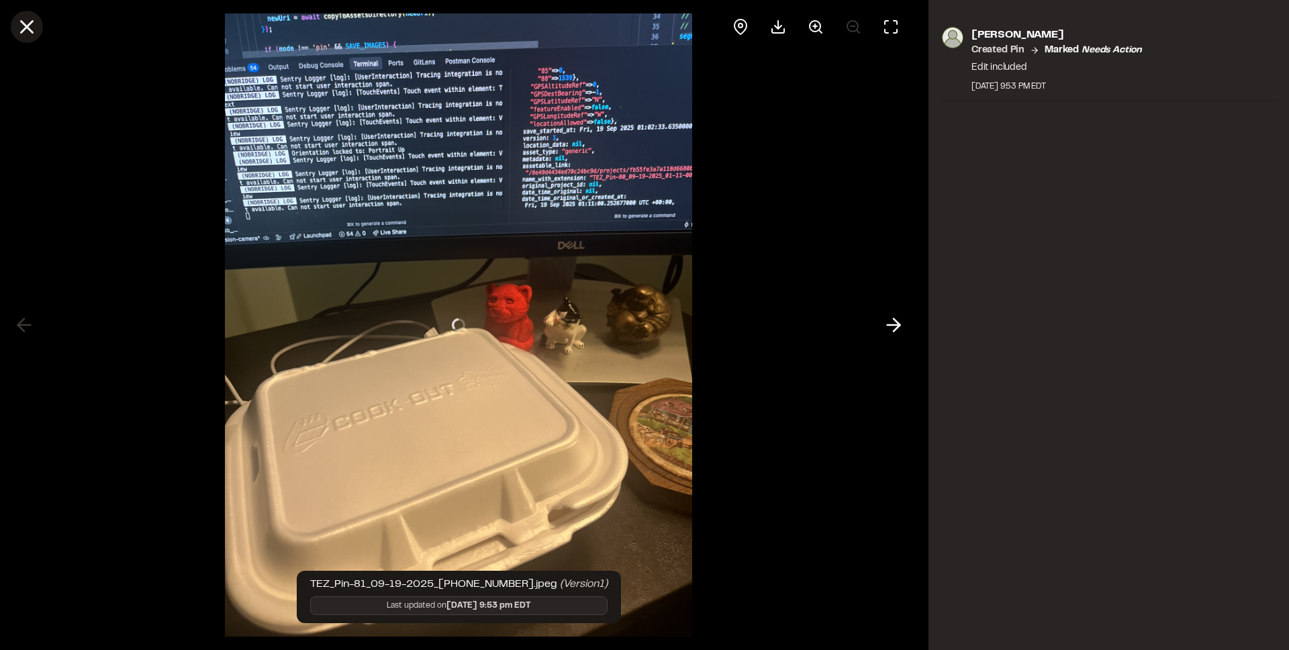
click at [31, 28] on icon at bounding box center [26, 26] width 23 height 23
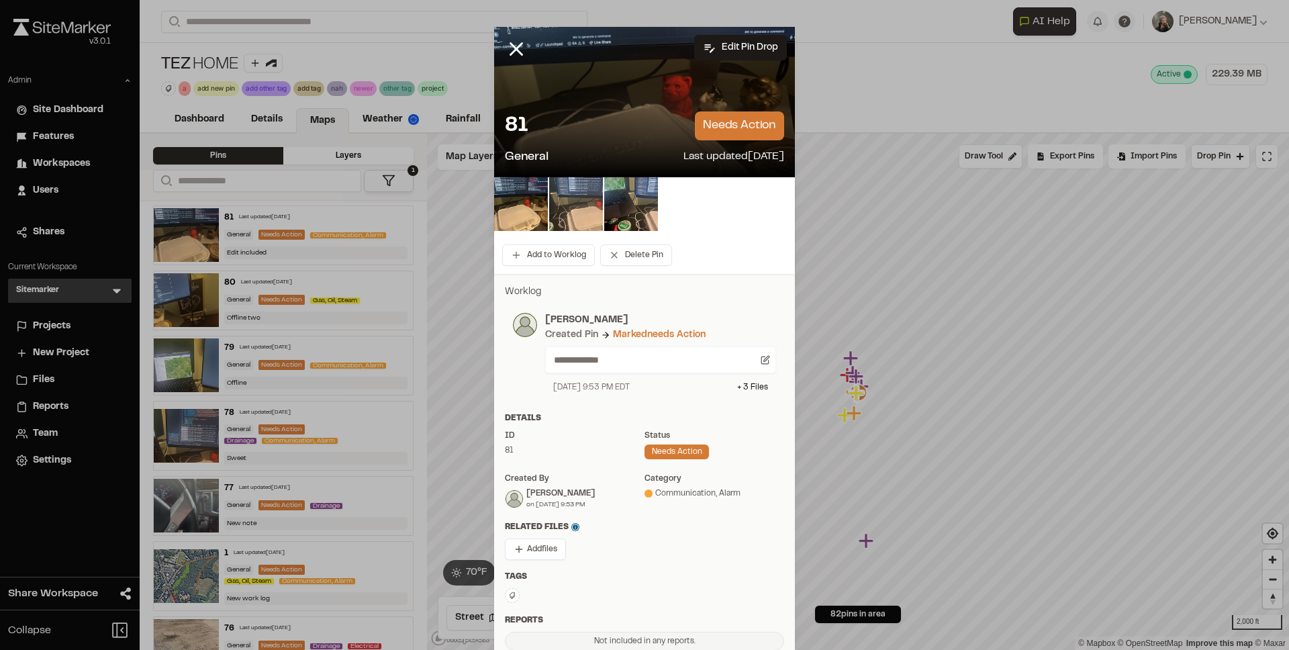
click at [585, 213] on img at bounding box center [576, 204] width 54 height 54
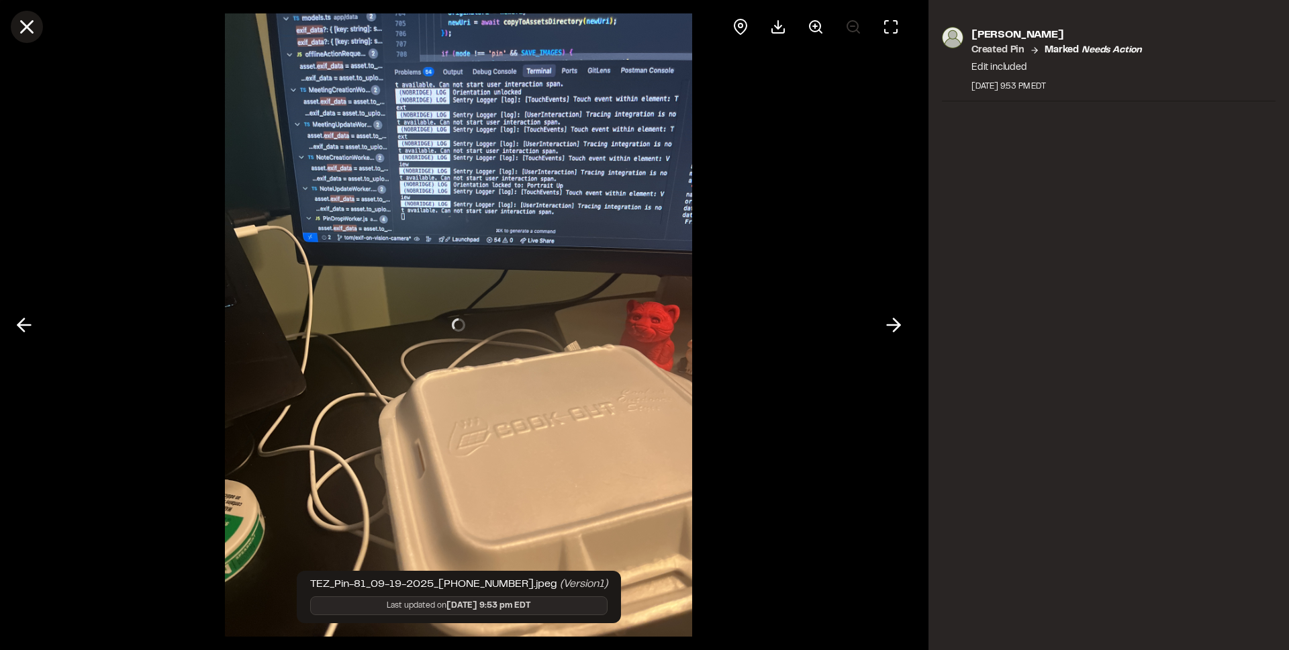
click at [31, 19] on icon at bounding box center [26, 26] width 23 height 23
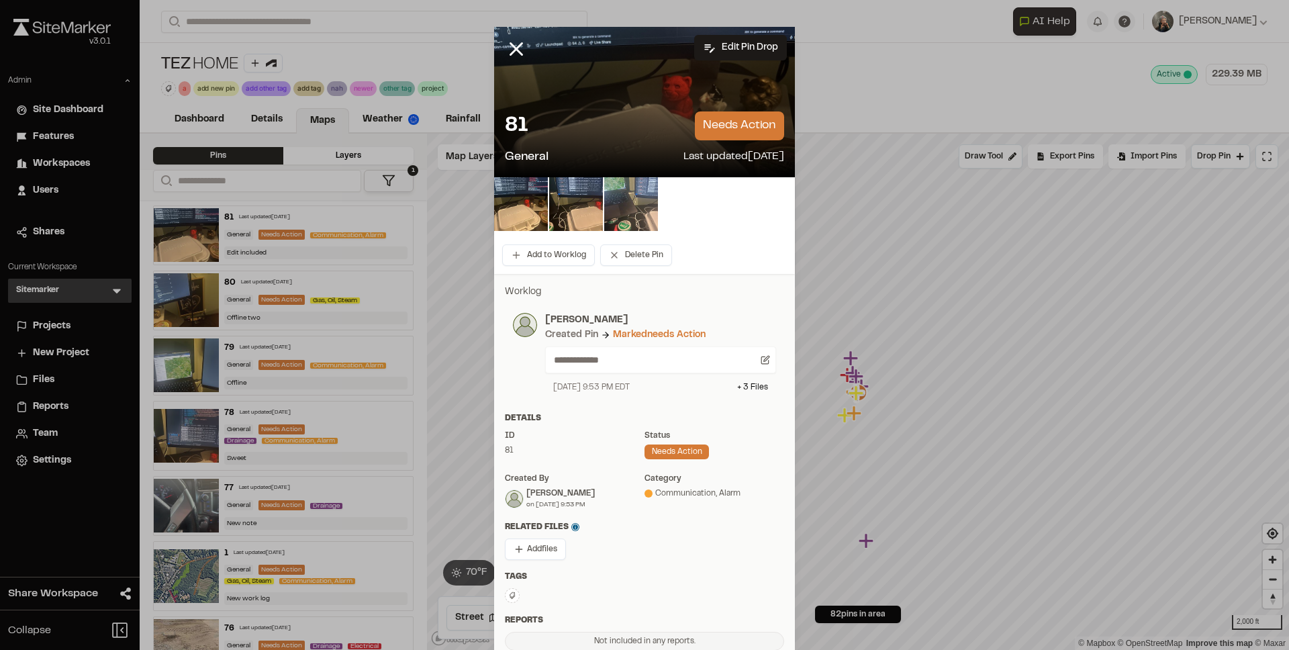
click at [606, 213] on img at bounding box center [631, 204] width 54 height 54
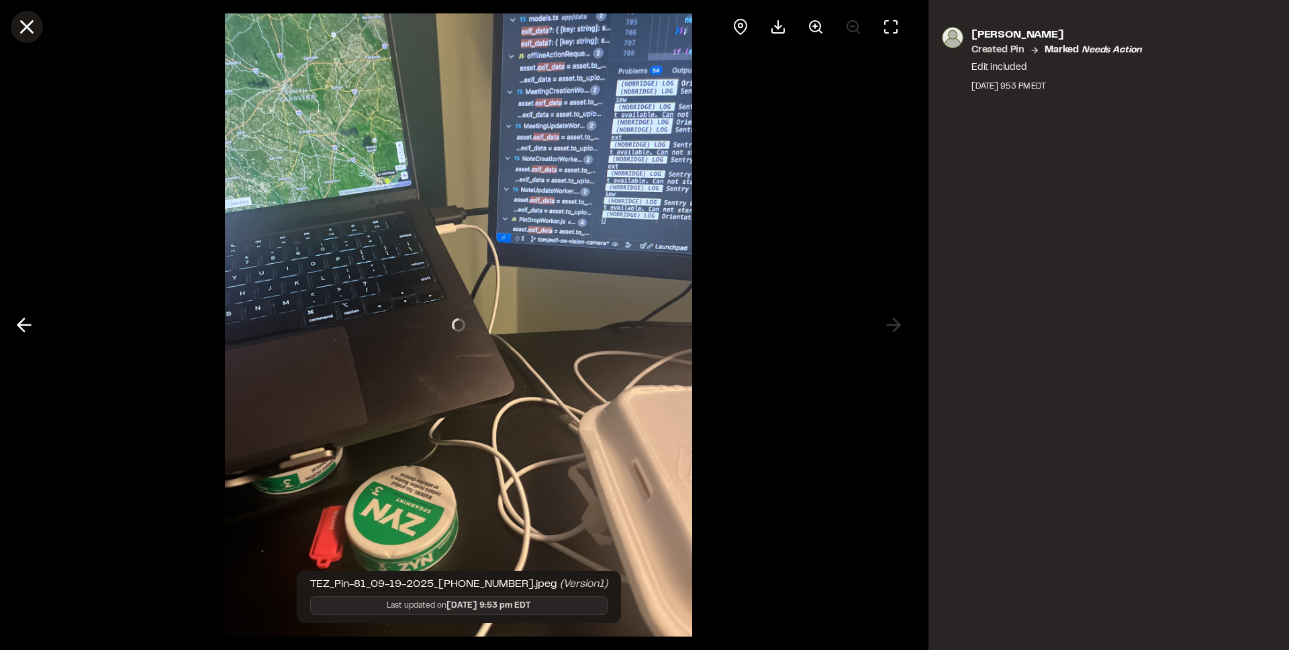
click at [36, 23] on icon at bounding box center [26, 26] width 23 height 23
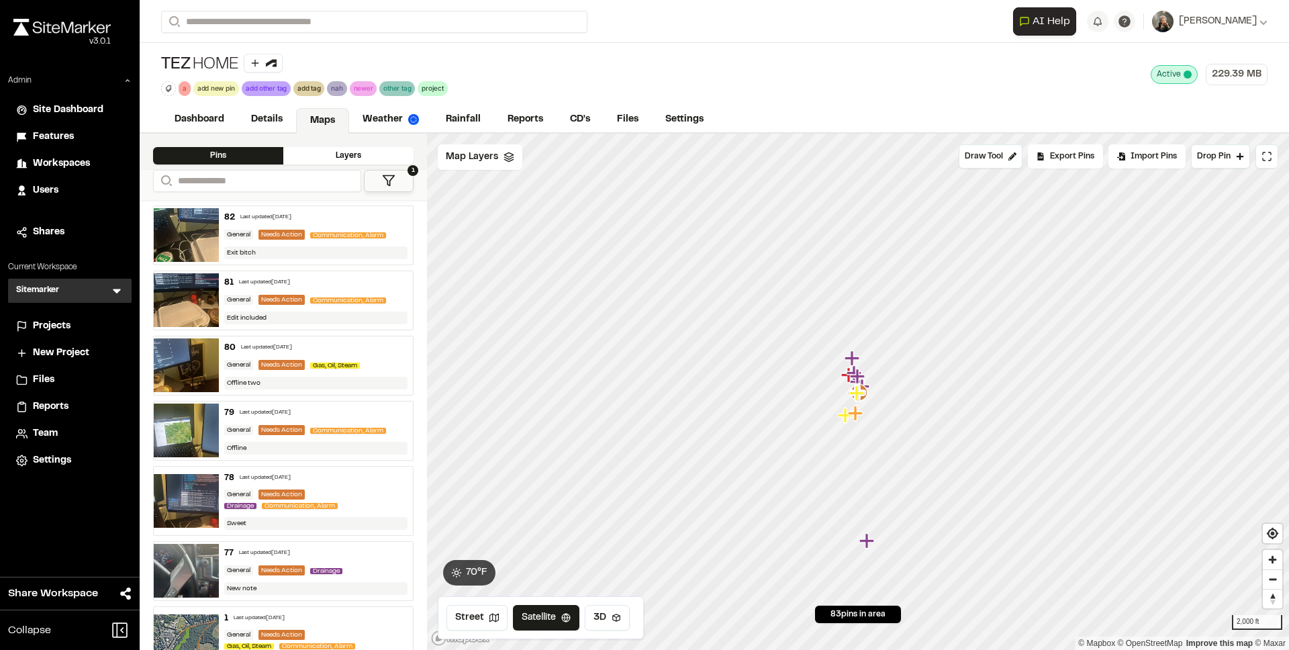
click at [279, 226] on div "82 Last updated [DATE] General Needs Action Communication, Alarm Exit bitch" at bounding box center [316, 235] width 195 height 58
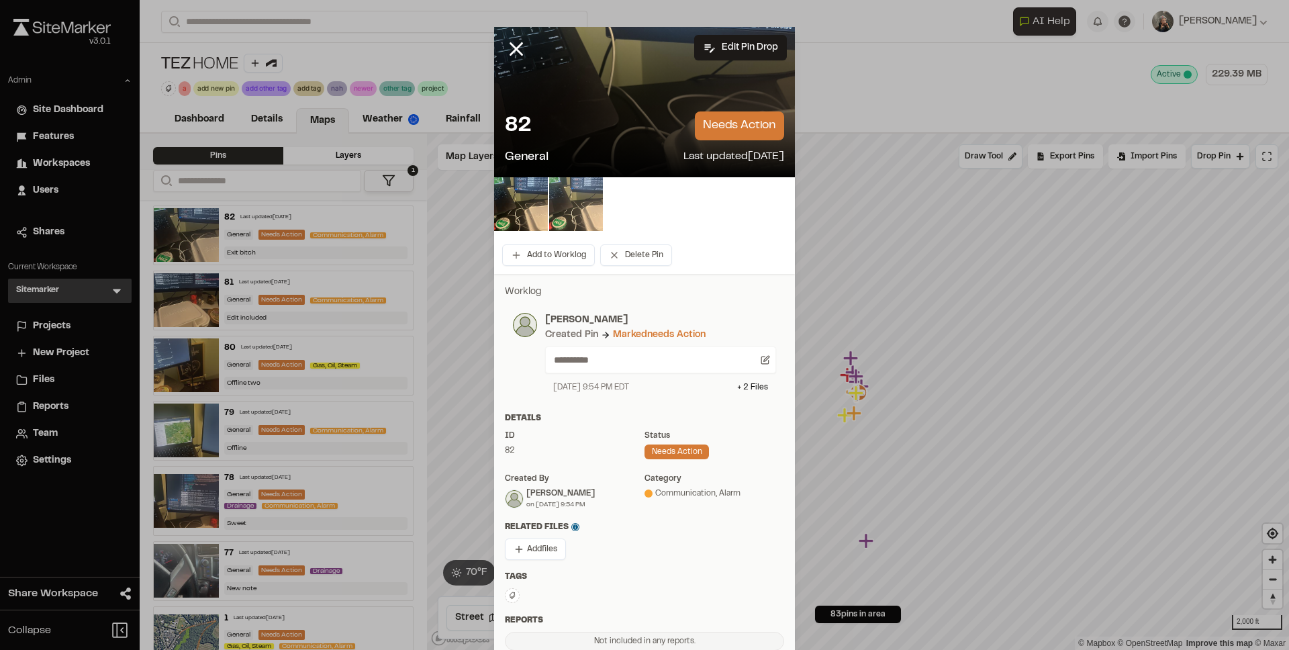
click at [549, 208] on img at bounding box center [576, 204] width 54 height 54
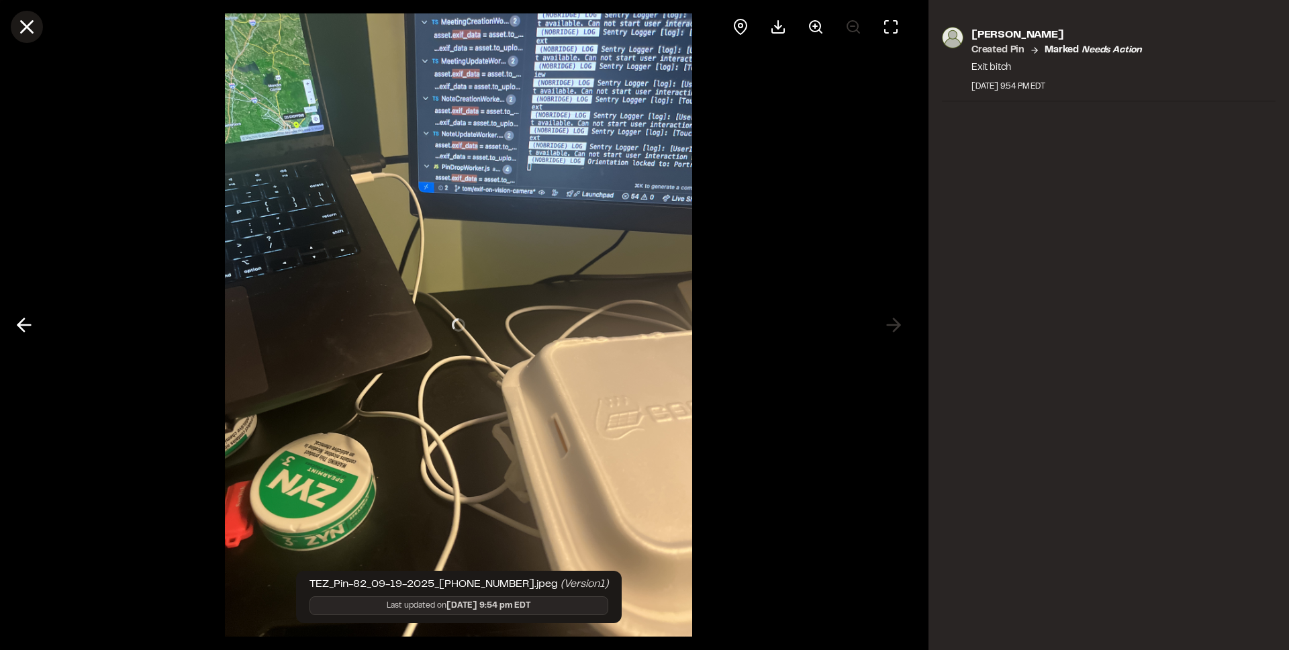
click at [26, 30] on icon at bounding box center [26, 26] width 23 height 23
